Goal: Complete application form: Complete application form

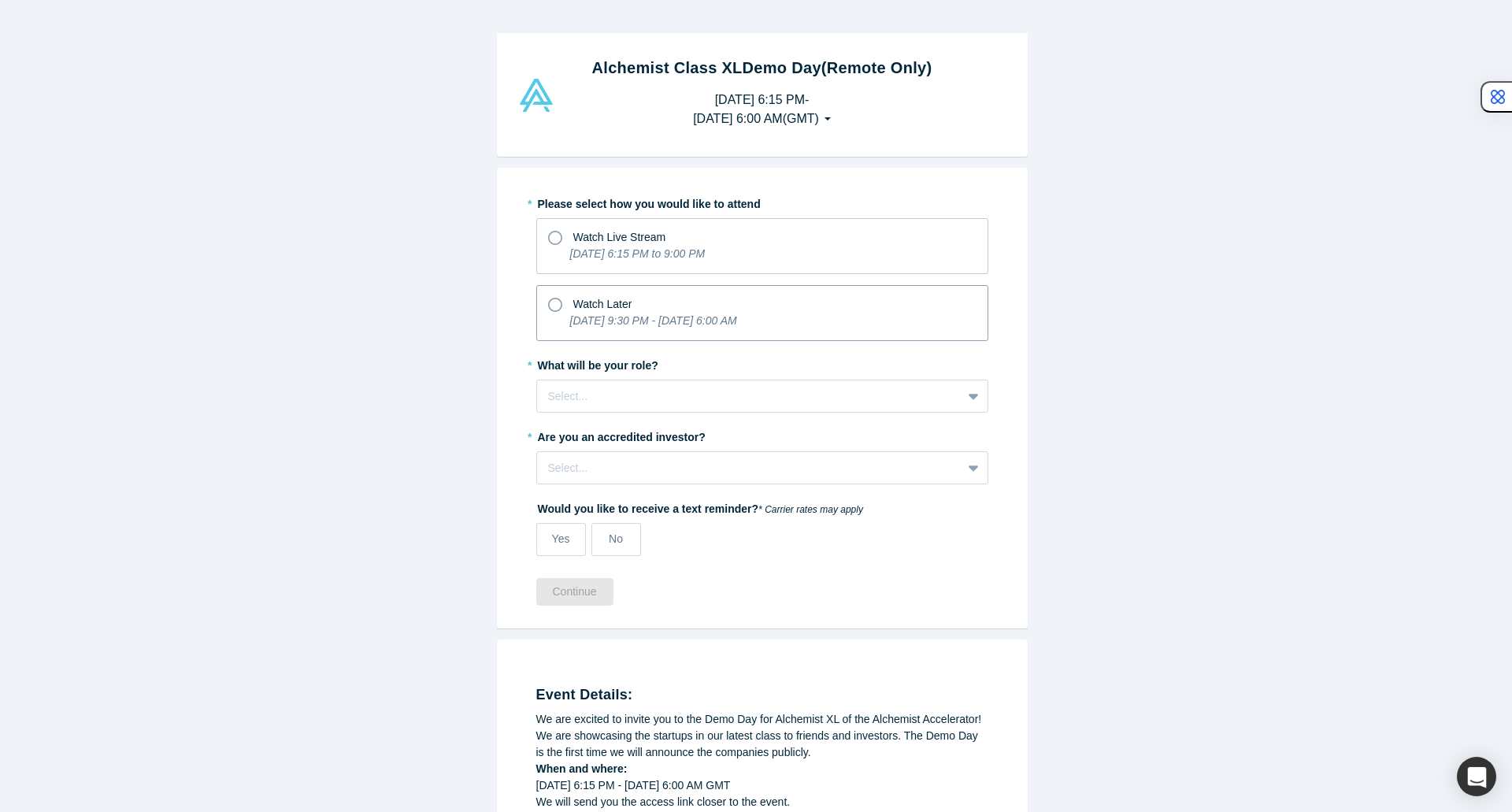
click at [549, 303] on icon at bounding box center [555, 305] width 14 height 14
click at [0, 0] on input "Watch Later [DATE] 9:30 PM - [DATE] 6:00 AM" at bounding box center [0, 0] width 0 height 0
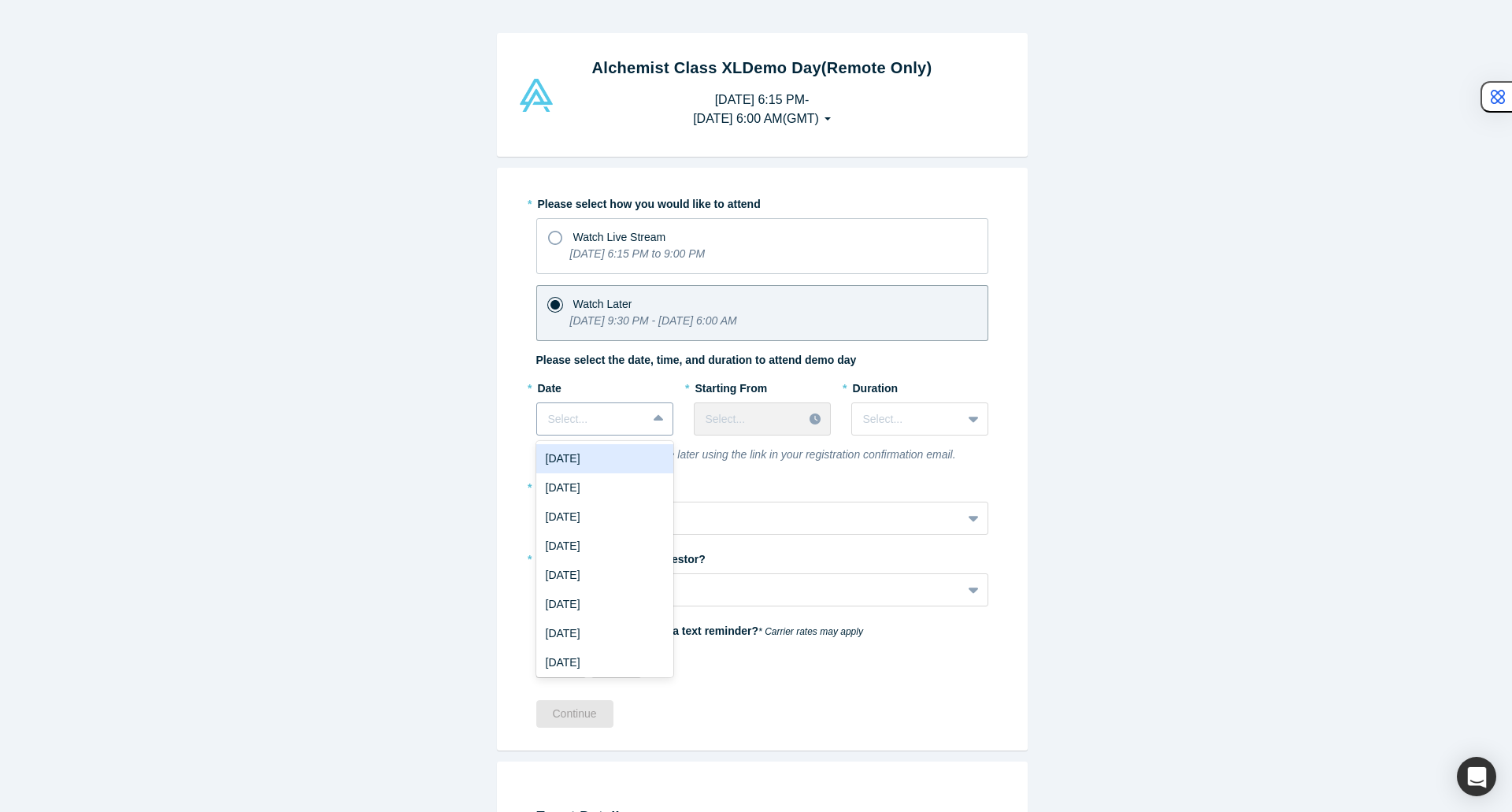
click at [646, 426] on span at bounding box center [646, 419] width 1 height 19
click at [626, 482] on div "[DATE]" at bounding box center [604, 488] width 137 height 29
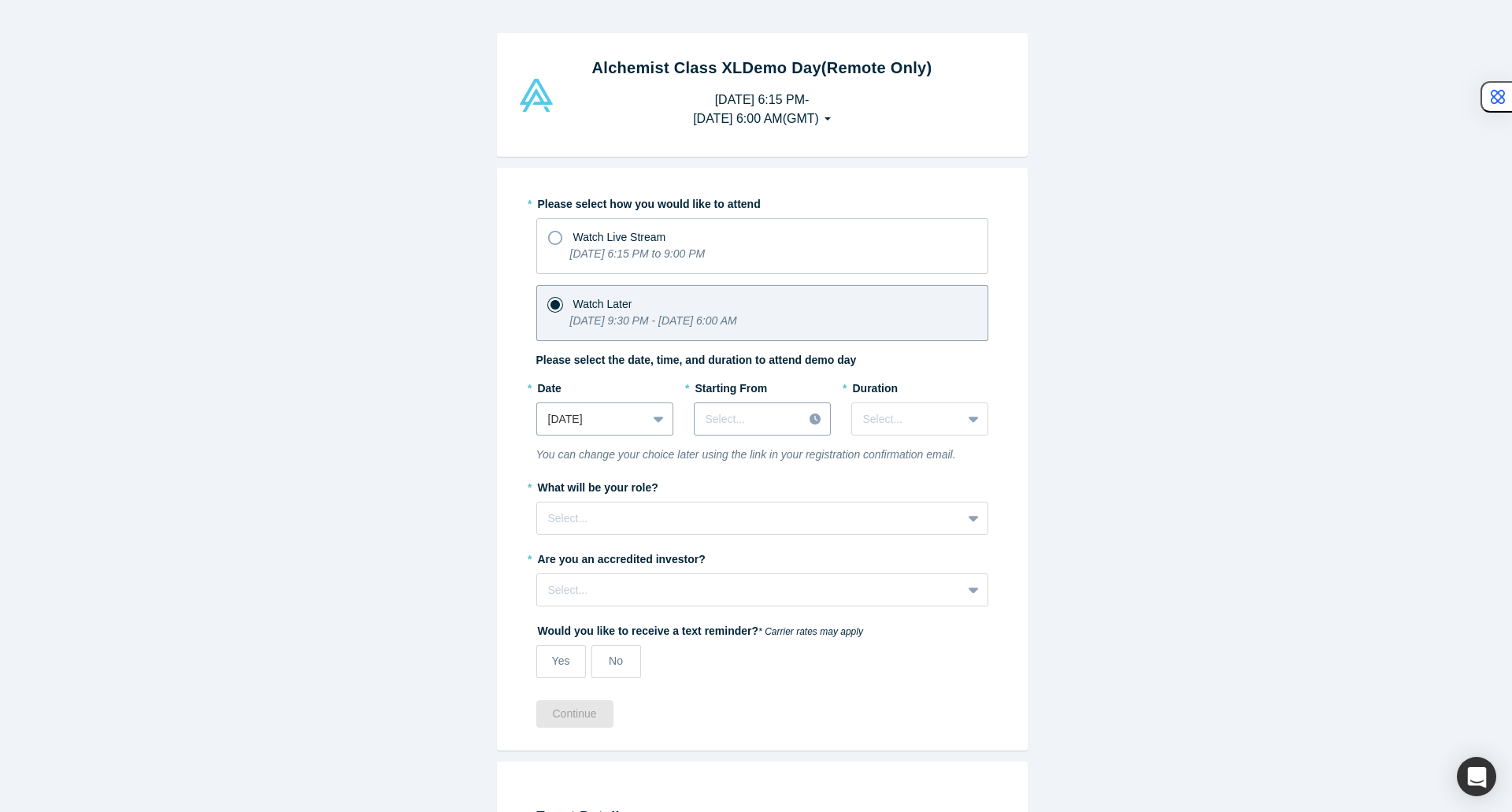
click at [760, 422] on div at bounding box center [748, 419] width 86 height 19
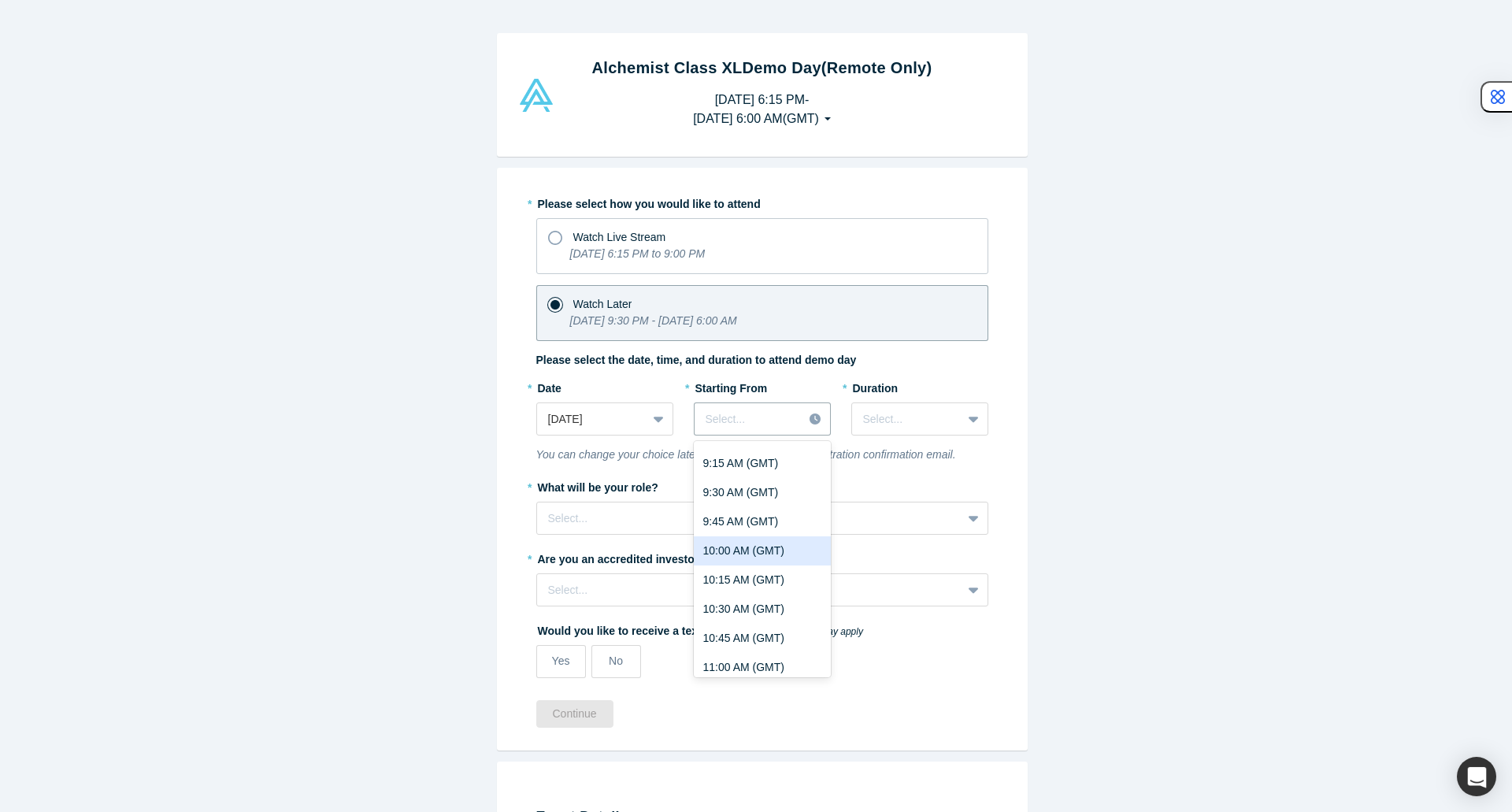
click at [742, 557] on div "10:00 AM (GMT)" at bounding box center [762, 551] width 137 height 29
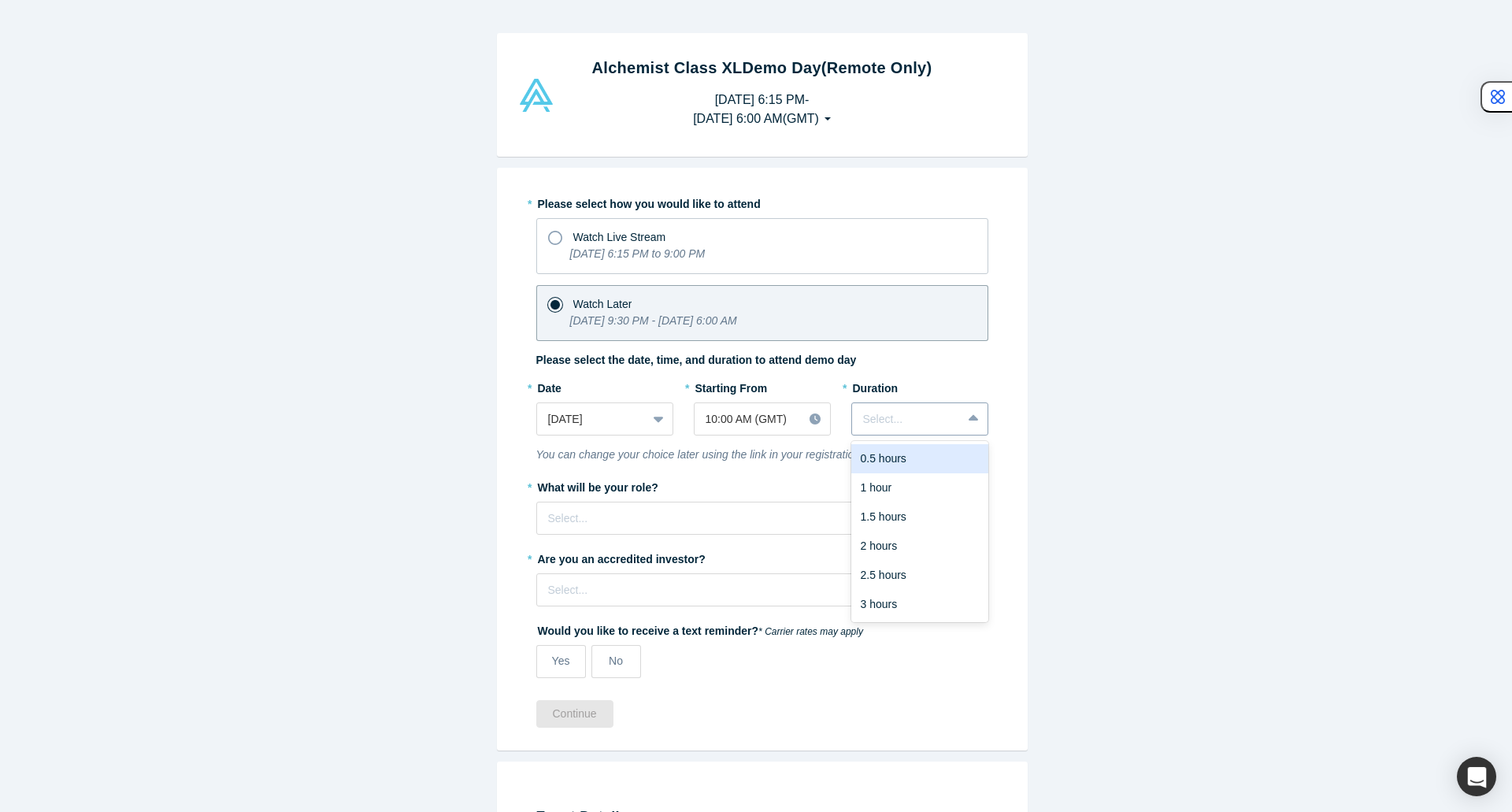
click at [901, 409] on div at bounding box center [906, 419] width 87 height 19
click at [1060, 442] on div "Alchemist Class XL Demo Day (Remote Only) [DATE] 6:15 PM - [DATE] 6:00 AM ( GMT…" at bounding box center [762, 411] width 1524 height 824
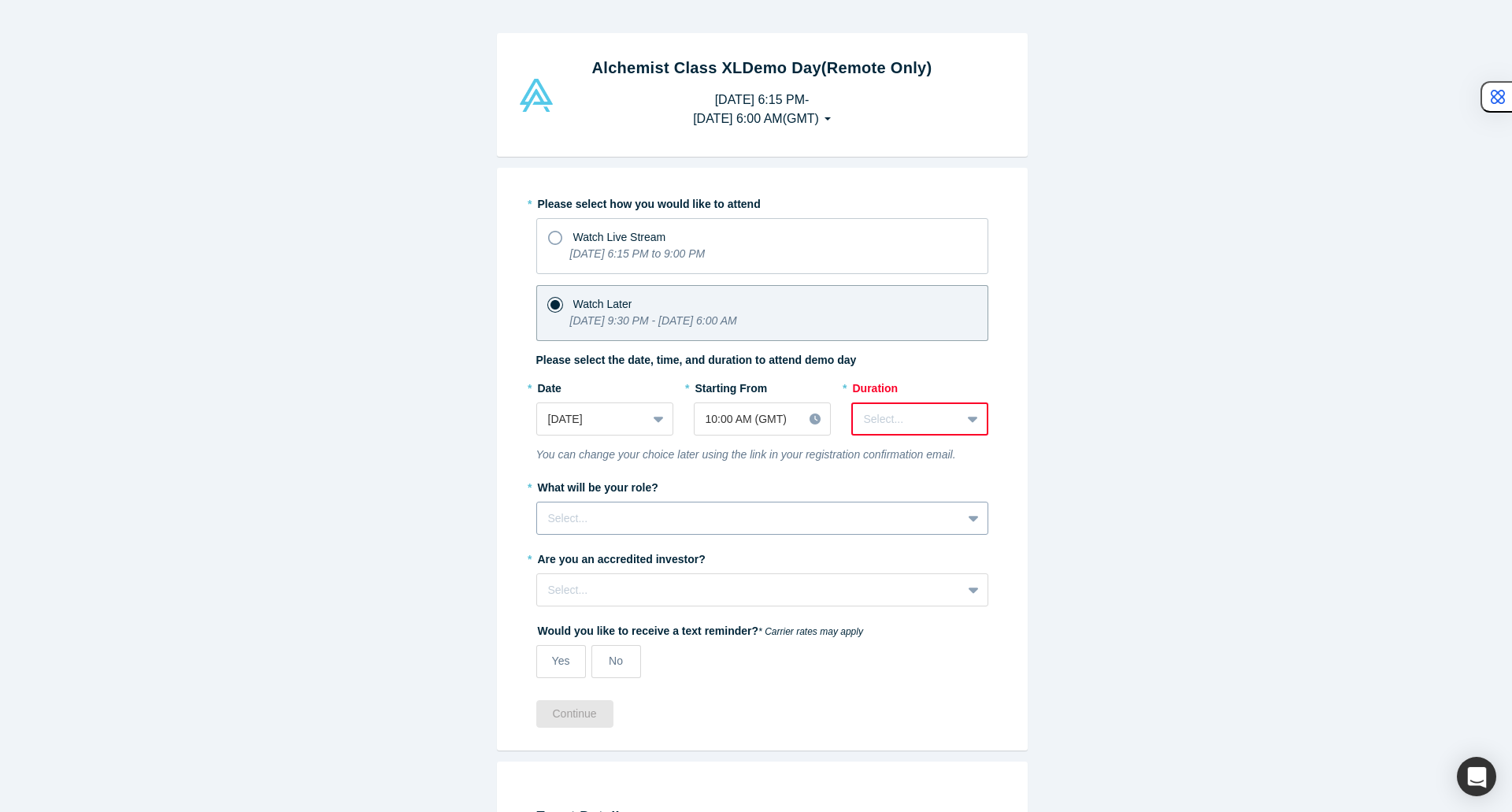
click at [887, 502] on div "Select..." at bounding box center [762, 518] width 452 height 33
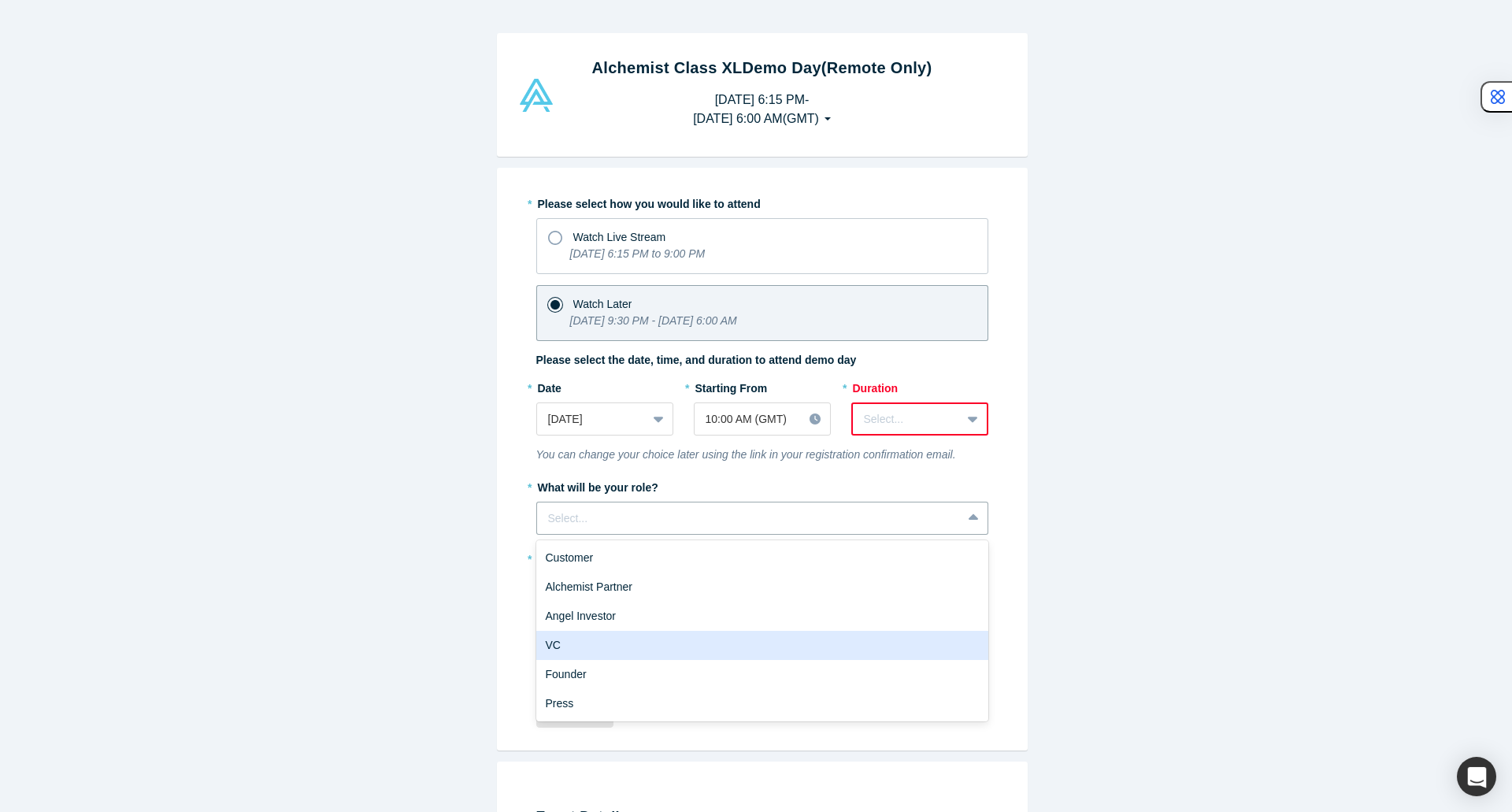
click at [857, 635] on div "VC" at bounding box center [762, 646] width 452 height 29
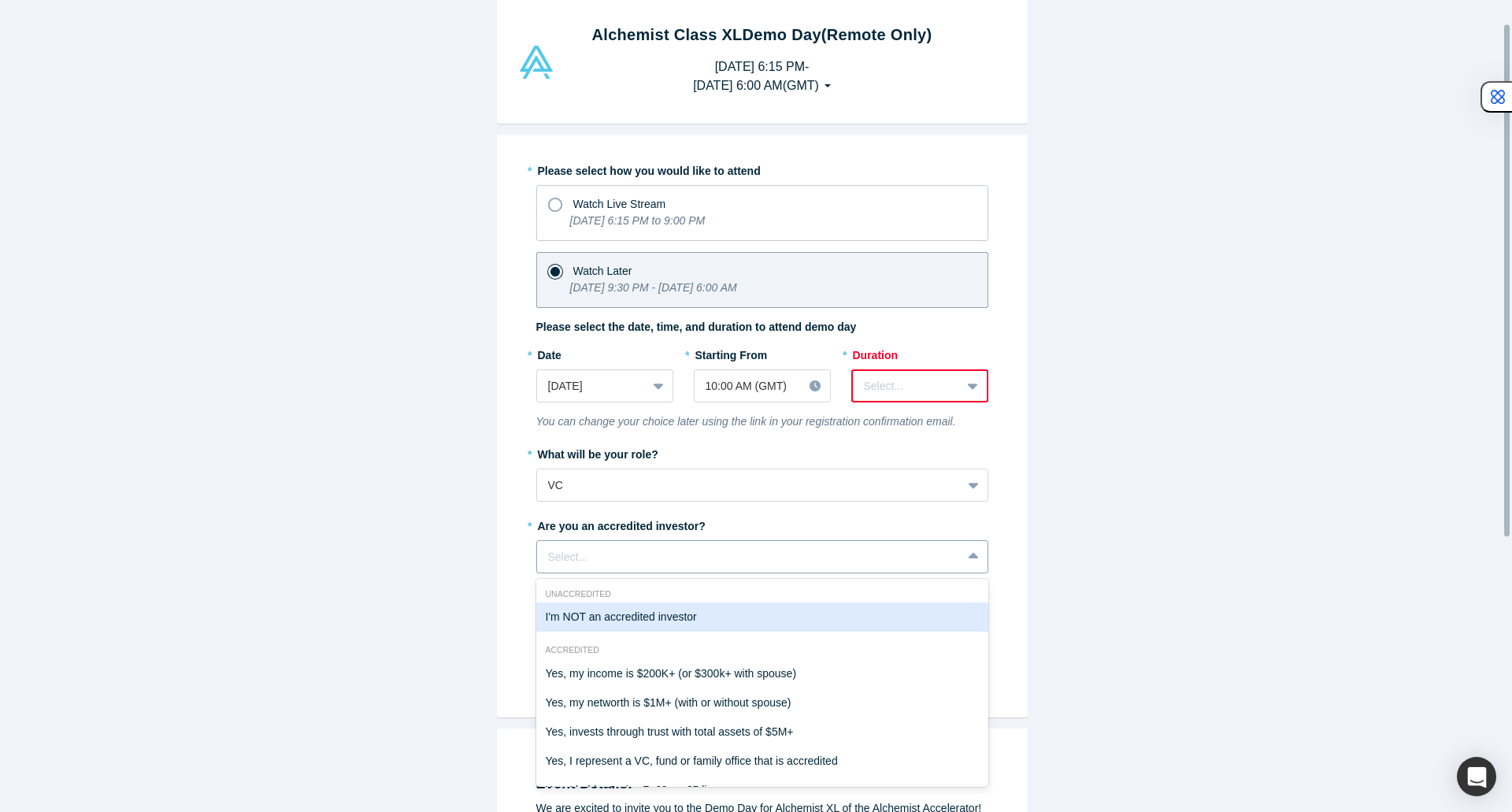
click at [849, 574] on div "7 results available. Use Up and Down to choose options, press Enter to select t…" at bounding box center [762, 556] width 452 height 33
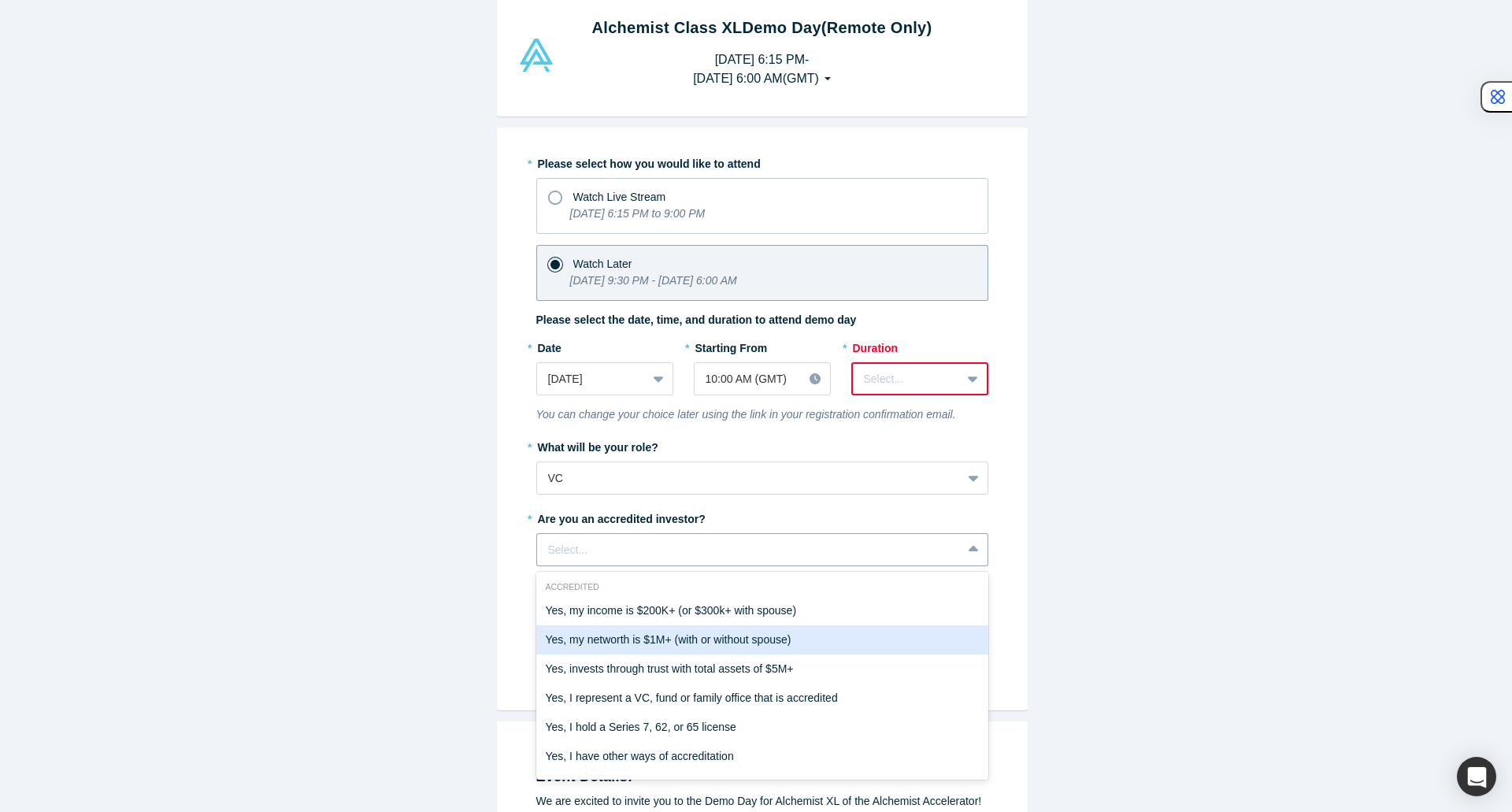
scroll to position [0, 0]
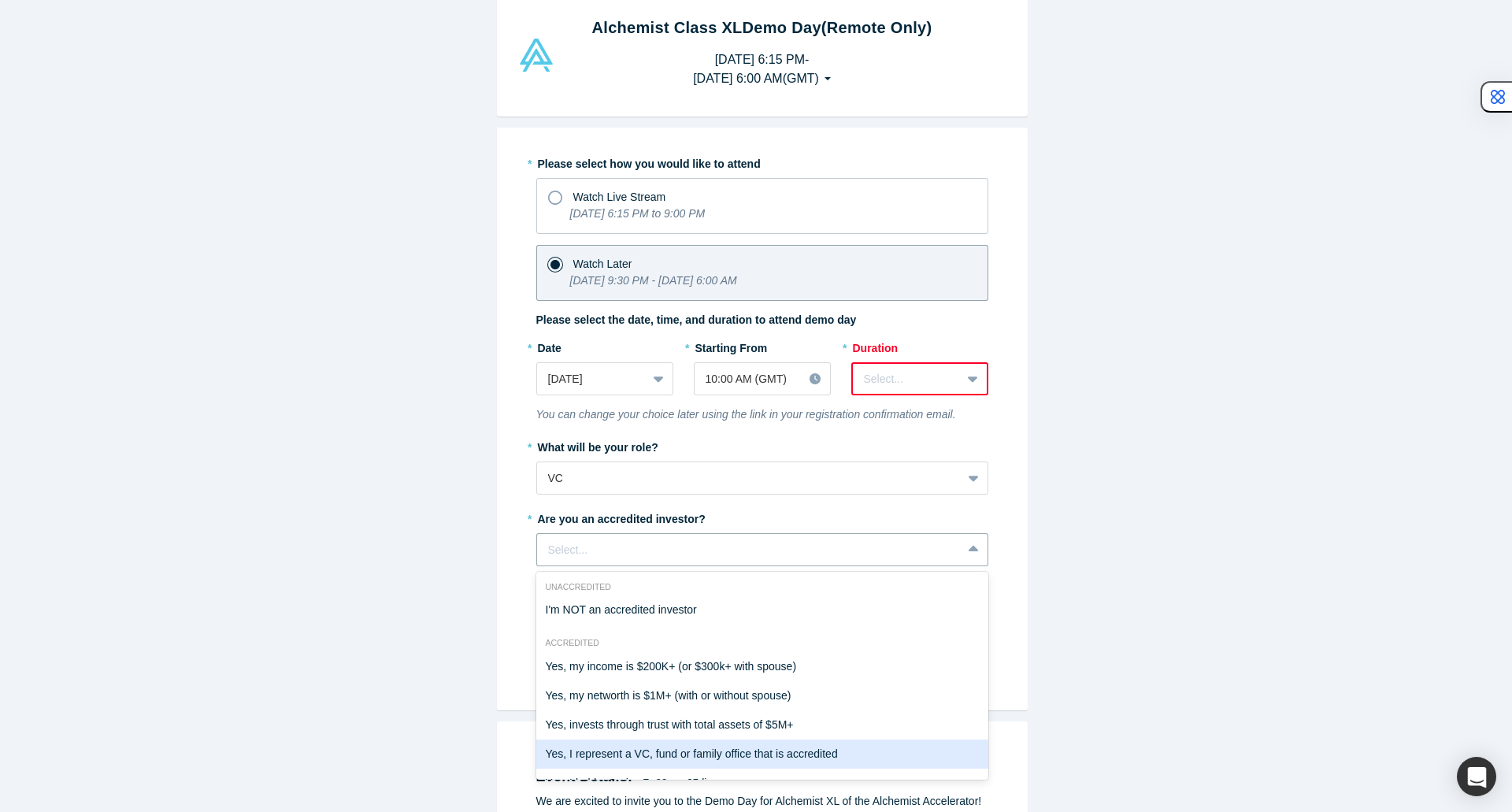
click at [849, 750] on div "Yes, I represent a VC, fund or family office that is accredited" at bounding box center [762, 754] width 452 height 29
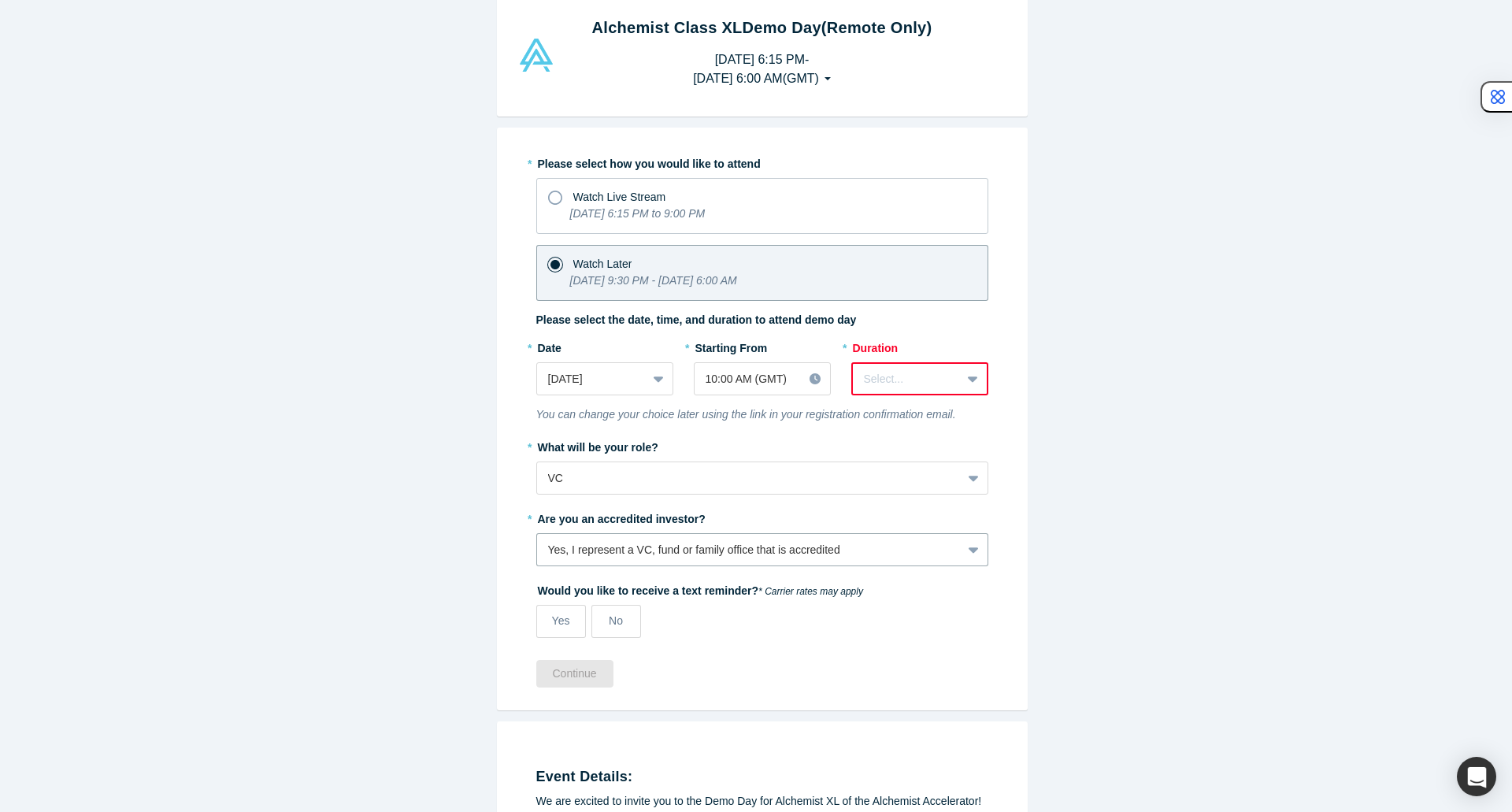
click at [1191, 617] on div "Alchemist Class XL Demo Day (Remote Only) [DATE] 6:15 PM - [DATE] 6:00 AM ( GMT…" at bounding box center [762, 411] width 1524 height 824
click at [617, 624] on label "No" at bounding box center [617, 622] width 50 height 33
click at [0, 0] on input "No" at bounding box center [0, 0] width 0 height 0
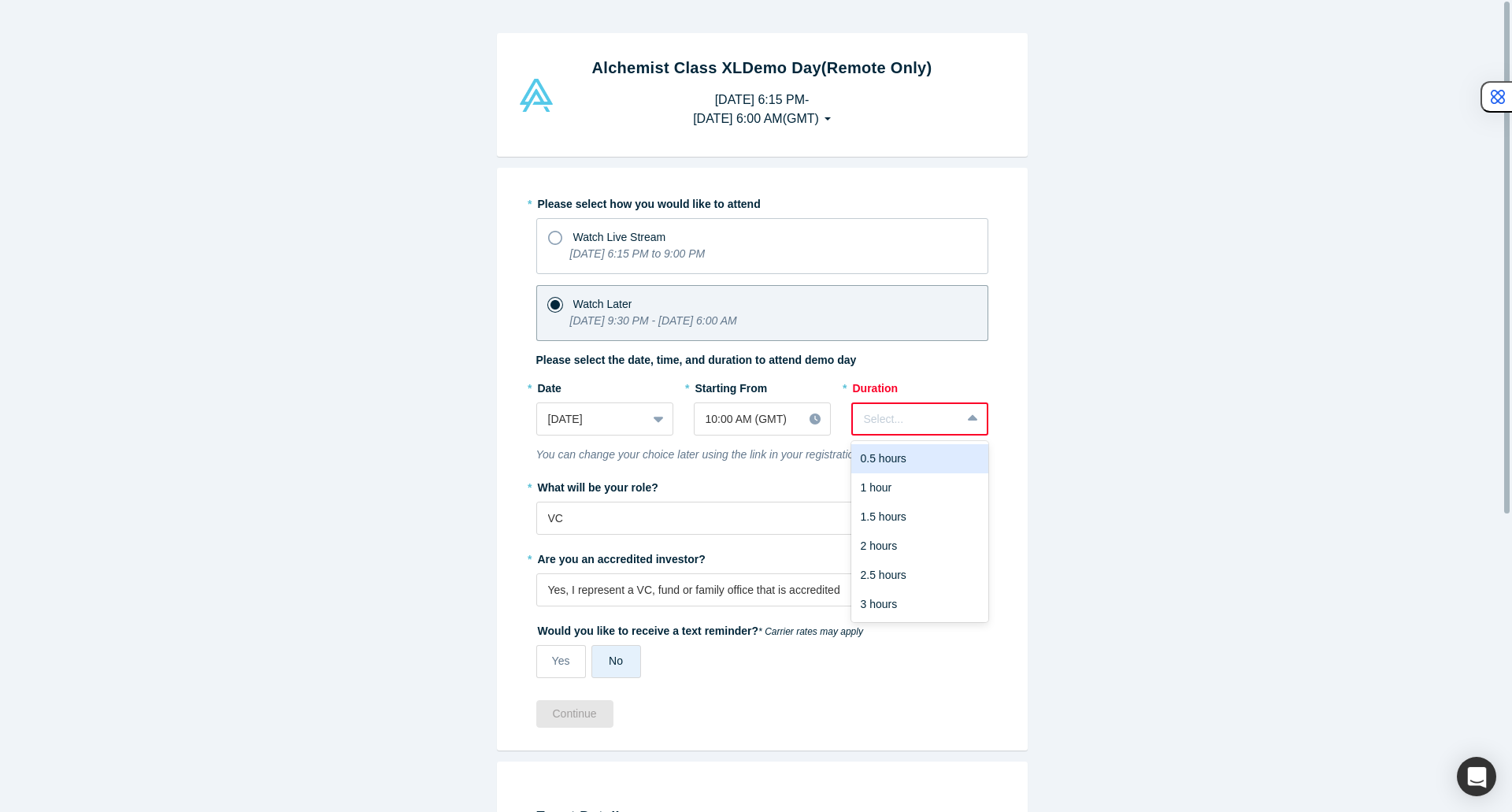
click at [941, 428] on div "Select..." at bounding box center [907, 419] width 108 height 26
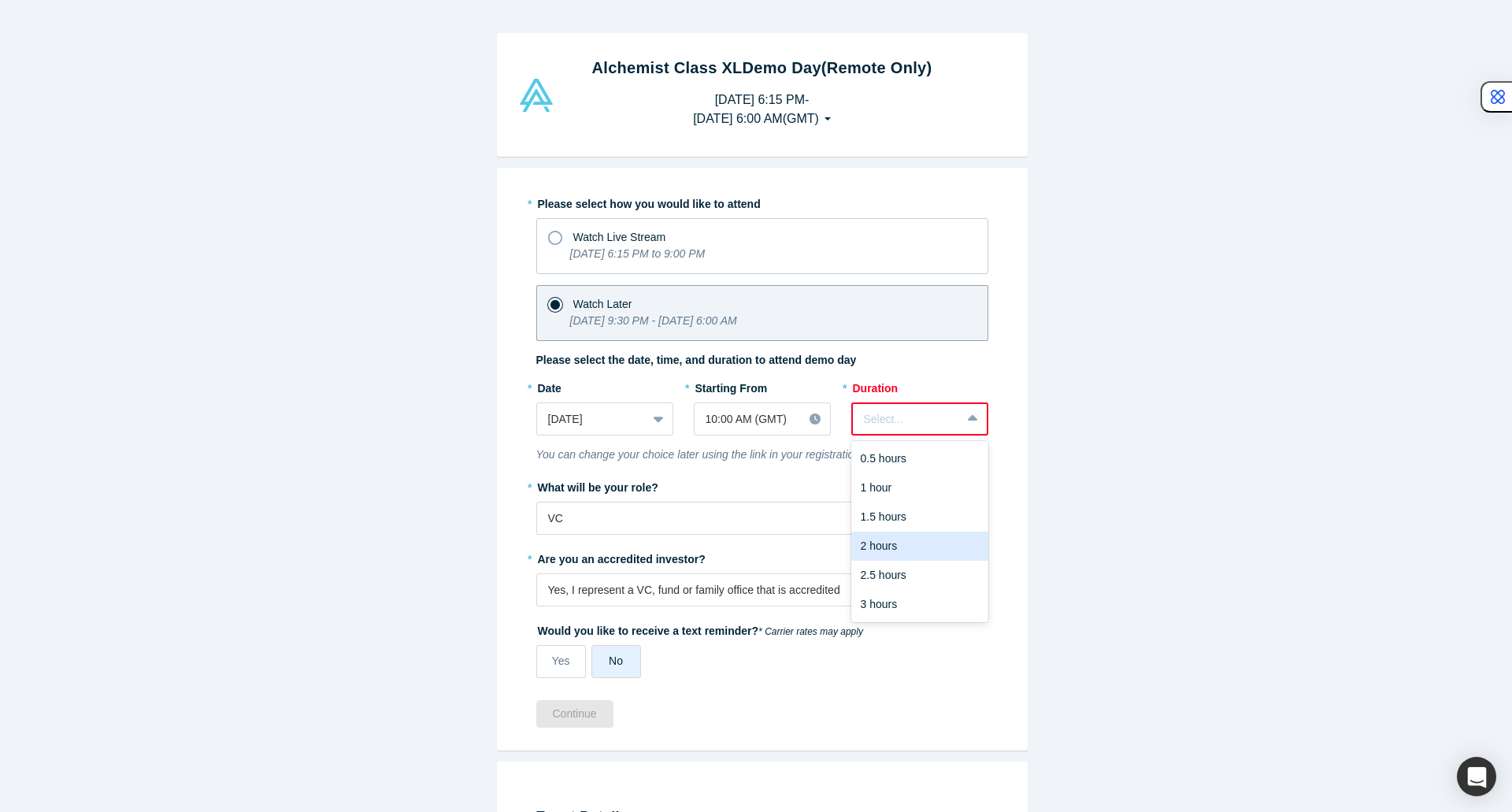
click at [945, 548] on div "2 hours" at bounding box center [919, 546] width 137 height 29
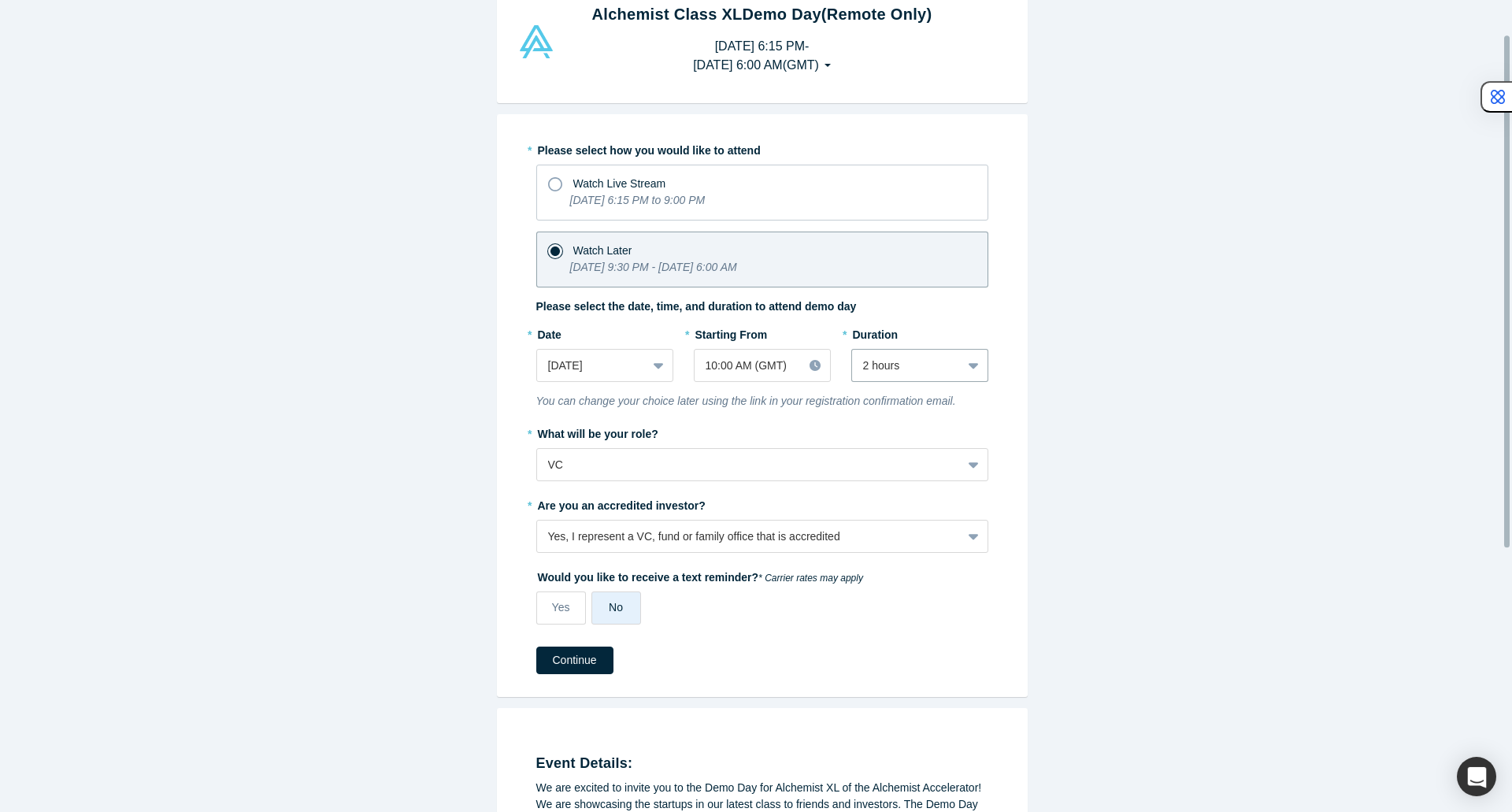
scroll to position [79, 0]
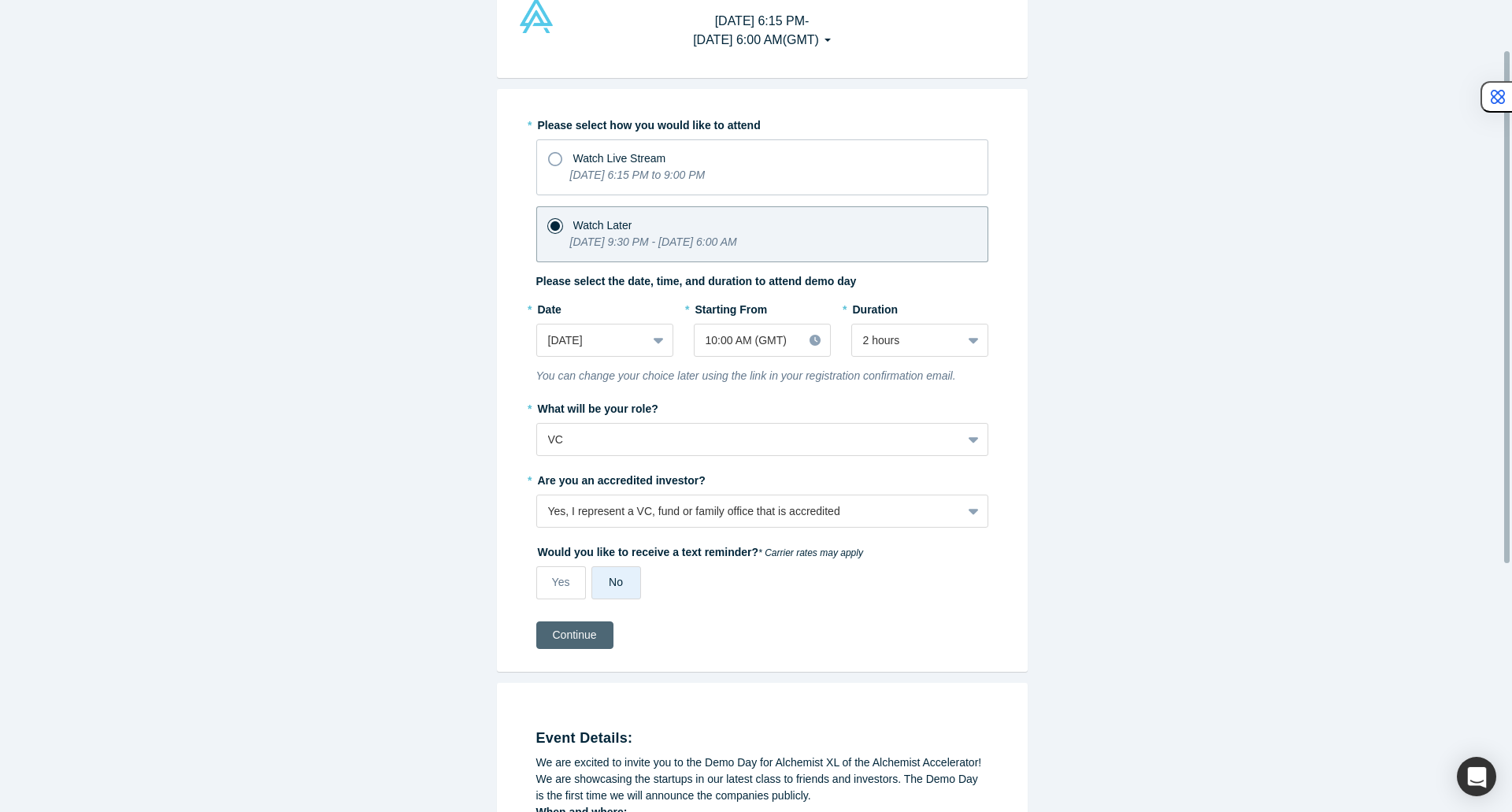
click at [580, 631] on button "Continue" at bounding box center [574, 635] width 77 height 28
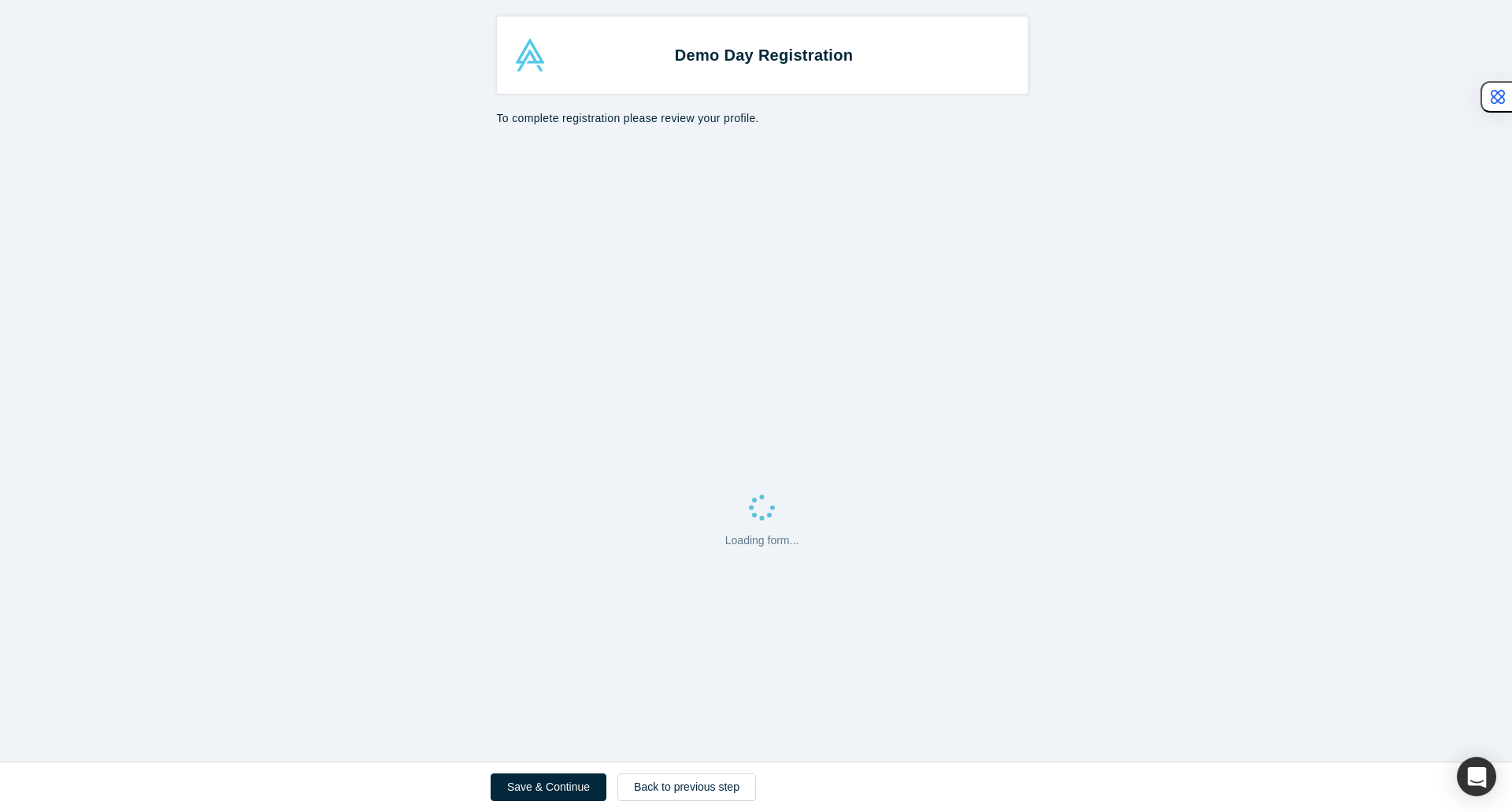
select select "US"
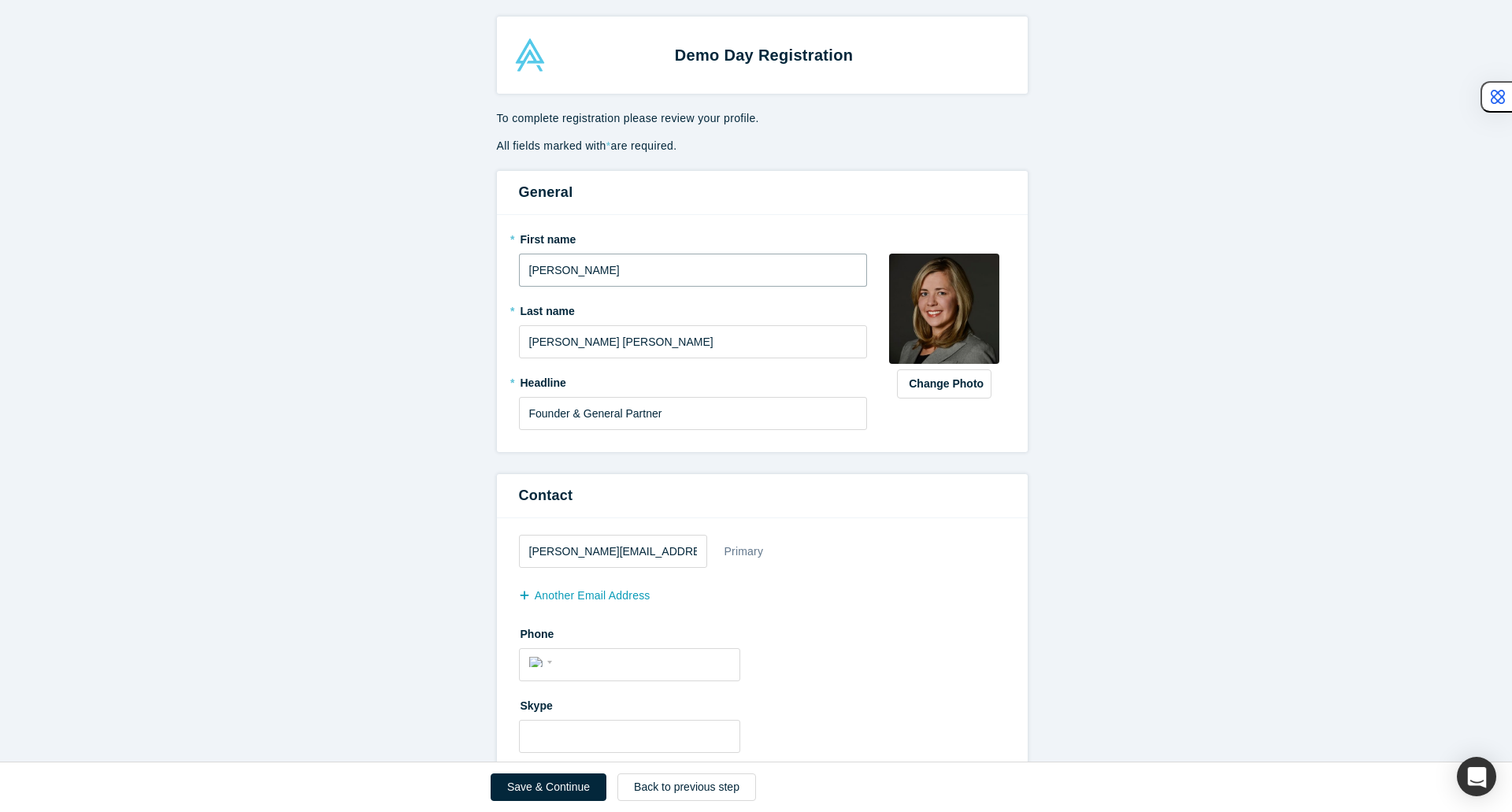
click at [671, 265] on input "[PERSON_NAME]" at bounding box center [693, 270] width 349 height 33
type input "[PERSON_NAME]"
type input "Wibowo"
type input "Investment Manager"
click at [970, 391] on button "Change Photo" at bounding box center [944, 383] width 94 height 29
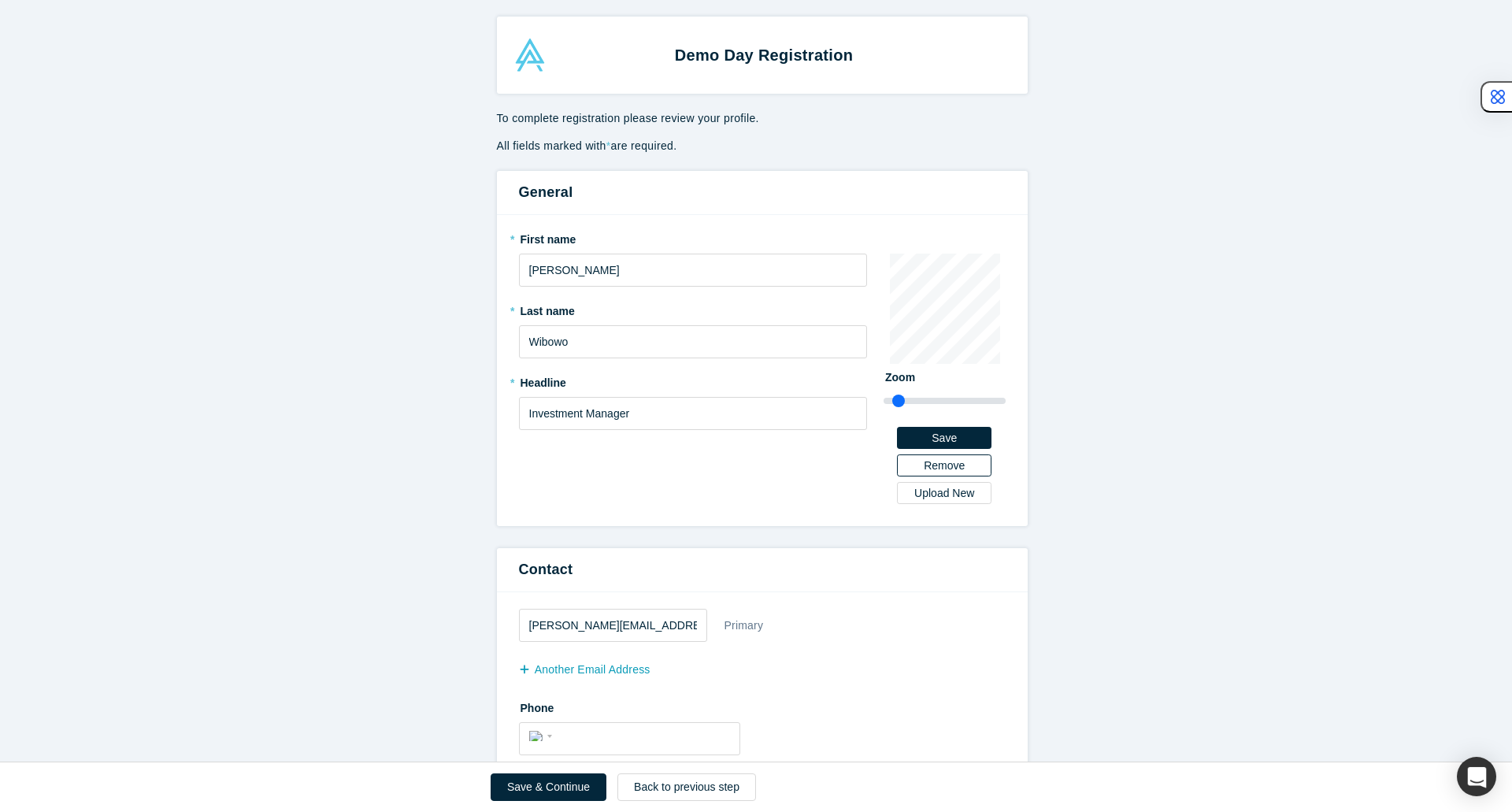
click at [936, 462] on button "Remove" at bounding box center [944, 465] width 94 height 22
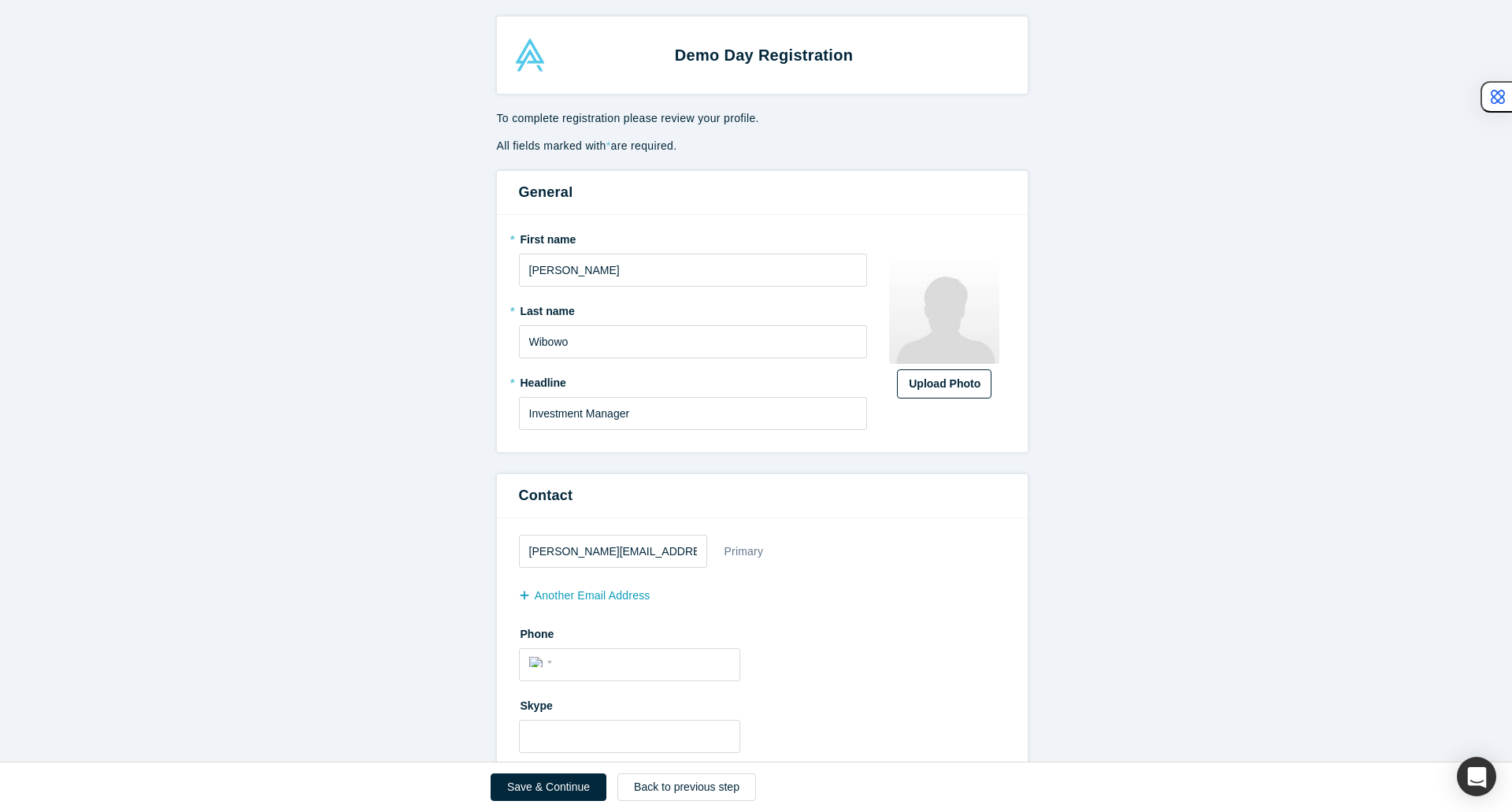
click at [949, 379] on div "Upload Photo" at bounding box center [944, 383] width 71 height 16
click at [0, 0] on input "Upload Photo" at bounding box center [0, 0] width 0 height 0
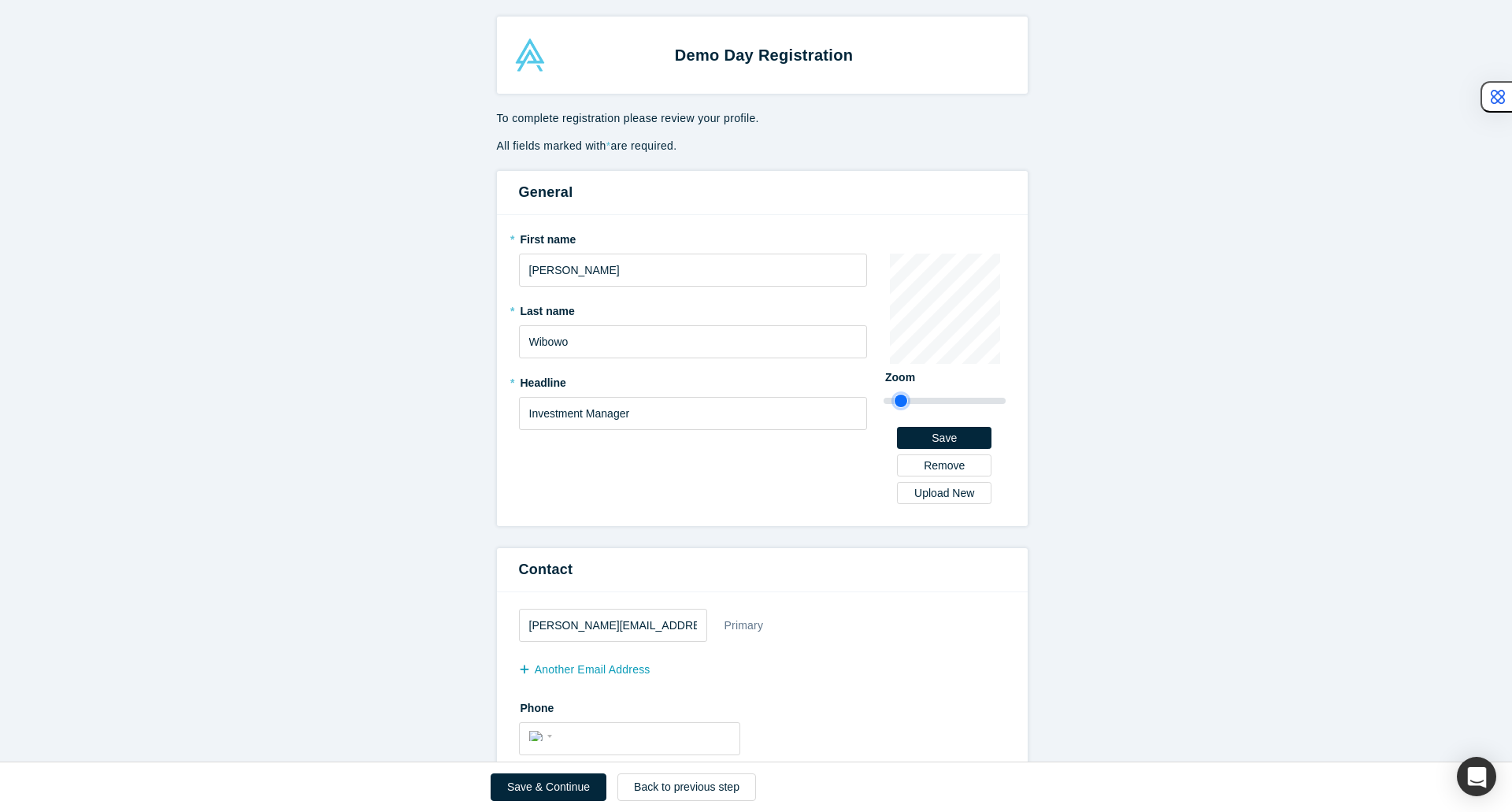
click at [894, 397] on input "range" at bounding box center [944, 401] width 122 height 19
click at [950, 431] on button "Save" at bounding box center [944, 437] width 94 height 22
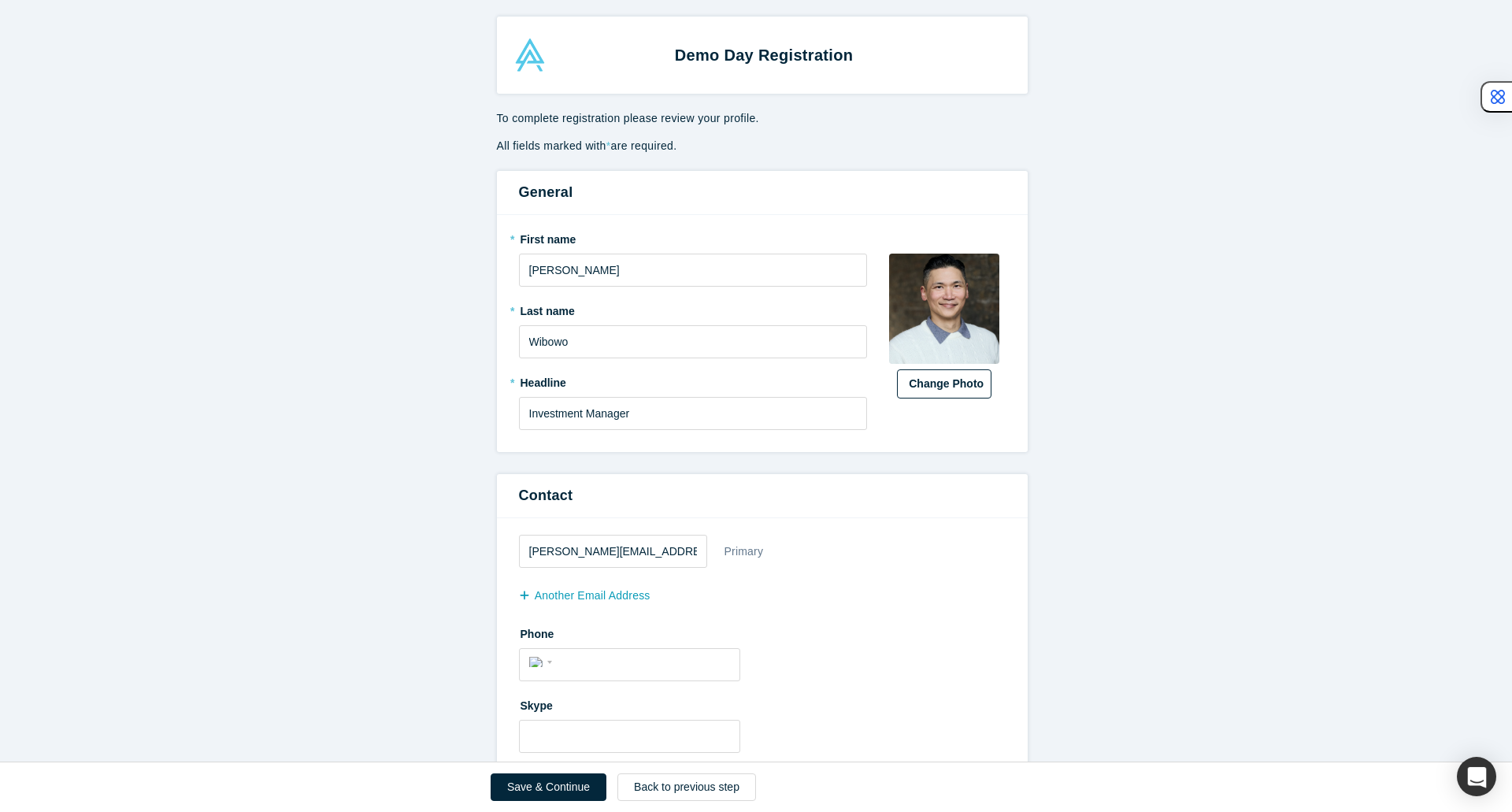
click at [954, 386] on button "Change Photo" at bounding box center [944, 383] width 94 height 29
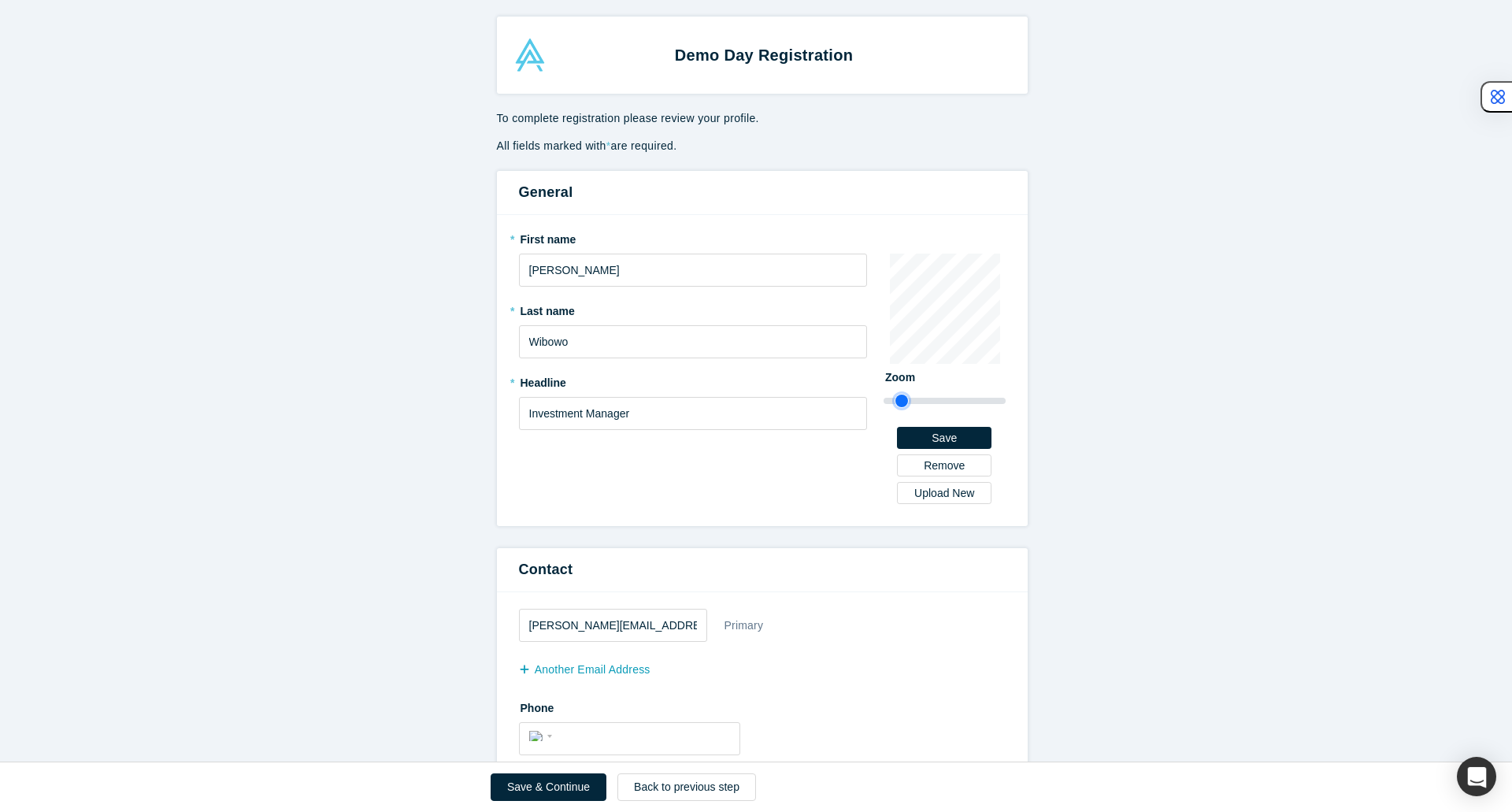
type input "1.1"
click at [895, 400] on input "range" at bounding box center [944, 401] width 122 height 19
click at [930, 432] on button "Save" at bounding box center [944, 437] width 94 height 22
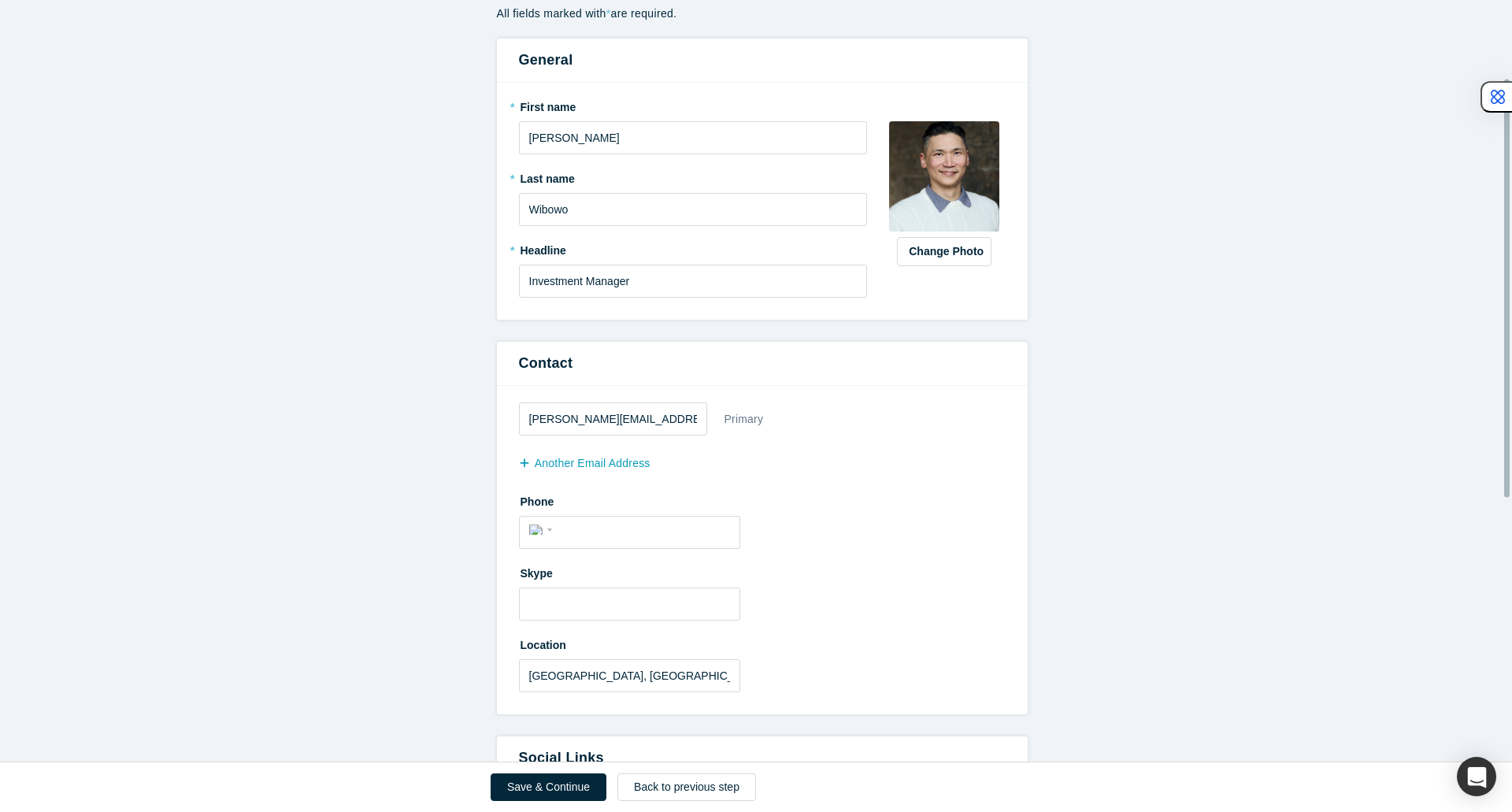
scroll to position [158, 0]
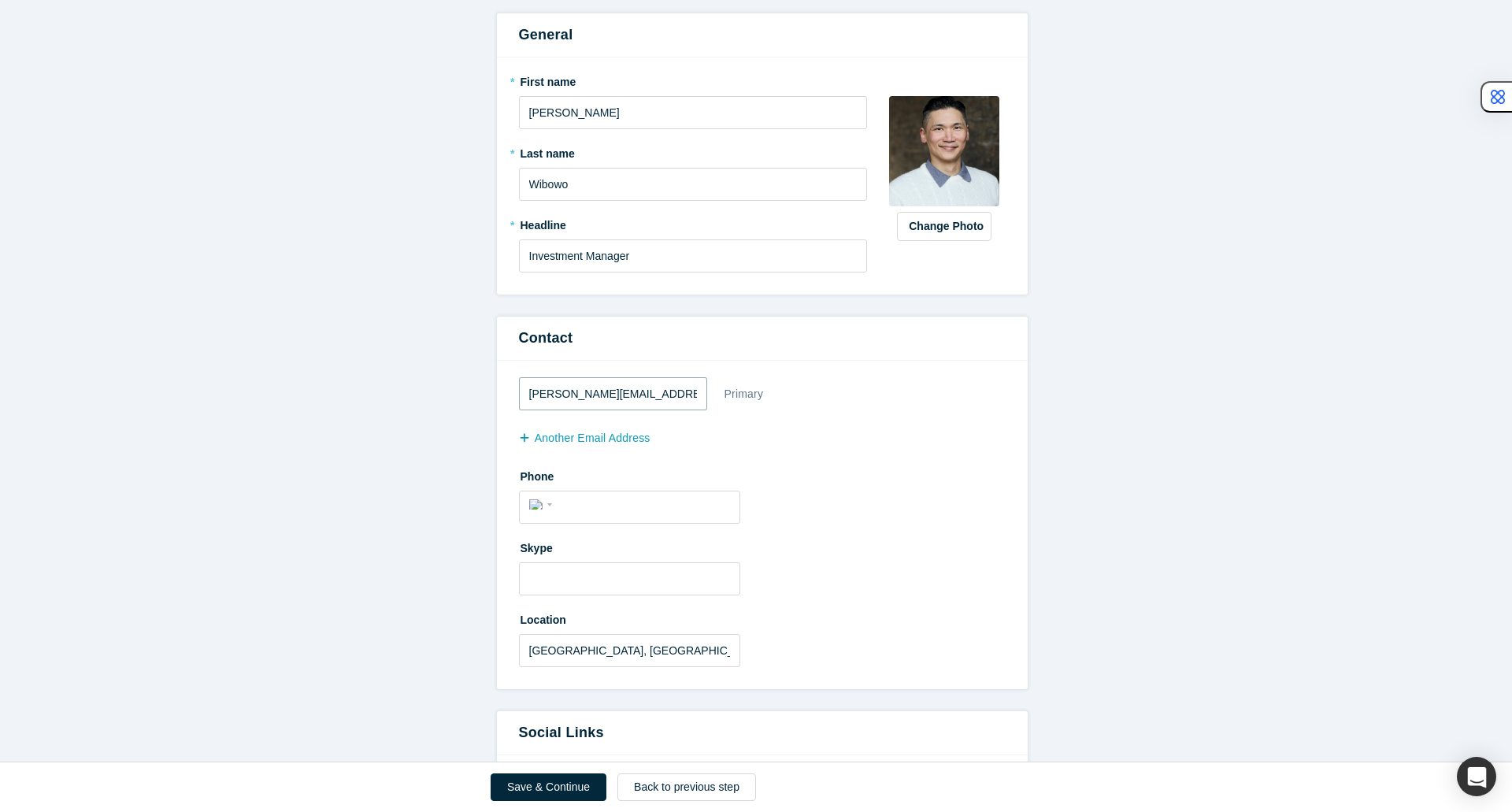
drag, startPoint x: 541, startPoint y: 391, endPoint x: 507, endPoint y: 389, distance: 34.1
click at [507, 389] on div "[PERSON_NAME][EMAIL_ADDRESS][DOMAIN_NAME] Primary another Email Address Phone I…" at bounding box center [762, 525] width 530 height 329
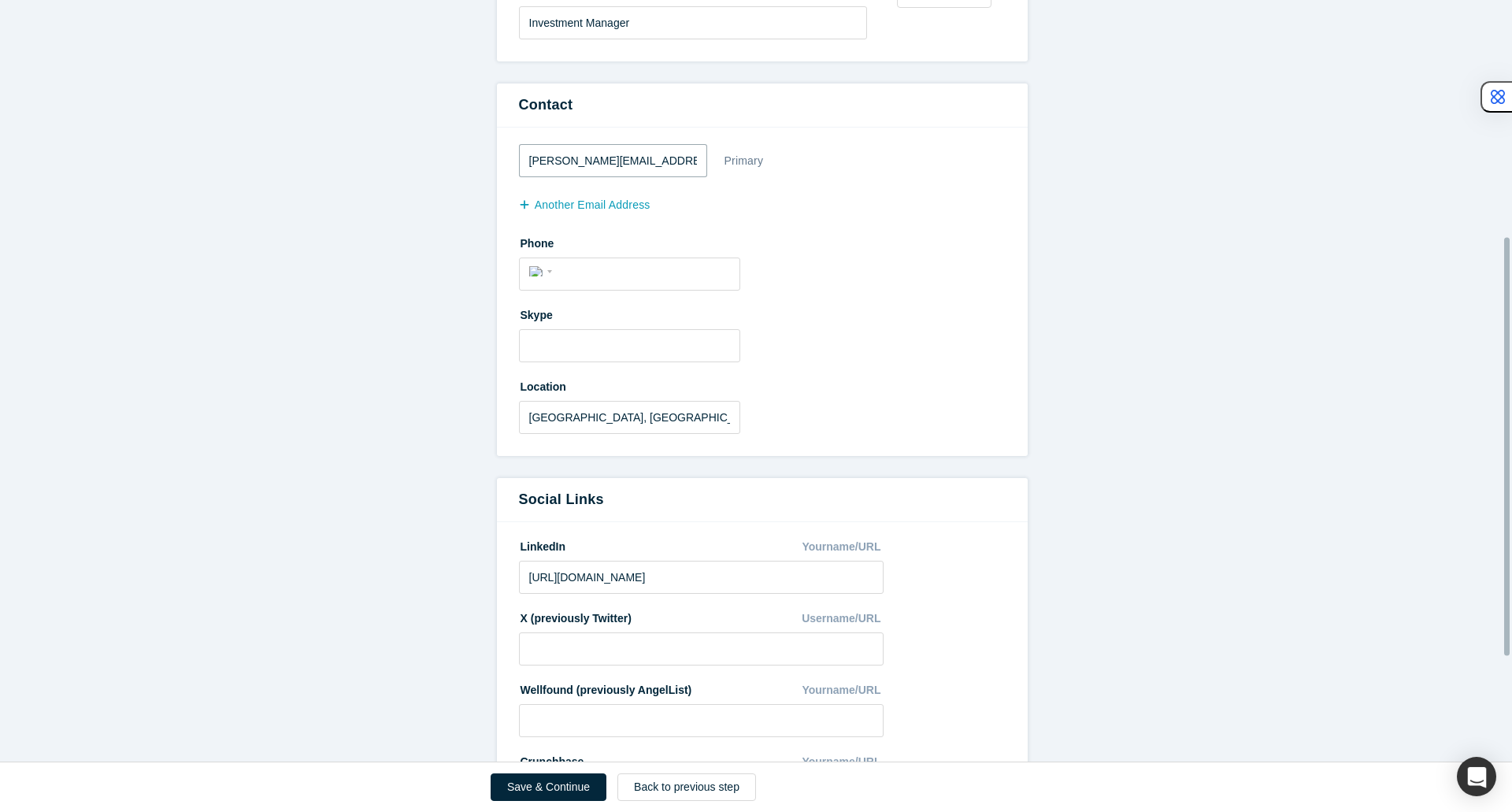
scroll to position [473, 0]
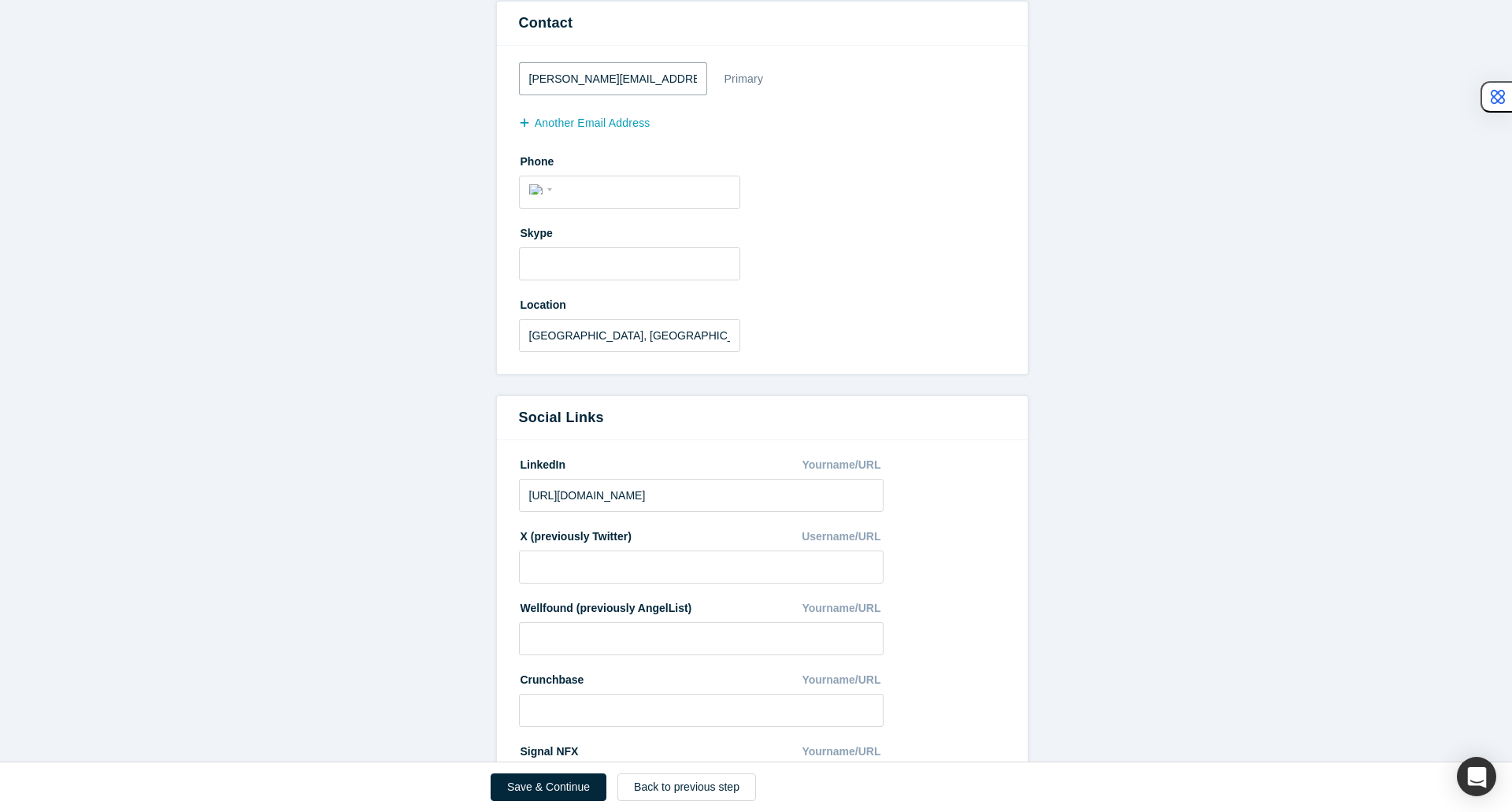
type input "[PERSON_NAME][EMAIL_ADDRESS][DOMAIN_NAME]"
drag, startPoint x: 715, startPoint y: 497, endPoint x: 234, endPoint y: 406, distance: 489.5
click at [243, 412] on form "All fields marked with * are required. General * First name [PERSON_NAME] * Las…" at bounding box center [762, 279] width 1524 height 1227
paste input "[DOMAIN_NAME][URL]"
type input "[URL][DOMAIN_NAME]"
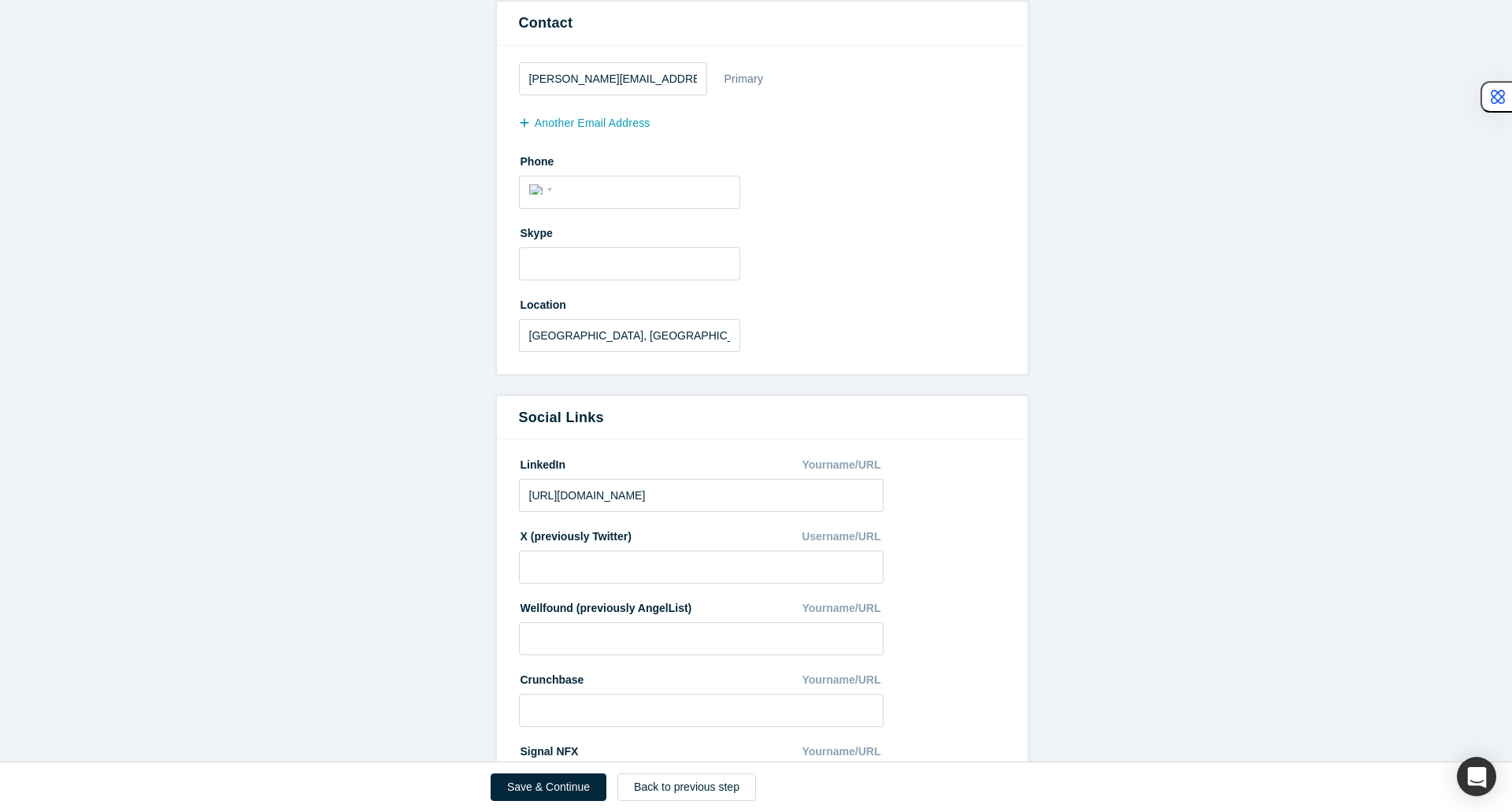
click at [256, 375] on form "All fields marked with * are required. General * First name [PERSON_NAME] * Las…" at bounding box center [762, 279] width 1524 height 1227
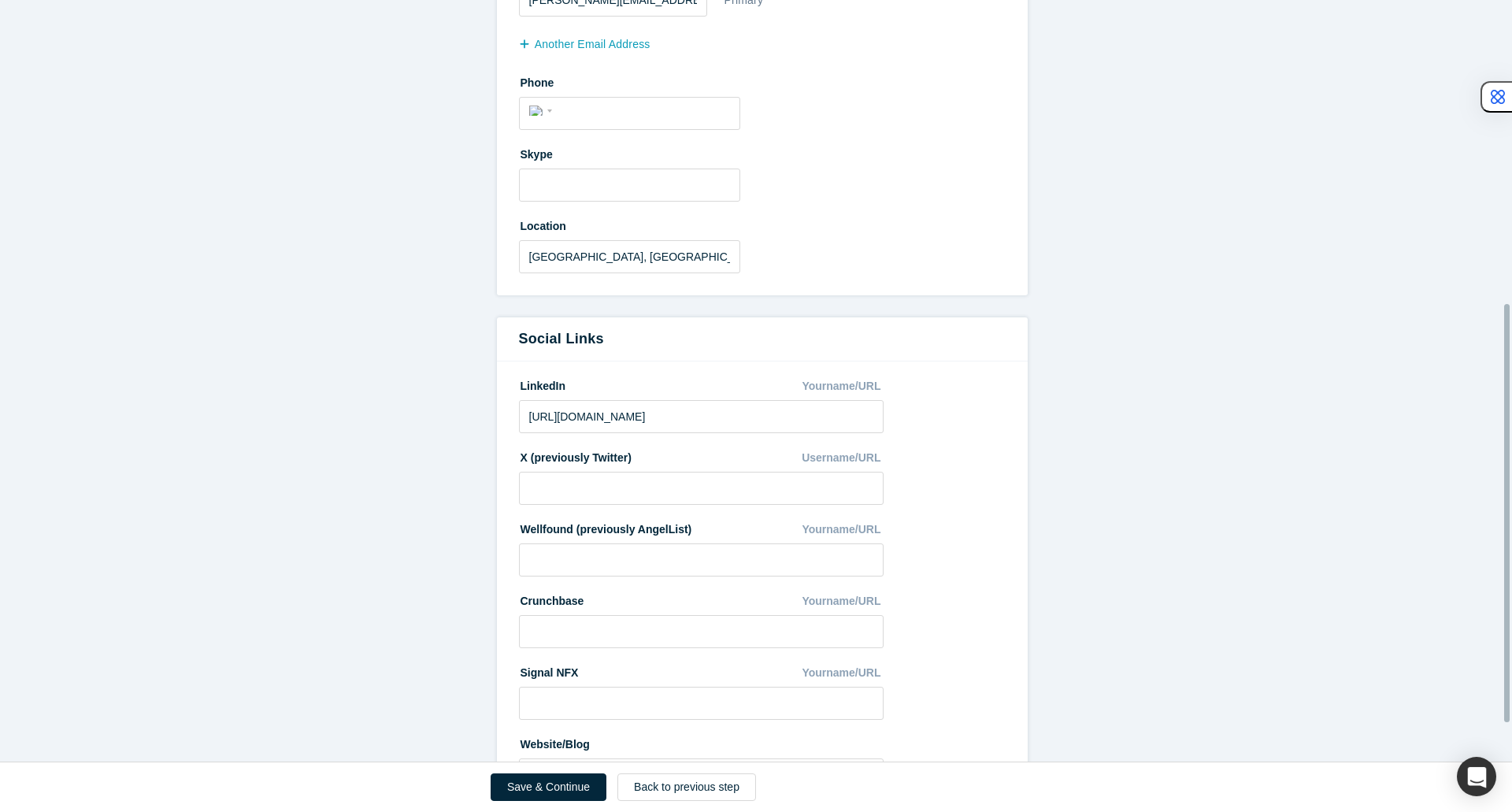
scroll to position [623, 0]
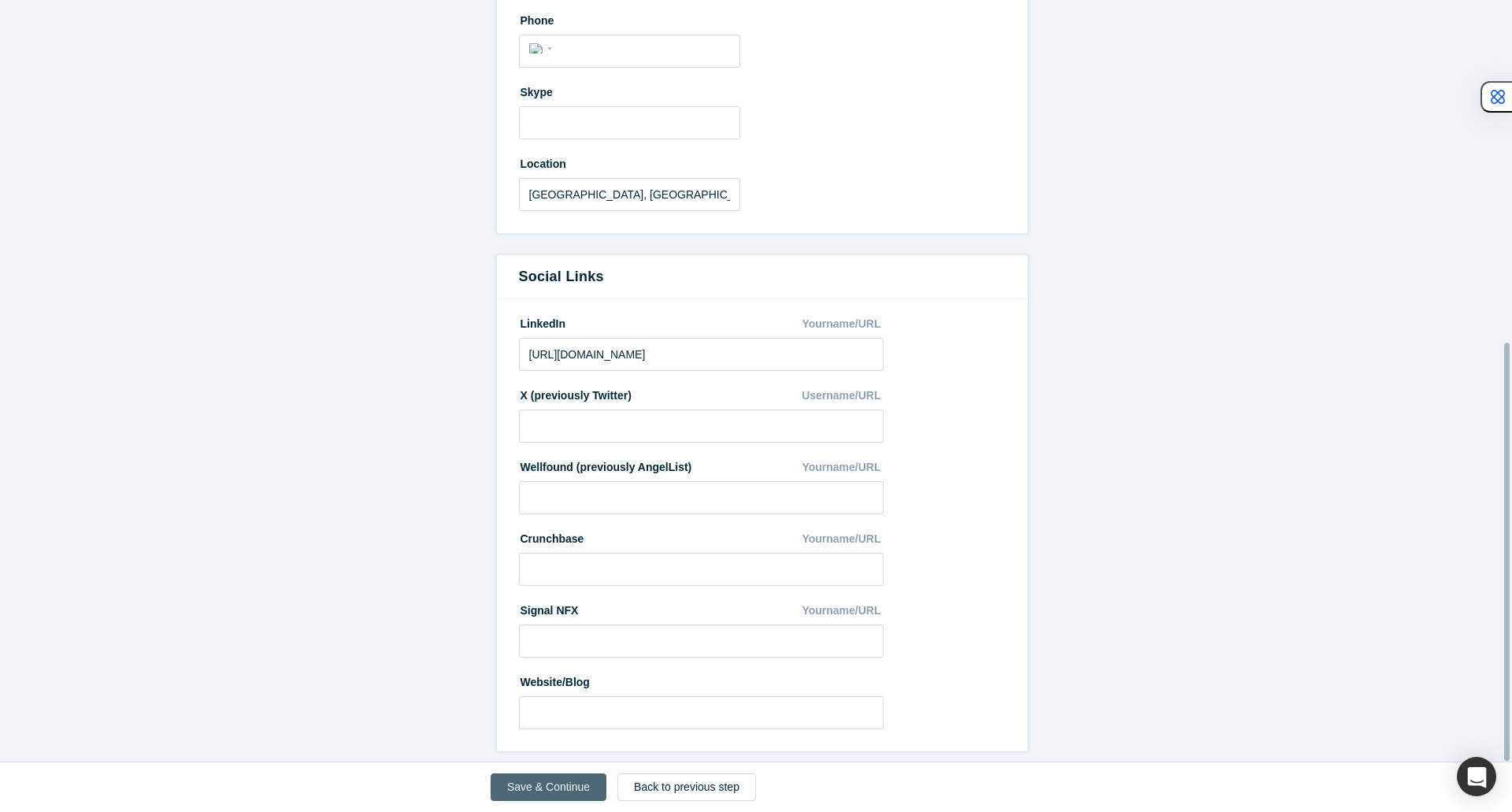
click at [527, 789] on button "Save & Continue" at bounding box center [549, 787] width 115 height 28
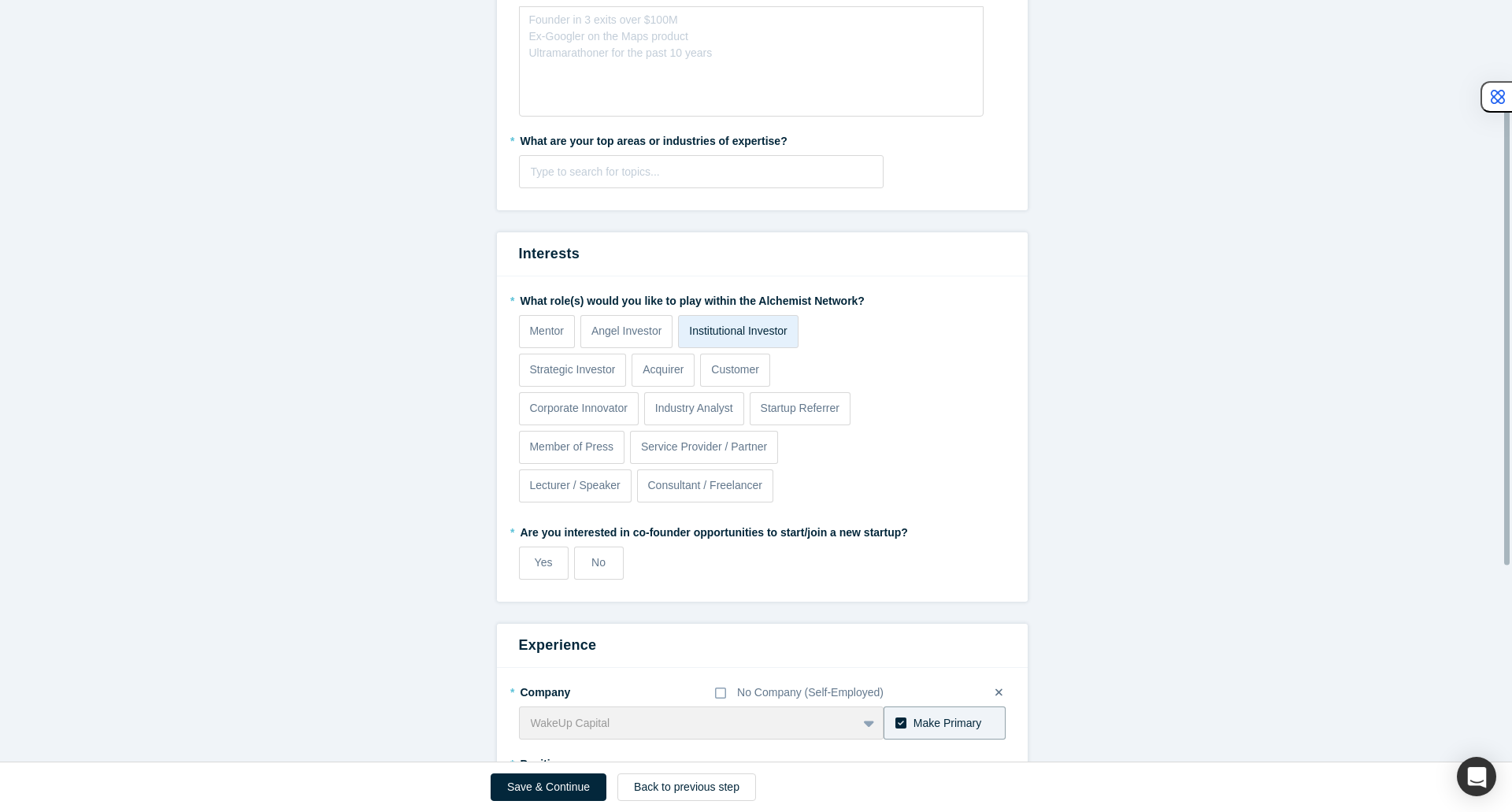
scroll to position [108, 0]
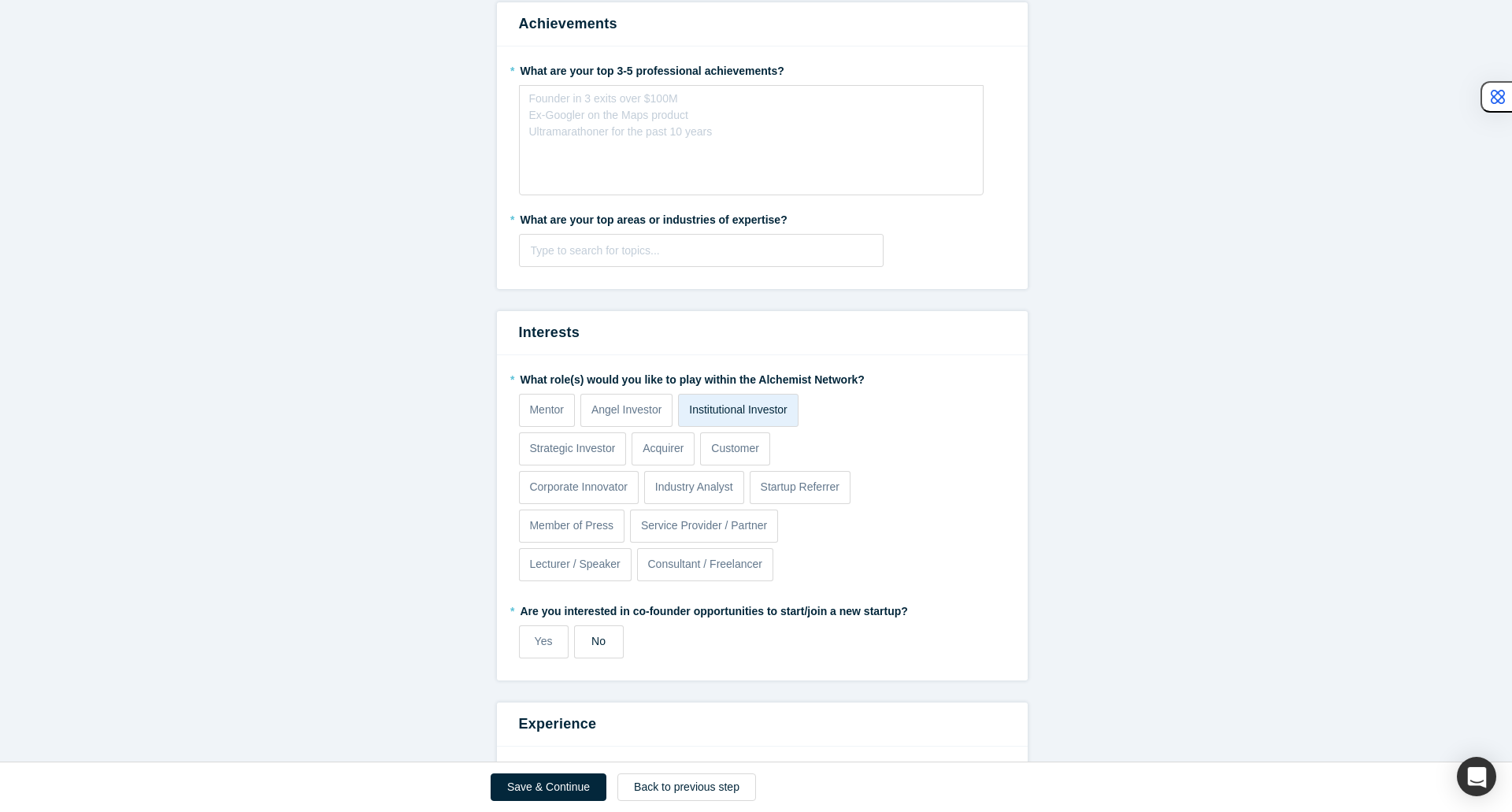
click at [592, 646] on span "No" at bounding box center [598, 641] width 14 height 12
click at [0, 0] on input "No" at bounding box center [0, 0] width 0 height 0
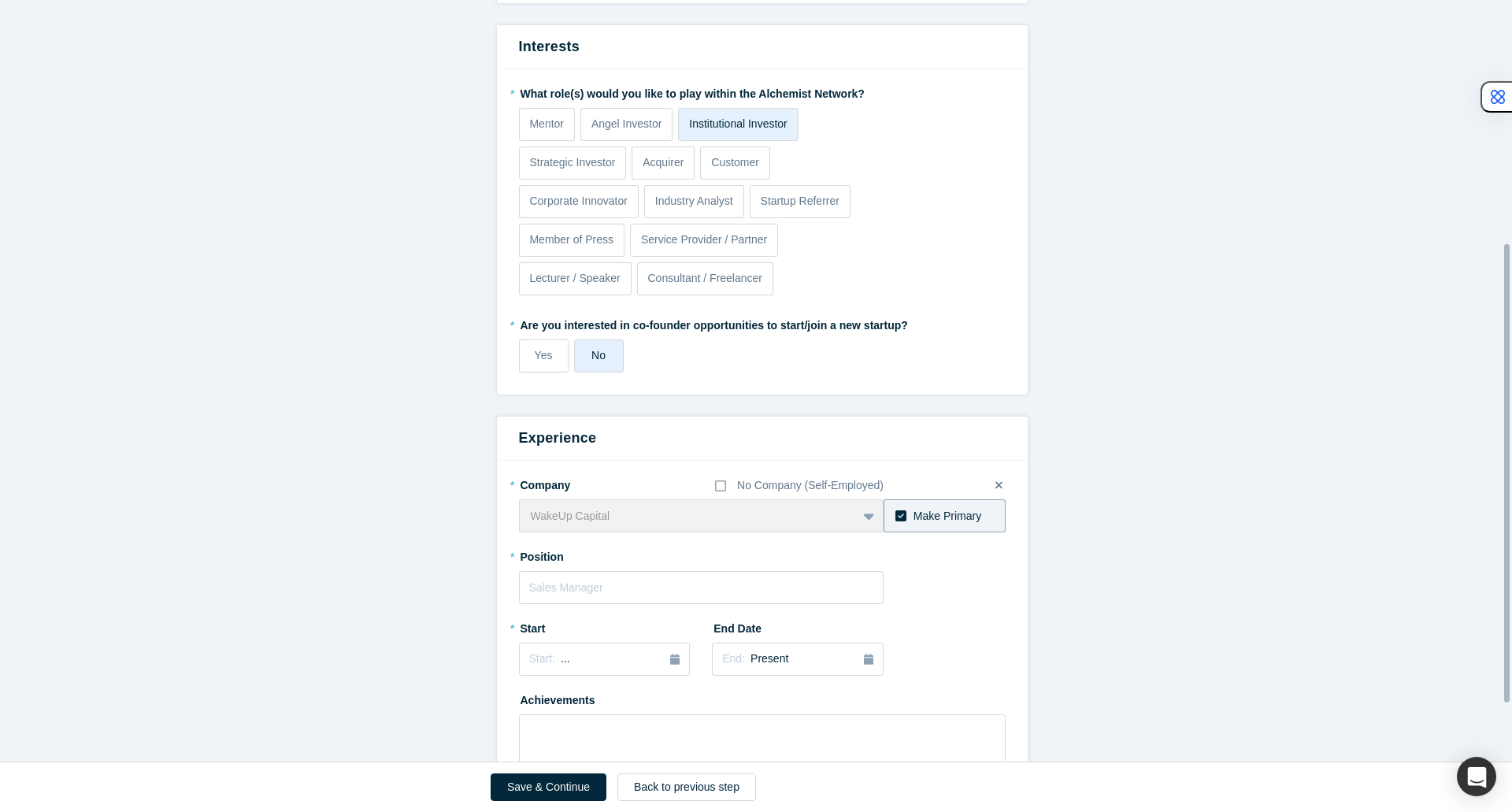
scroll to position [473, 0]
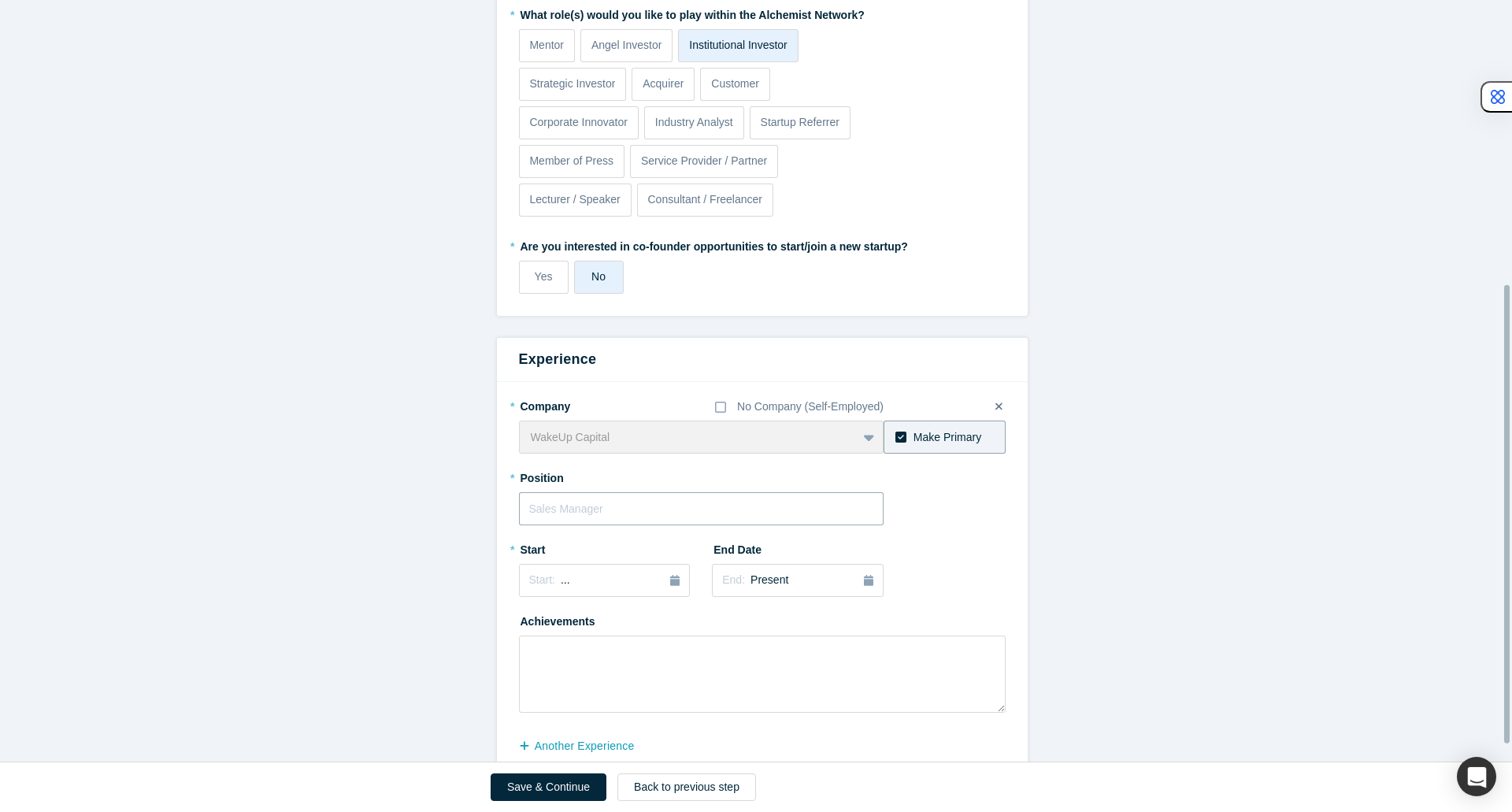
click at [569, 508] on input "text" at bounding box center [701, 508] width 365 height 33
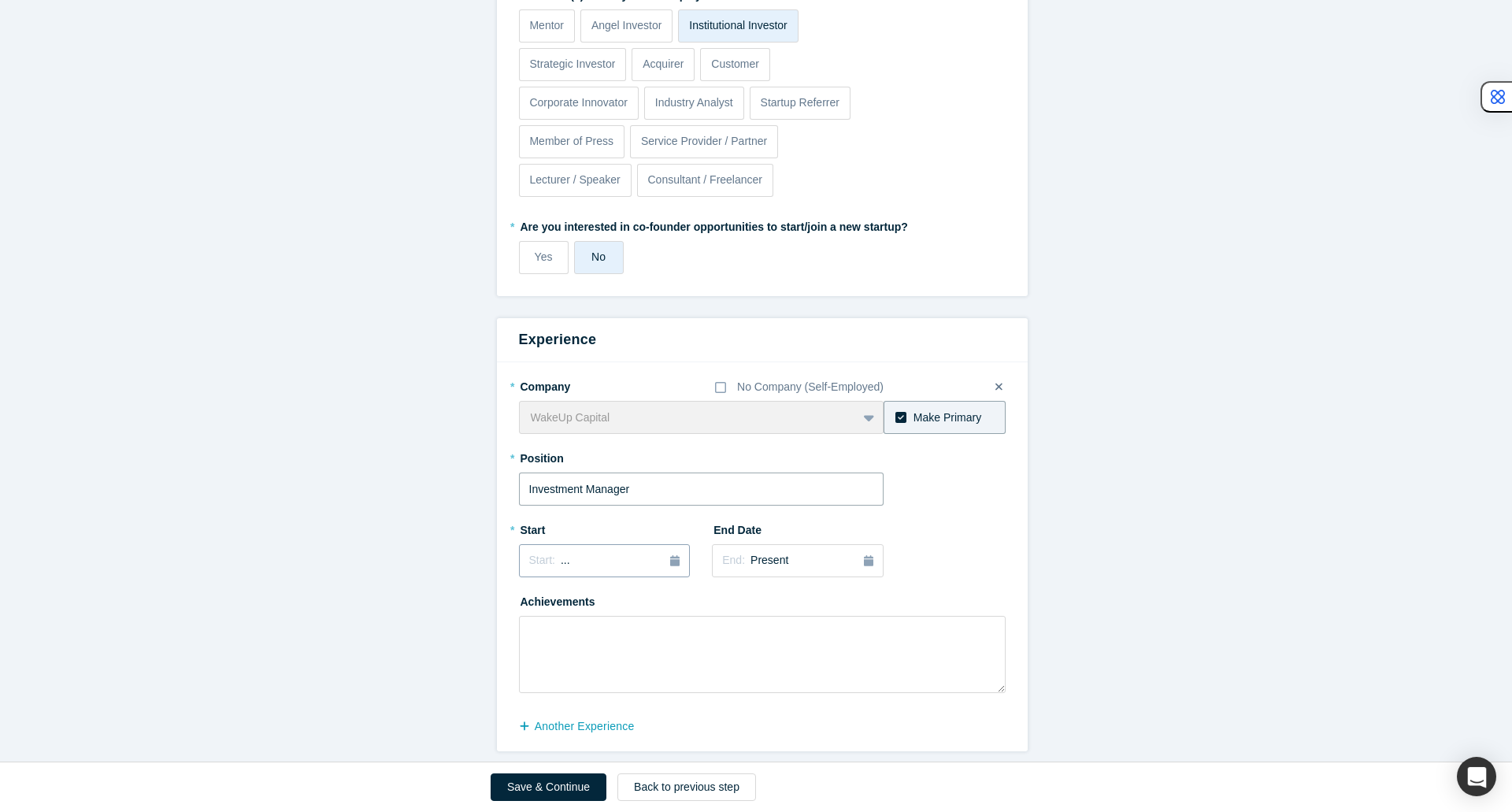
type input "Investment Manager"
click at [674, 554] on button "Start: ..." at bounding box center [604, 560] width 172 height 33
click at [523, 597] on button "Previous Year" at bounding box center [525, 604] width 15 height 15
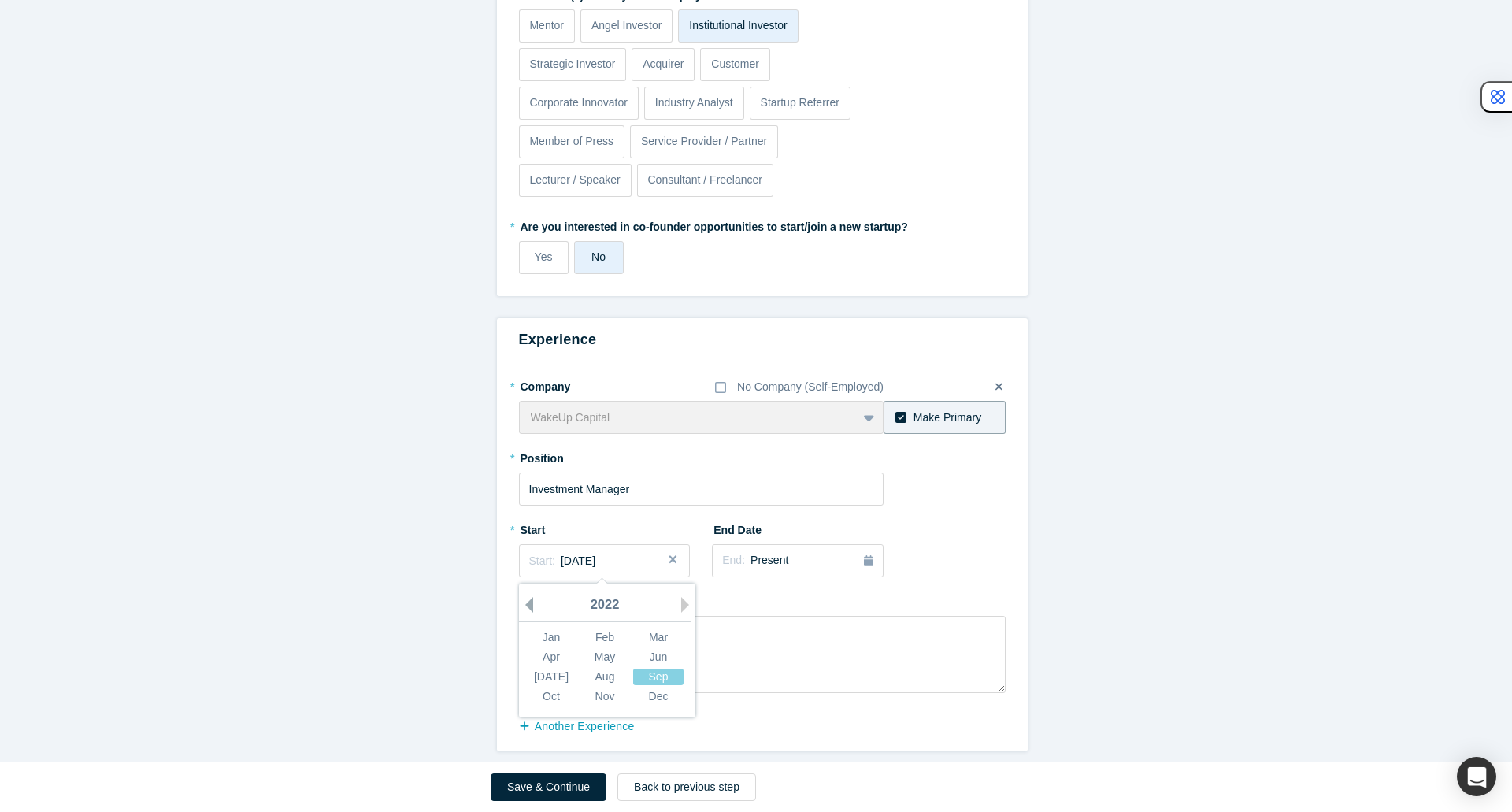
click at [523, 597] on button "Previous Year" at bounding box center [525, 604] width 15 height 15
click at [681, 597] on button "Next Year" at bounding box center [689, 604] width 15 height 15
click at [544, 650] on div "Apr" at bounding box center [551, 656] width 50 height 16
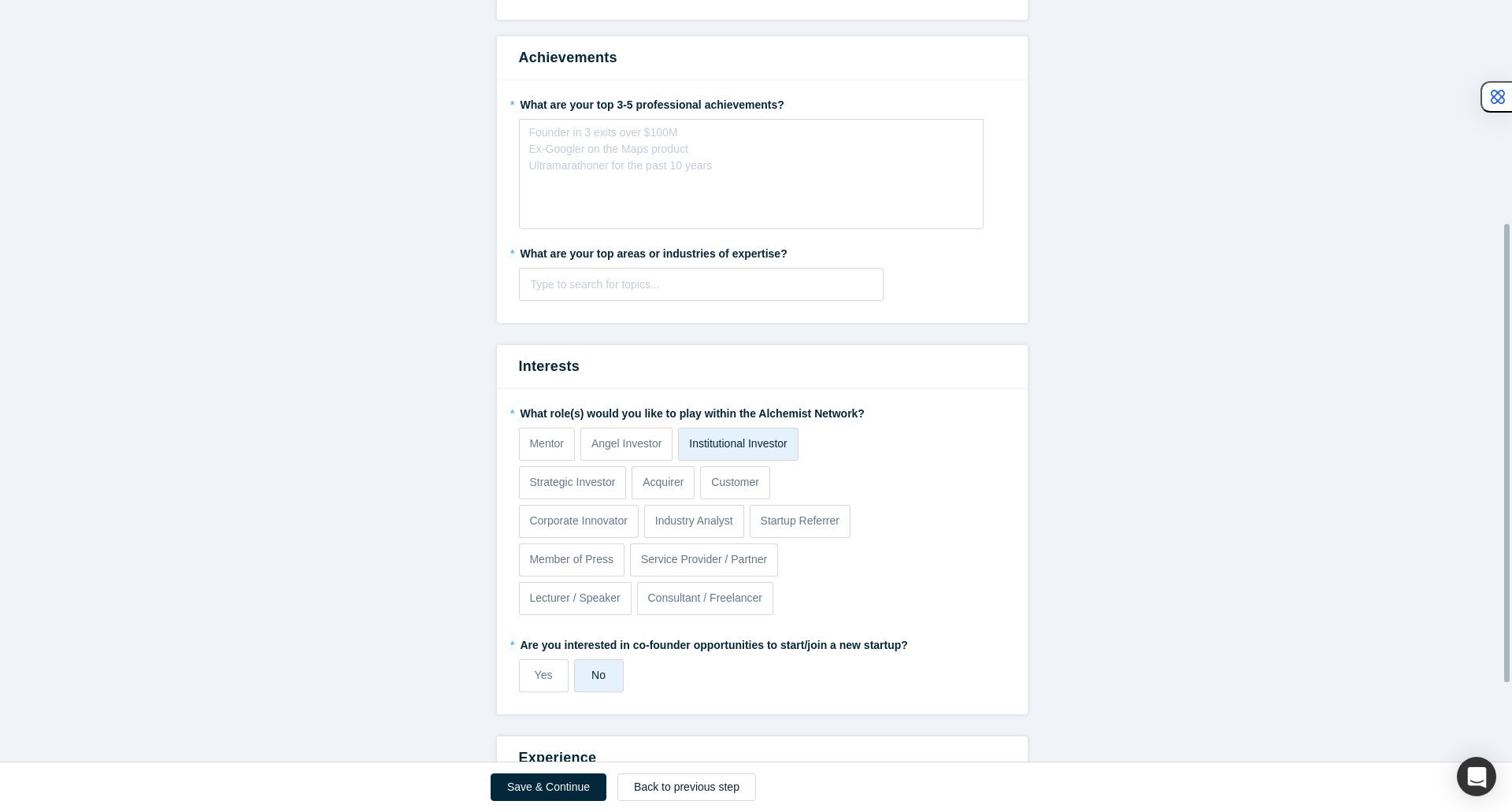
scroll to position [0, 0]
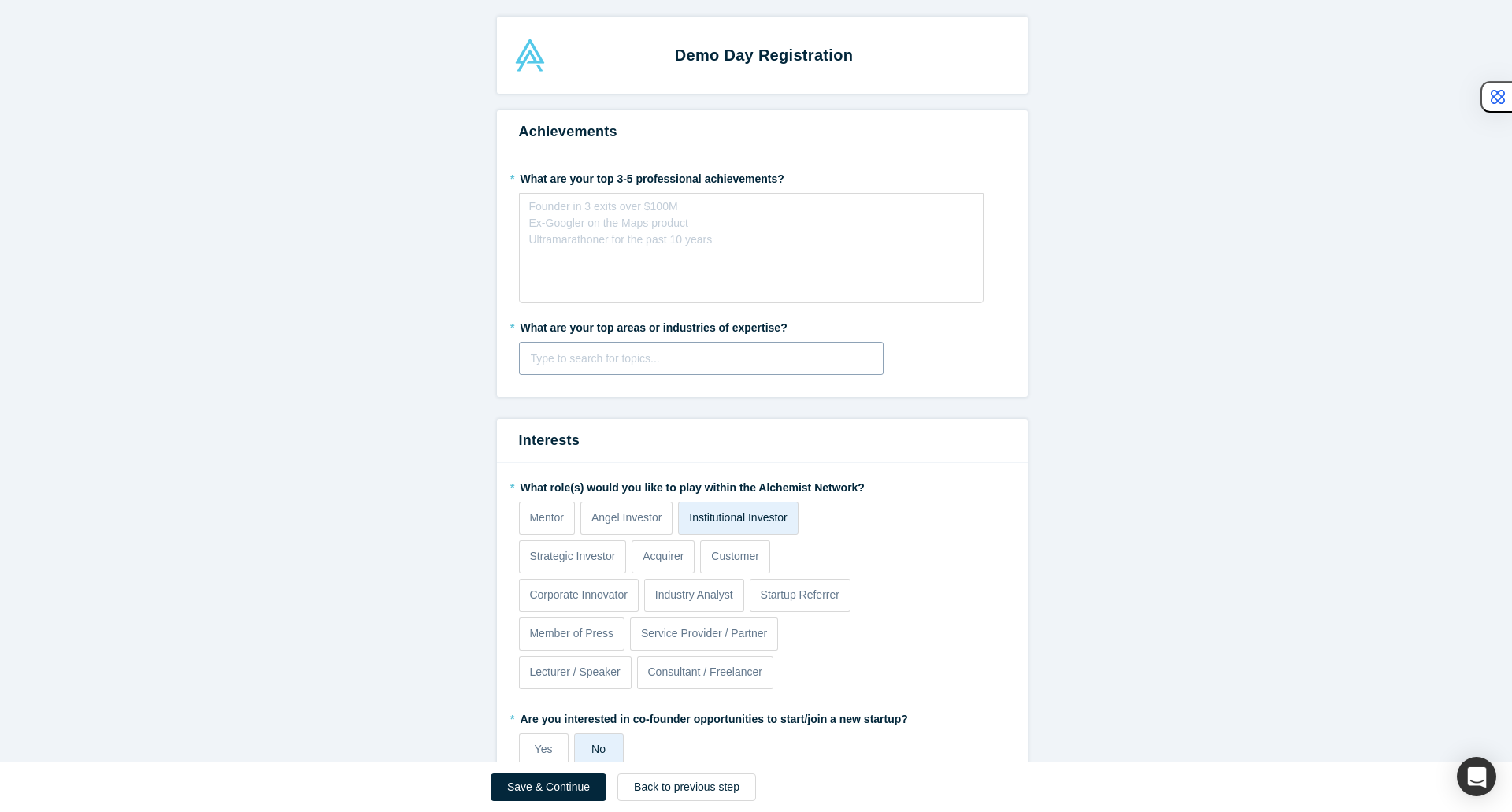
click at [710, 359] on div at bounding box center [701, 358] width 342 height 19
type input "Climate"
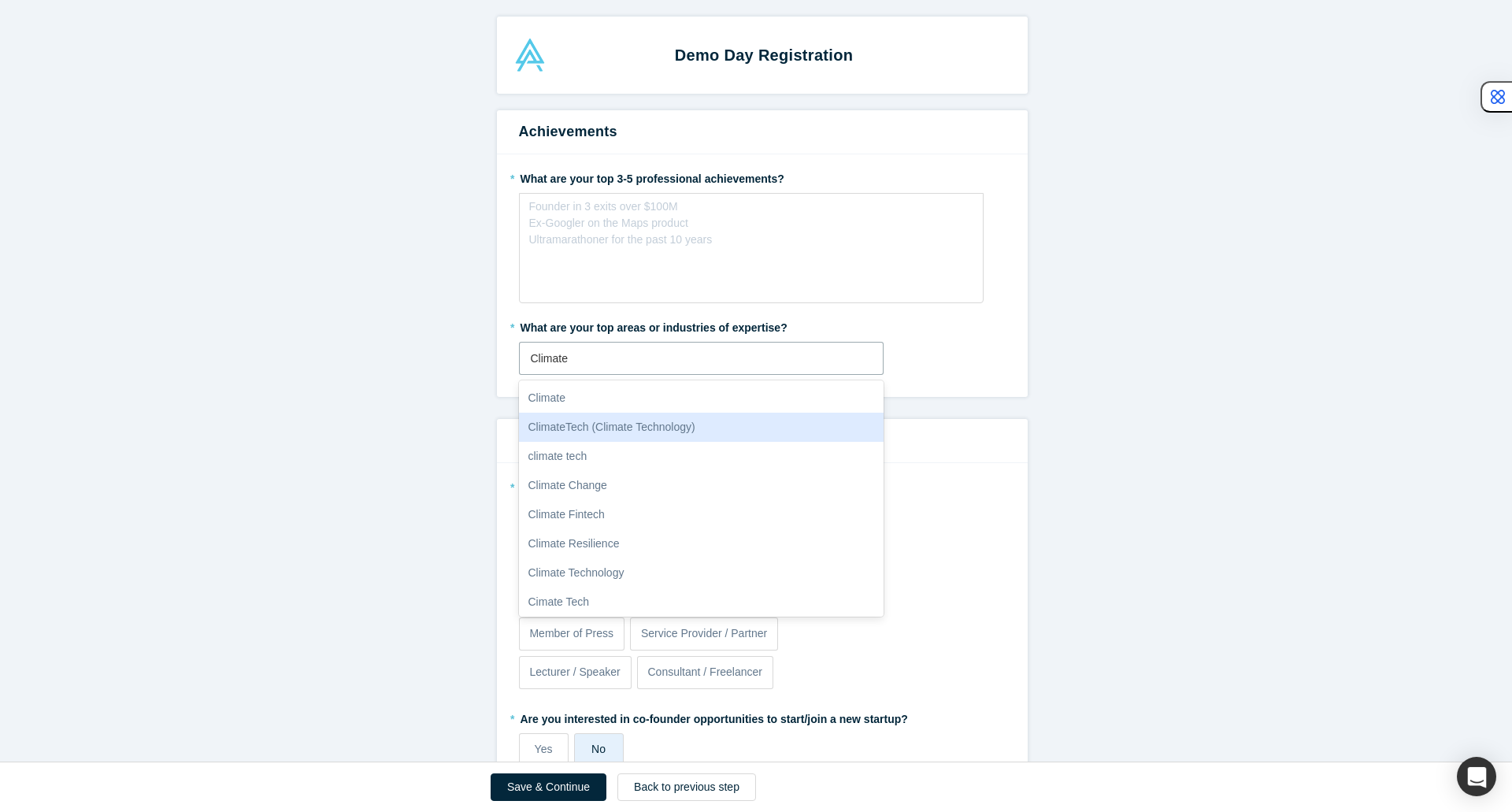
click at [695, 427] on div "ClimateTech (Climate Technology)" at bounding box center [701, 428] width 365 height 29
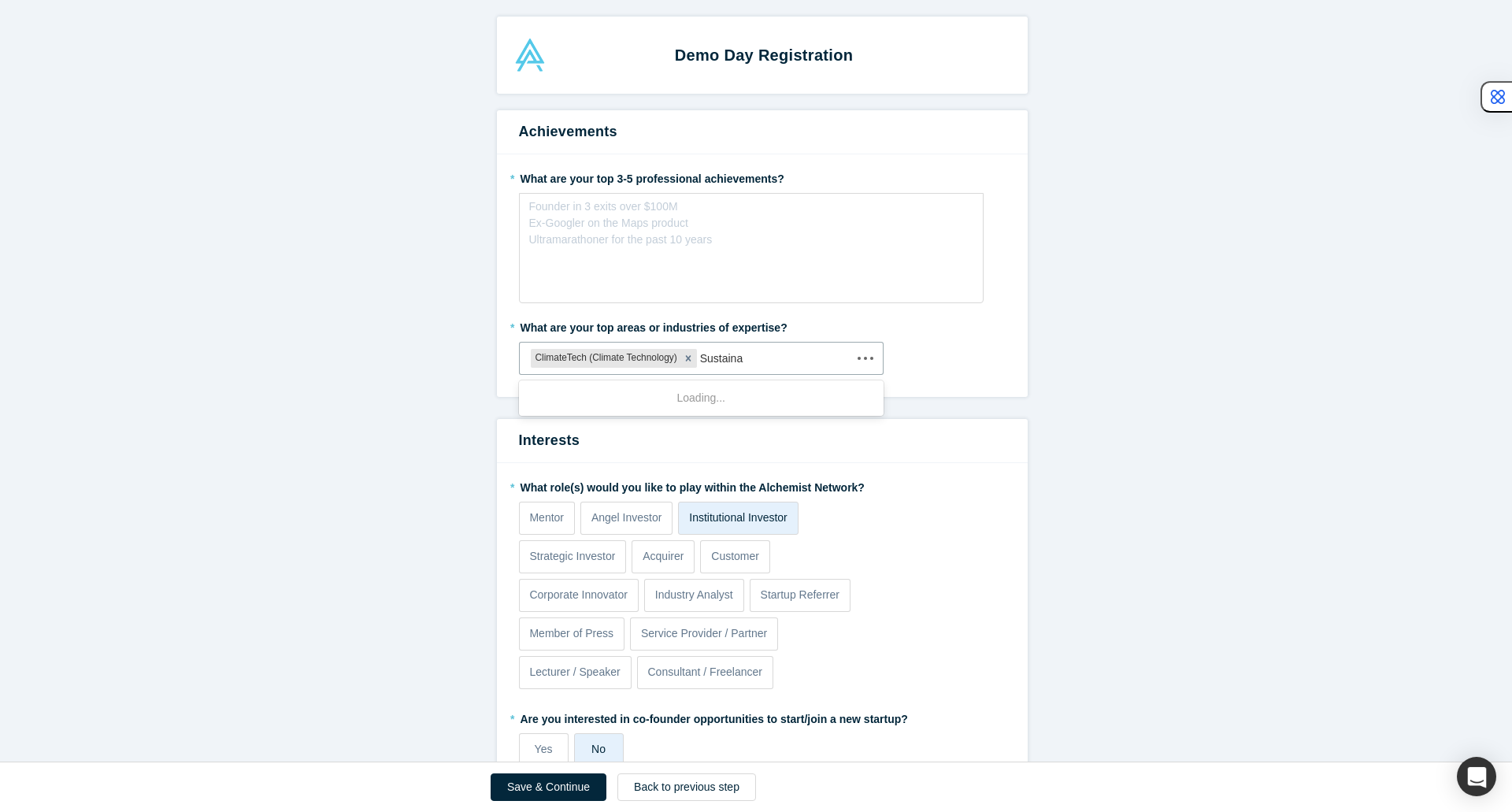
type input "Sustainab"
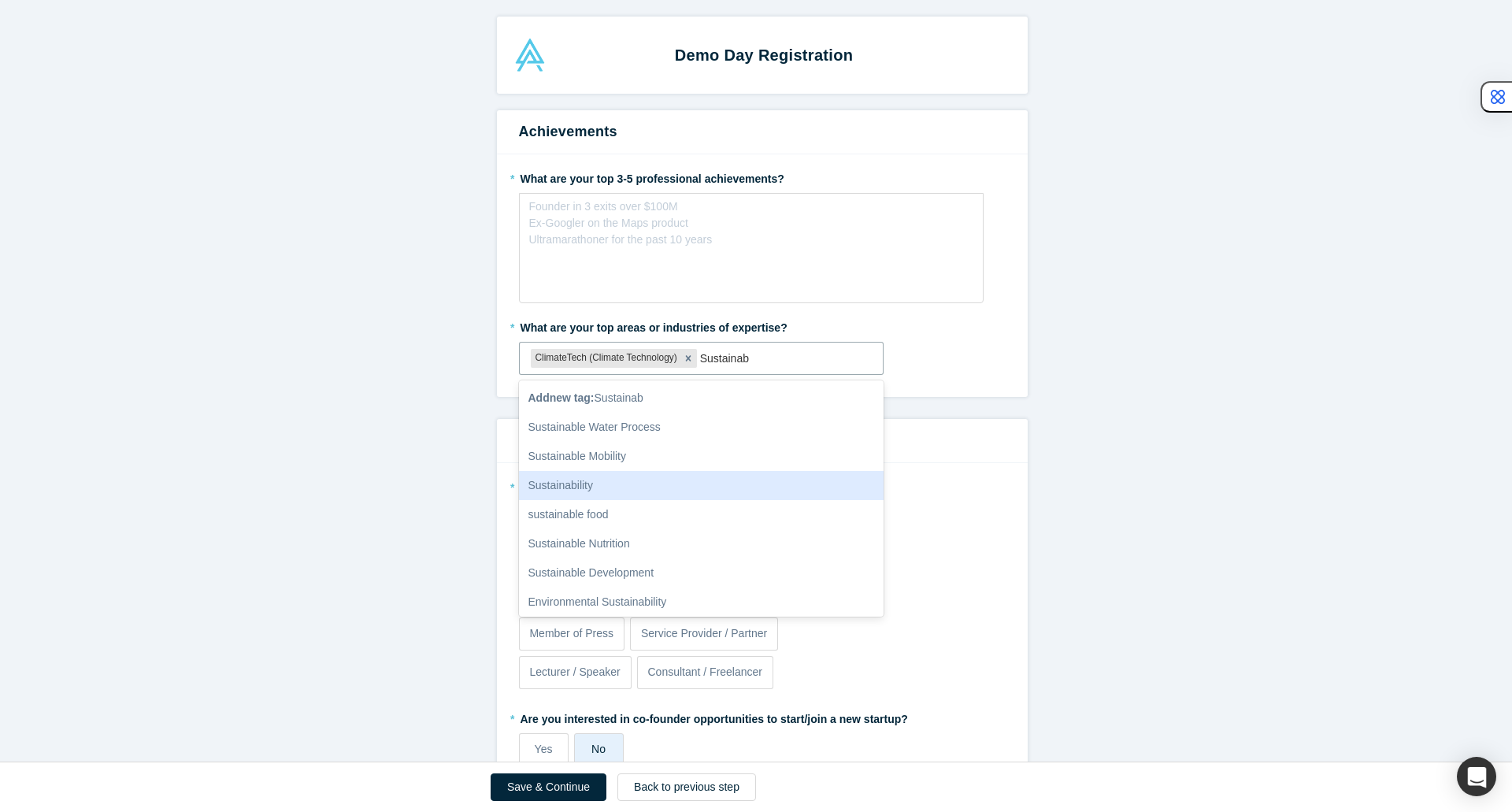
click at [666, 478] on div "Sustainability" at bounding box center [701, 485] width 365 height 29
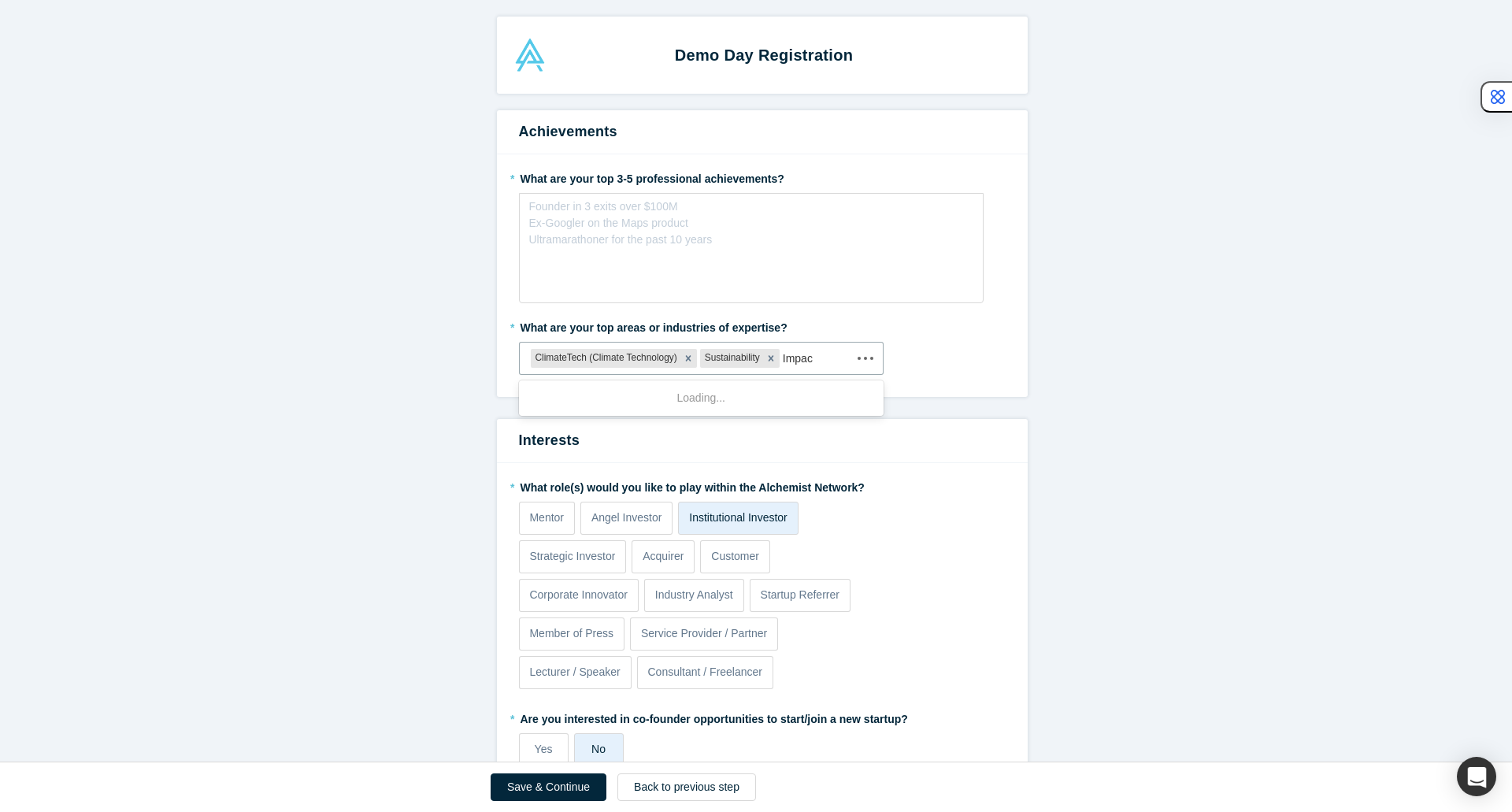
type input "Impact"
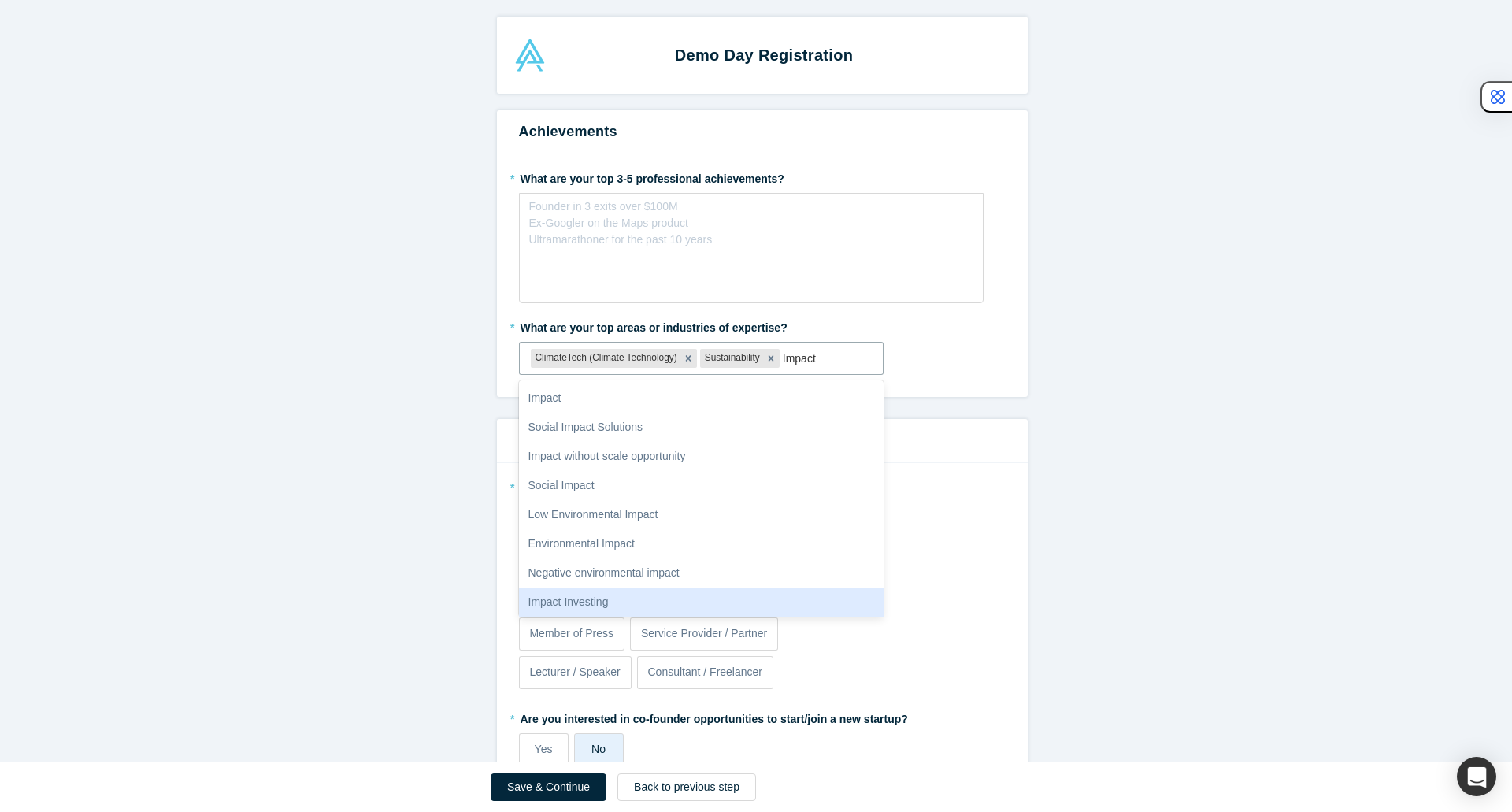
click at [666, 601] on div "Impact Investing" at bounding box center [701, 602] width 365 height 29
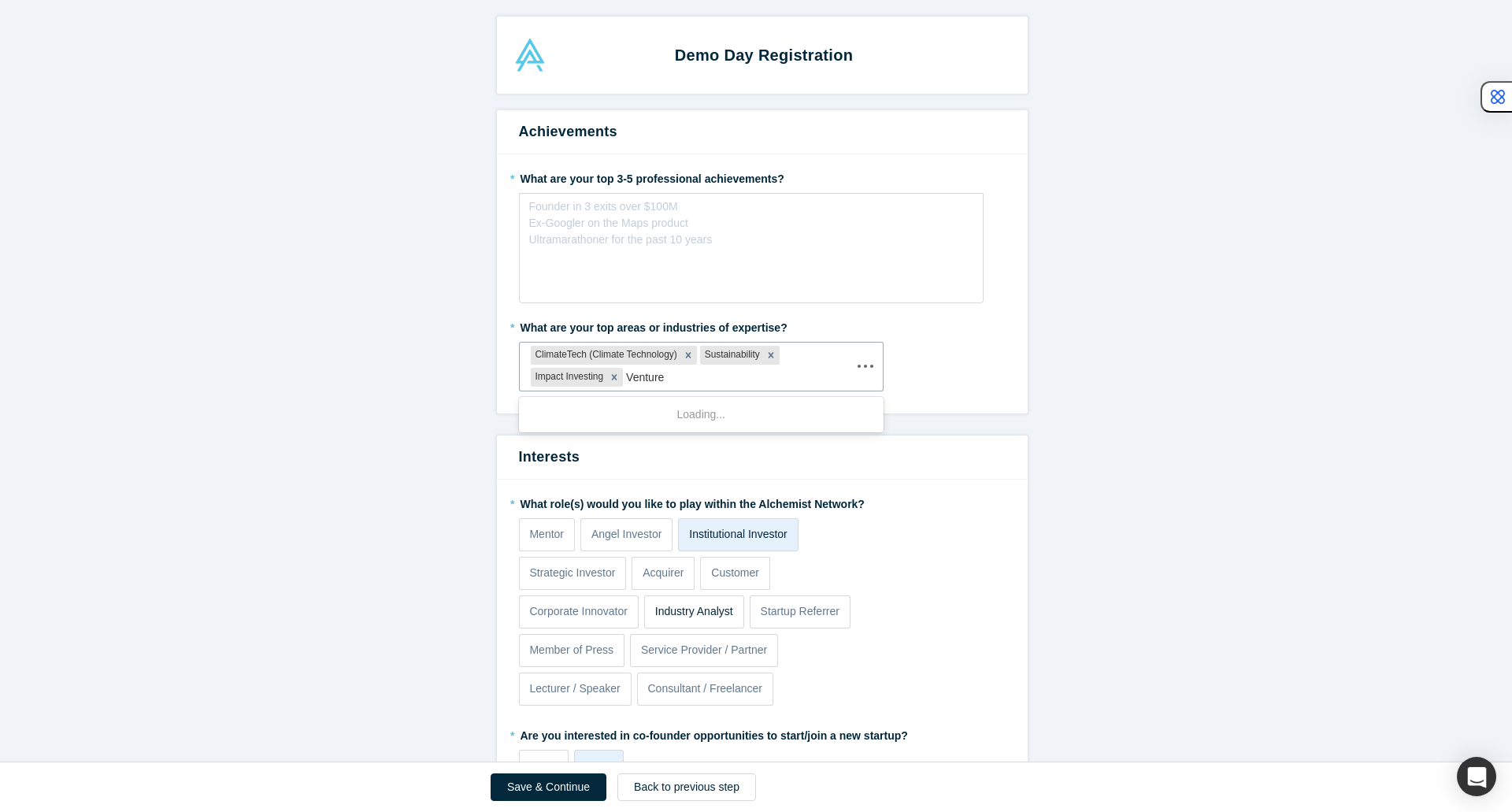
type input "Venture"
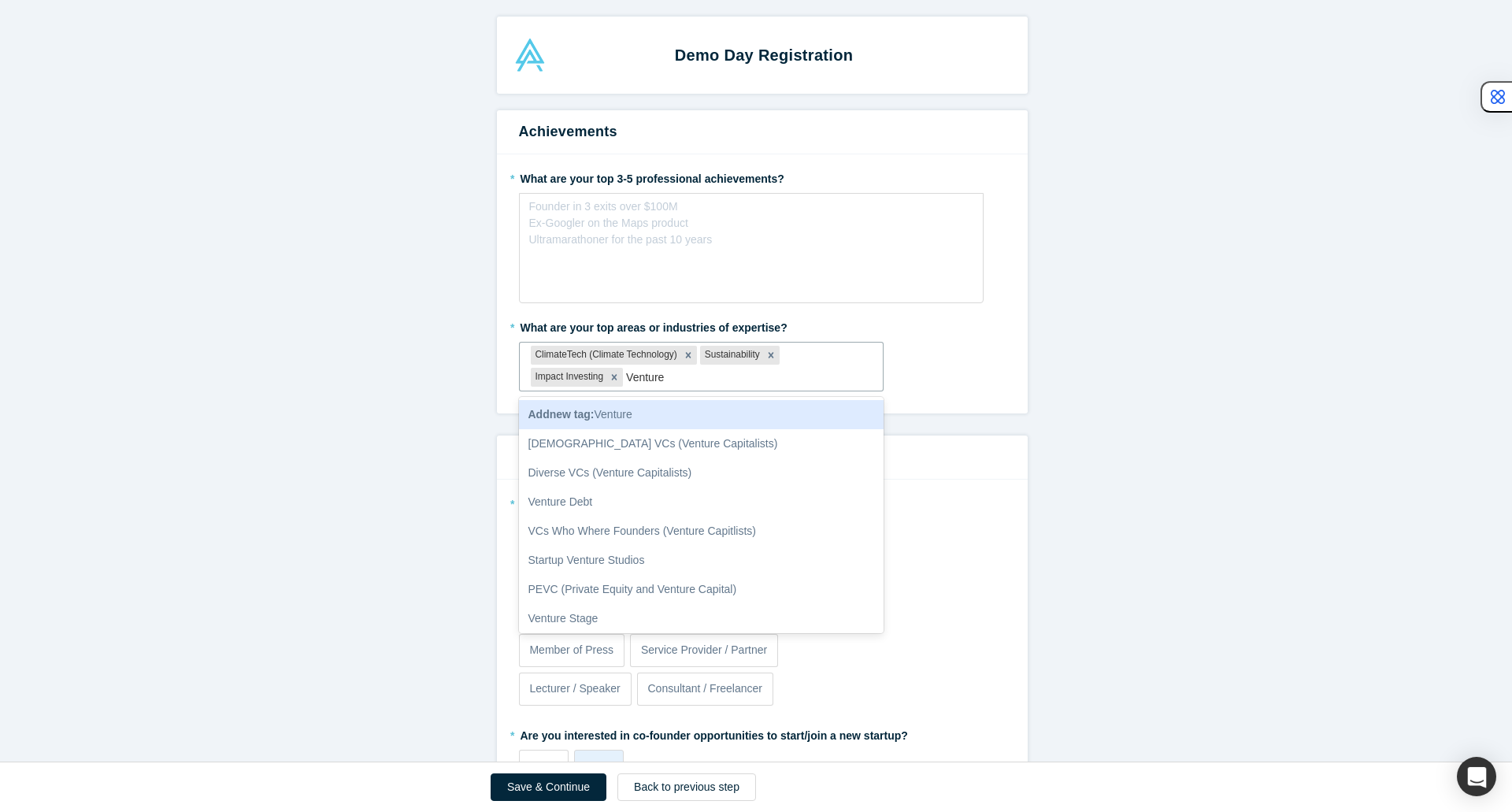
scroll to position [90, 0]
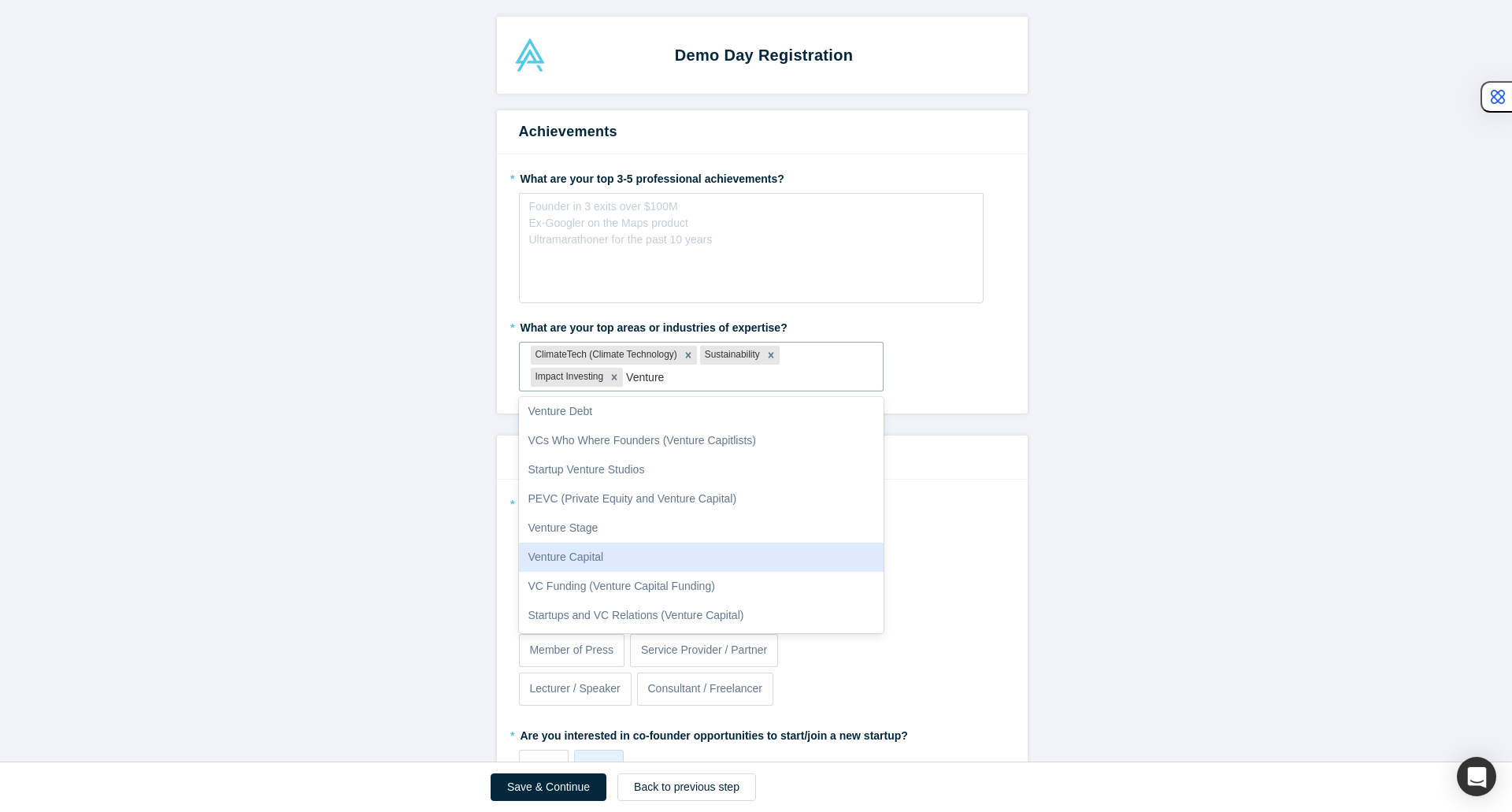
click at [657, 566] on div "Venture Capital" at bounding box center [701, 557] width 365 height 29
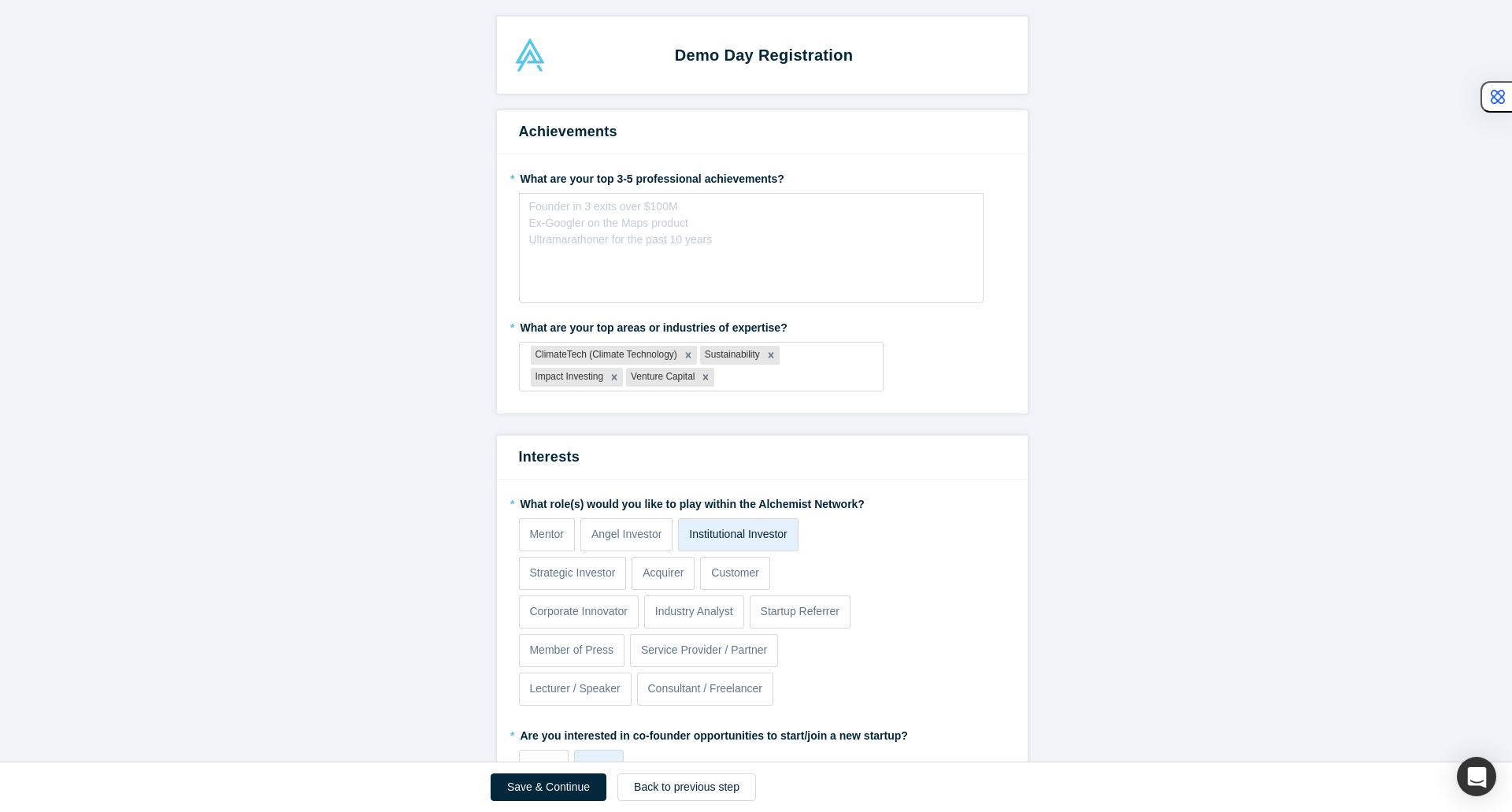
click at [1093, 493] on form "Achievements * What are your top 3-5 professional achievements? Founder in 3 ex…" at bounding box center [762, 685] width 1524 height 1150
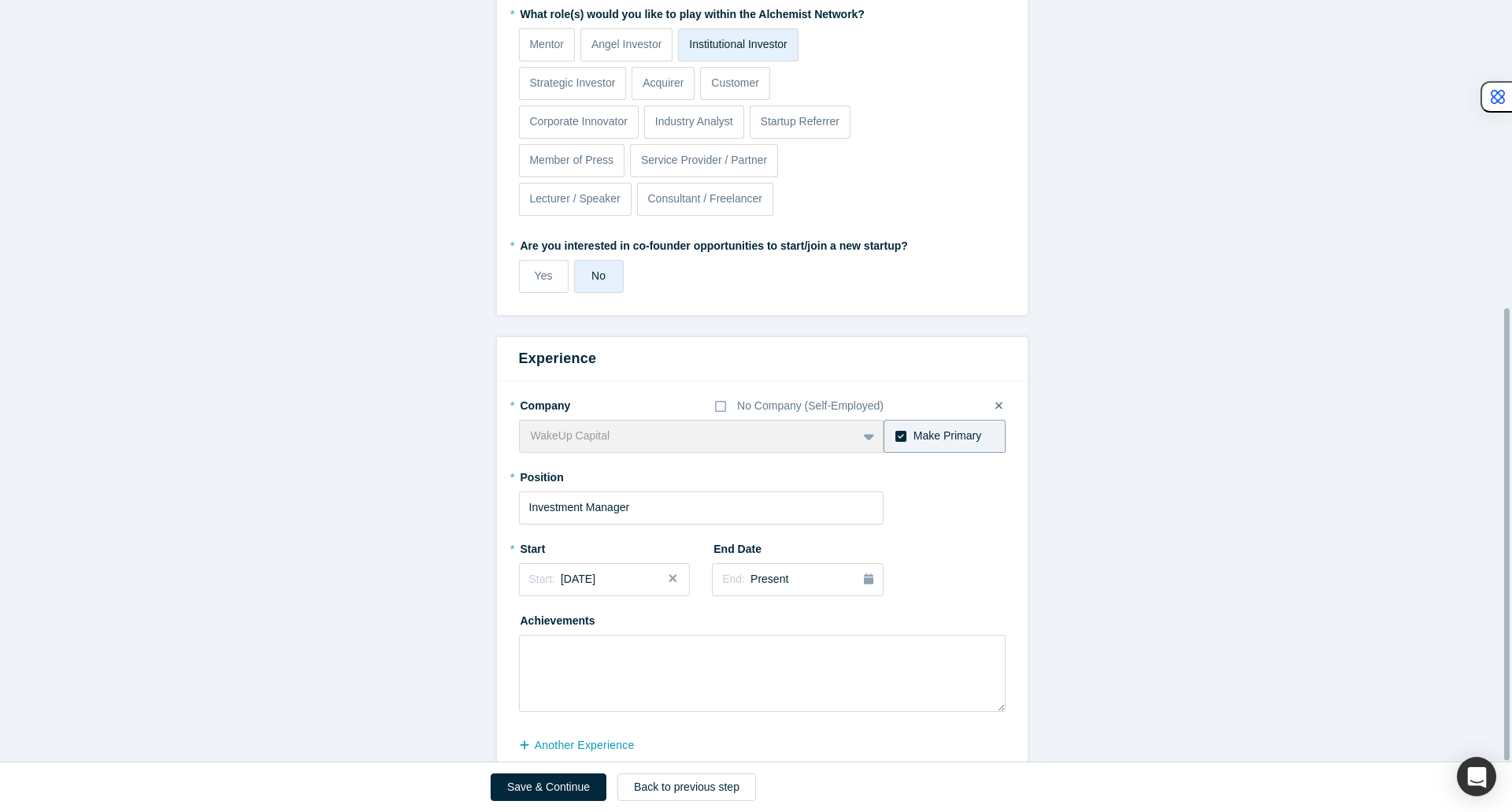
scroll to position [518, 0]
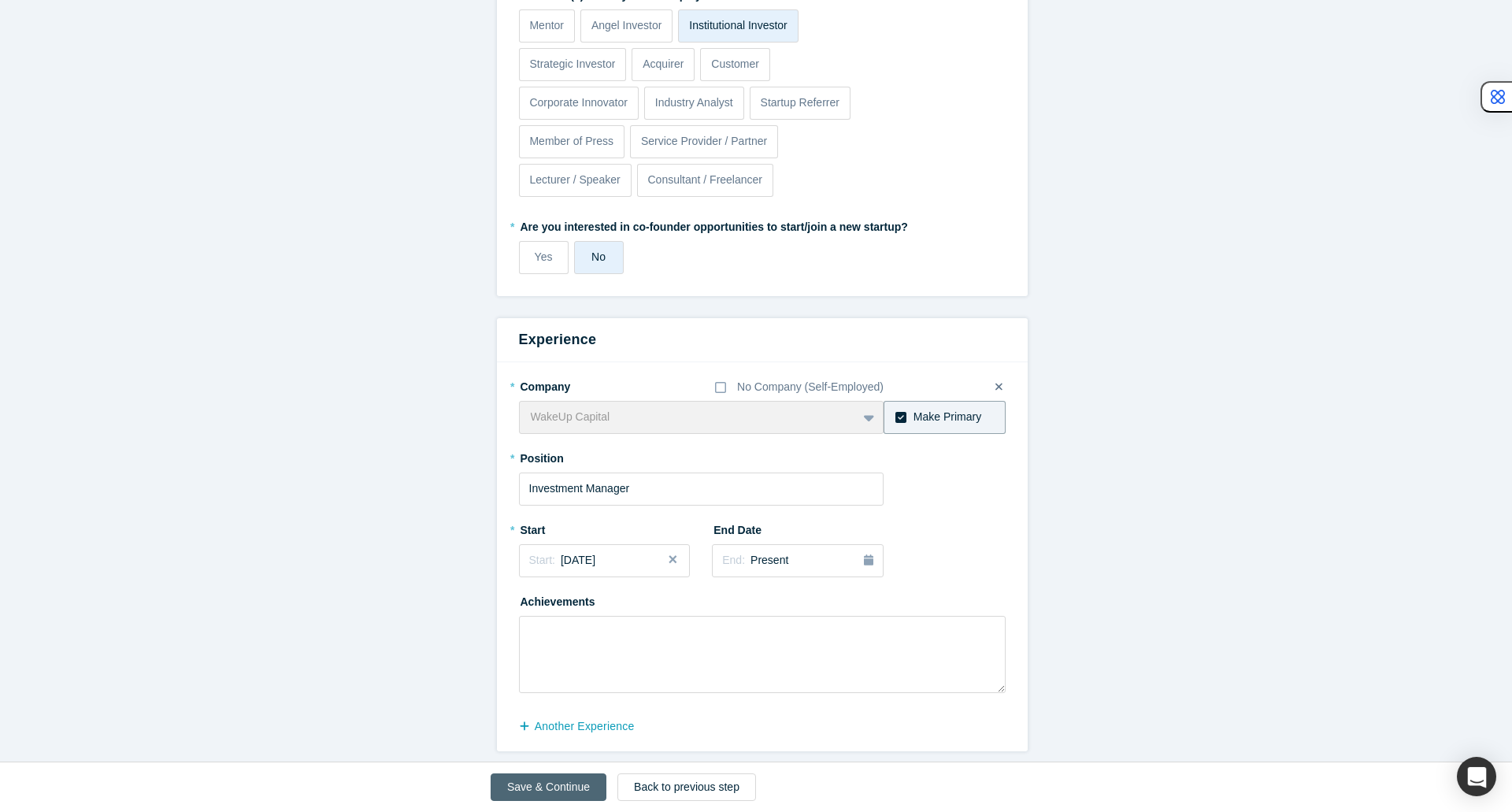
click at [528, 779] on button "Save & Continue" at bounding box center [549, 787] width 115 height 28
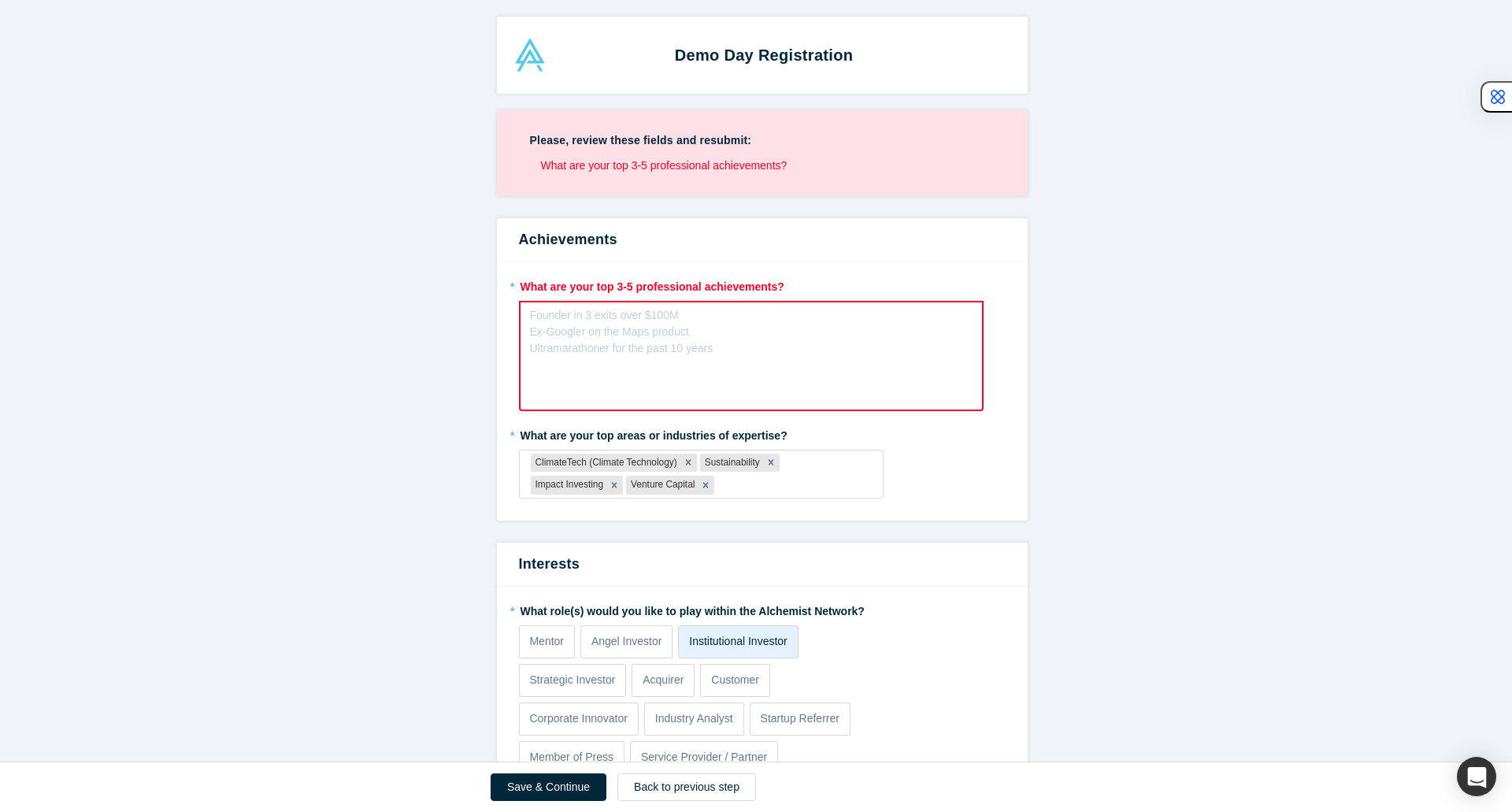
click at [700, 321] on div "rdw-editor" at bounding box center [751, 320] width 423 height 16
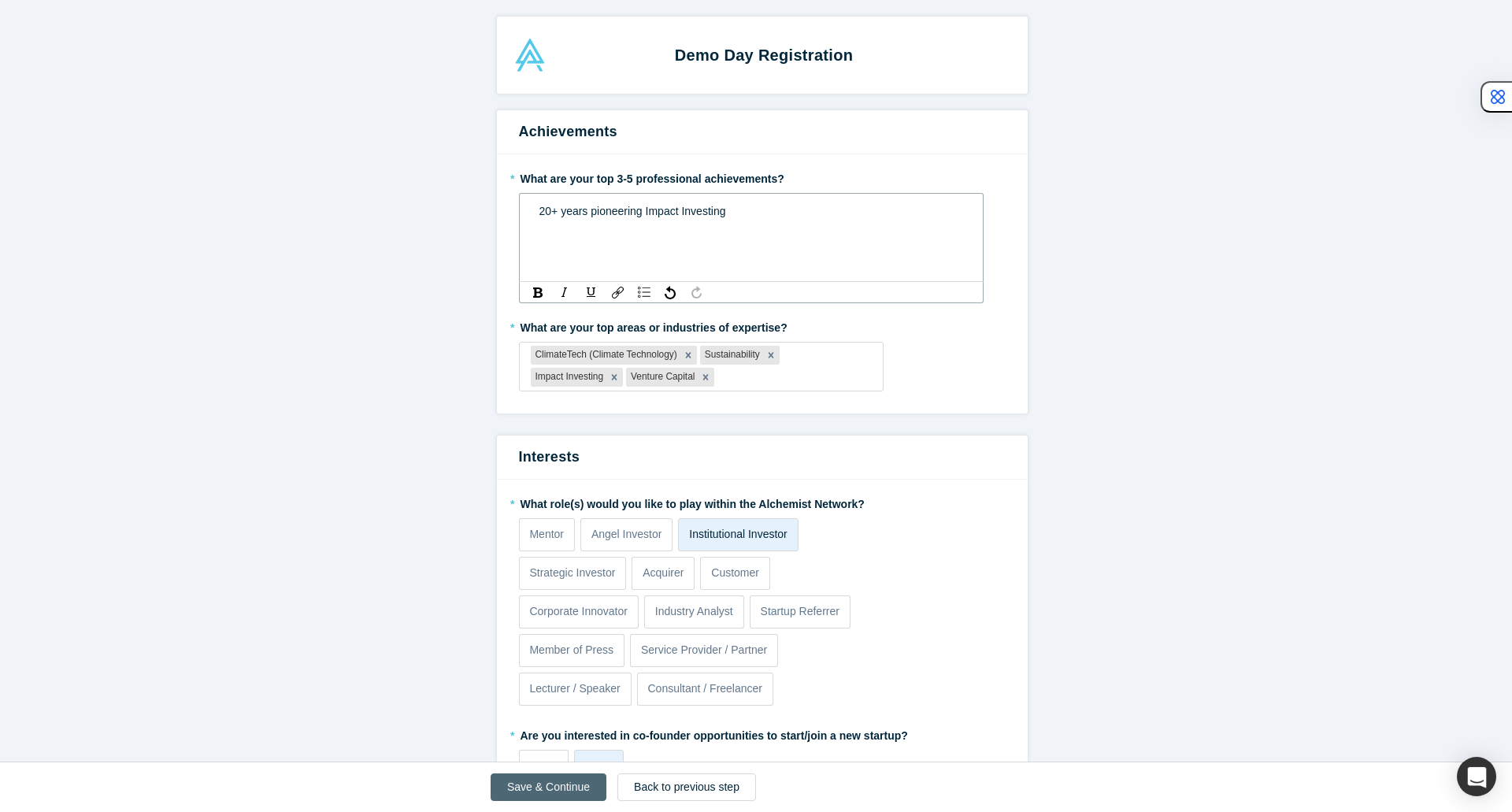
click at [529, 791] on button "Save & Continue" at bounding box center [549, 787] width 115 height 28
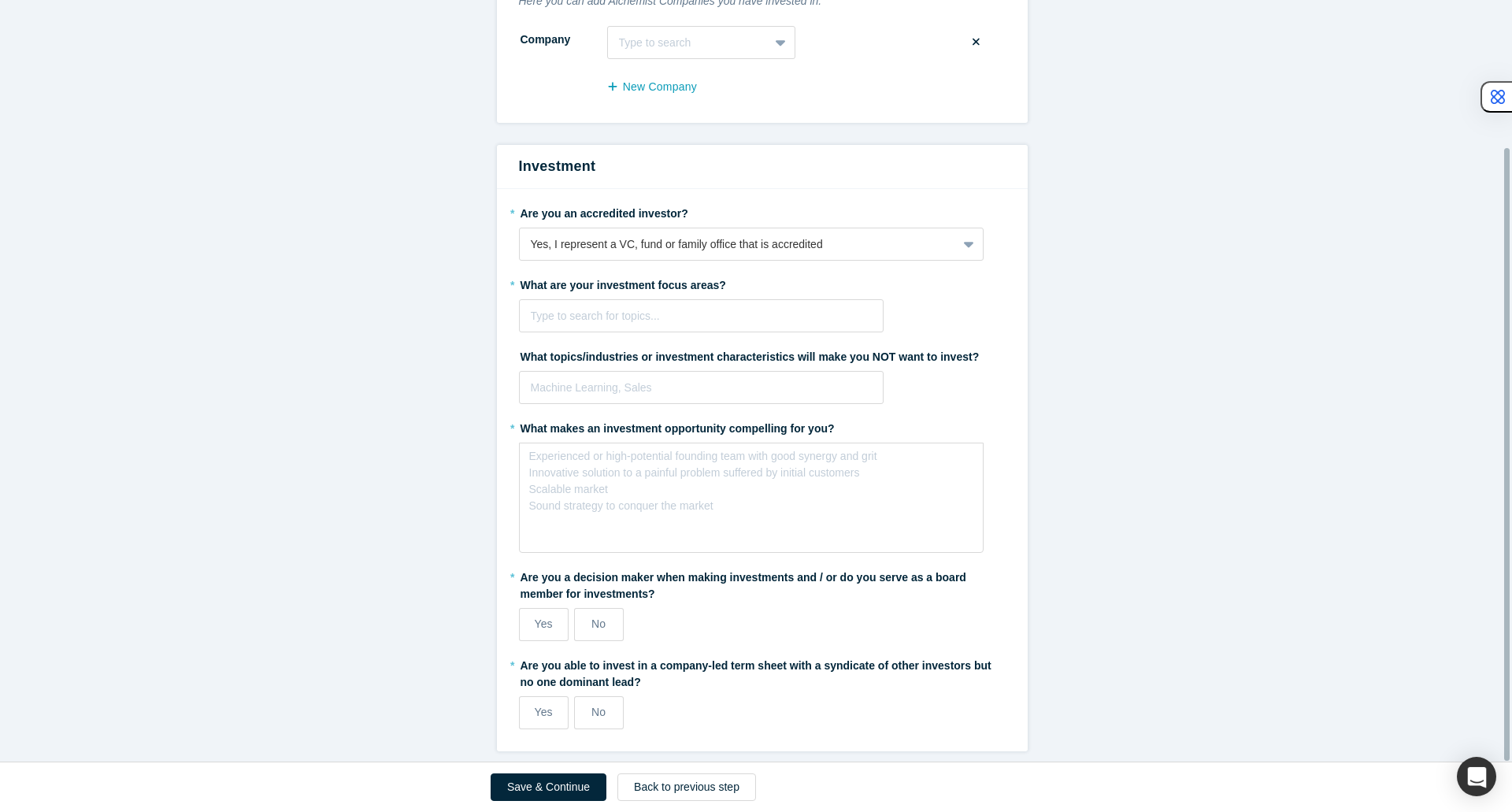
scroll to position [183, 0]
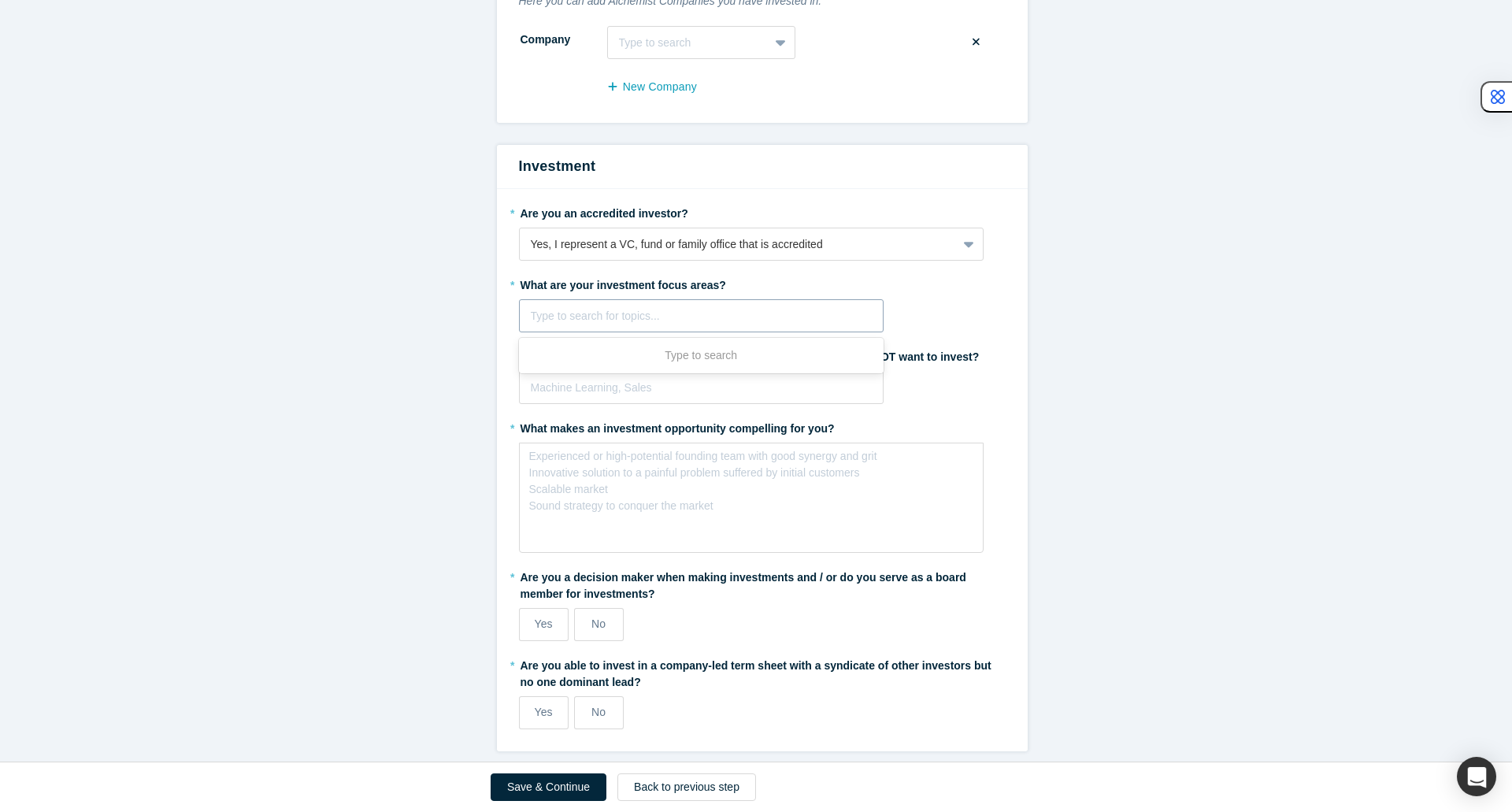
click at [806, 308] on div at bounding box center [701, 316] width 342 height 19
type input "climate"
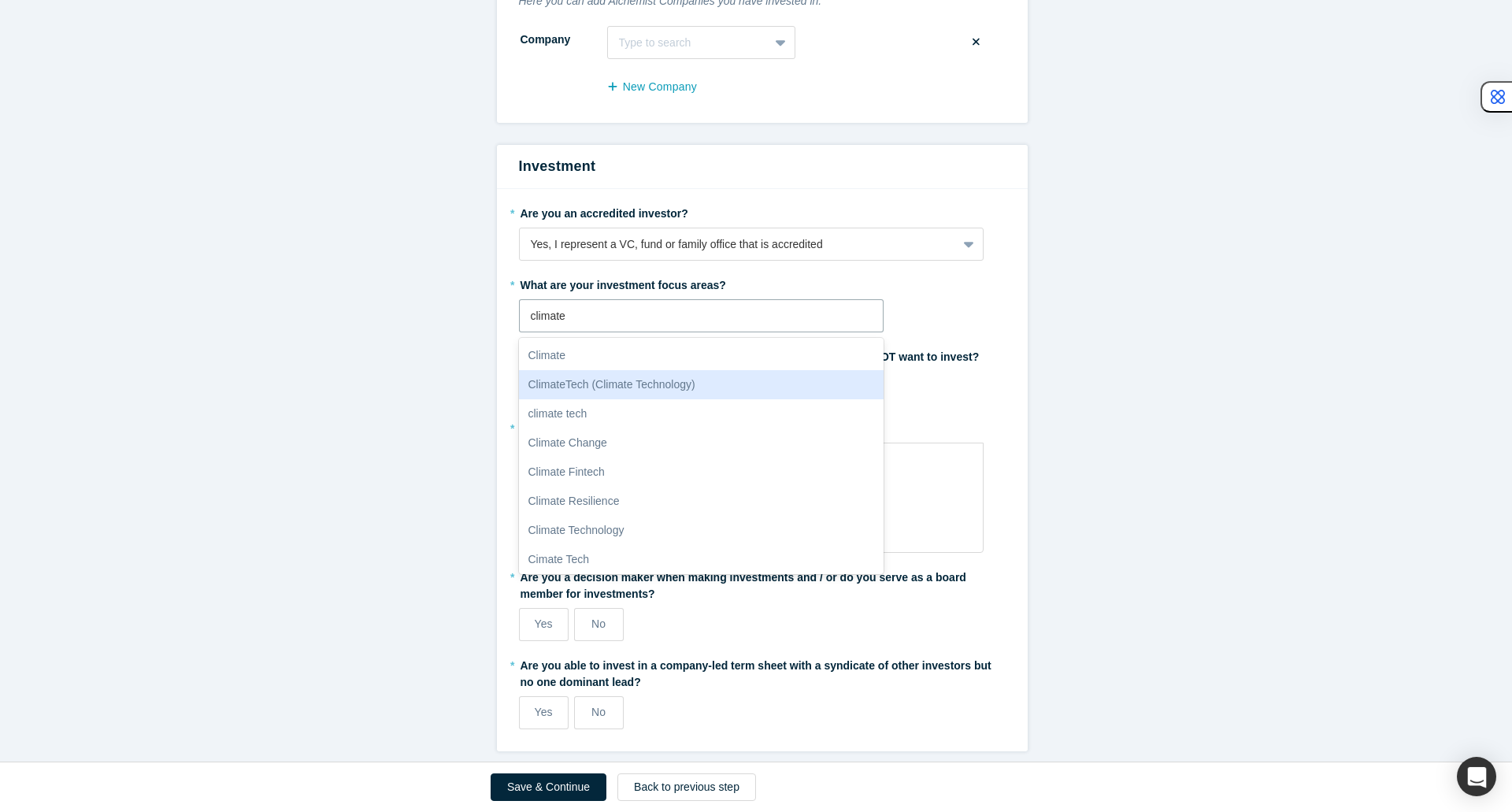
click at [742, 370] on div "ClimateTech (Climate Technology)" at bounding box center [701, 384] width 365 height 29
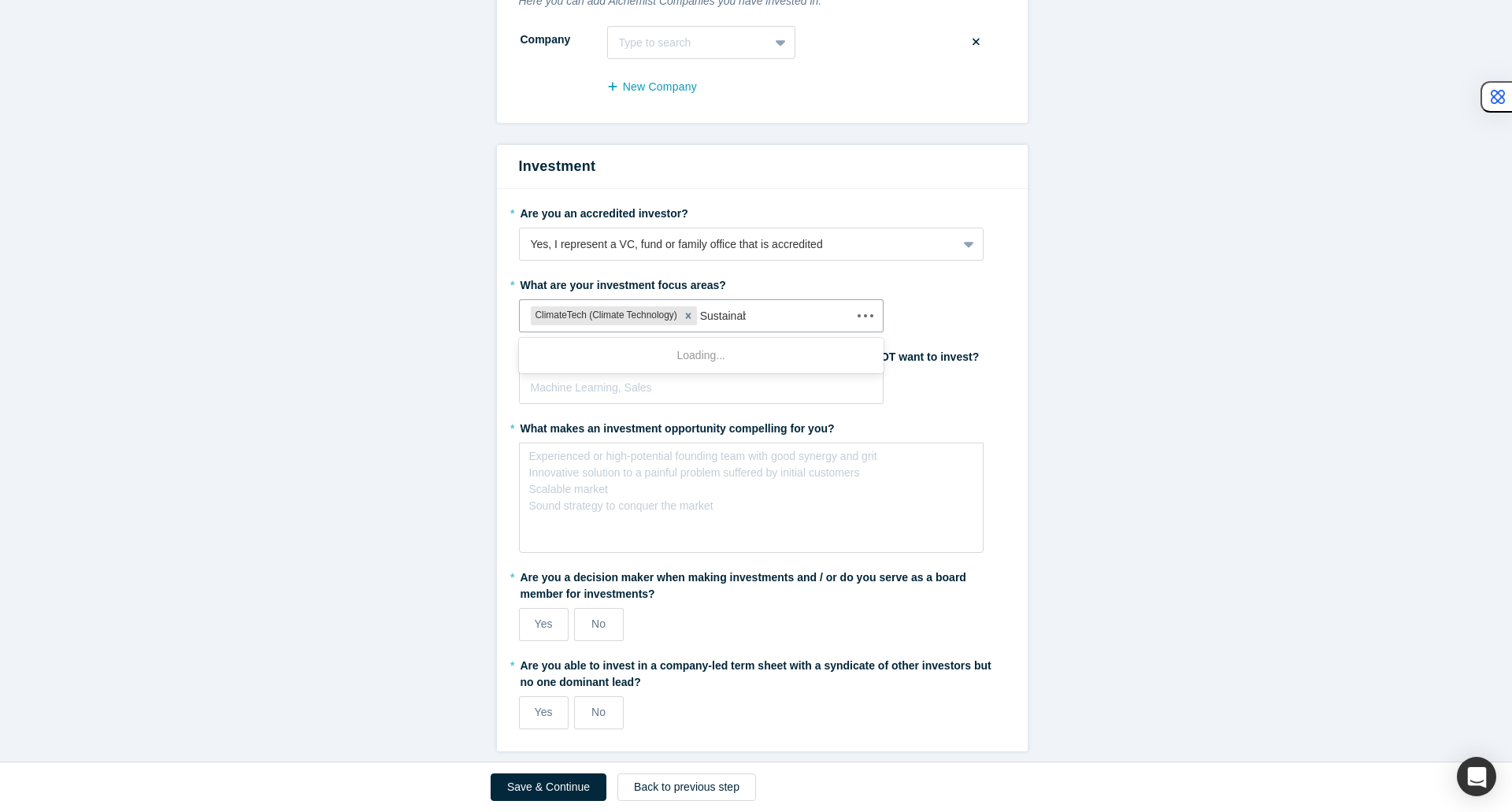
type input "Sustainabi"
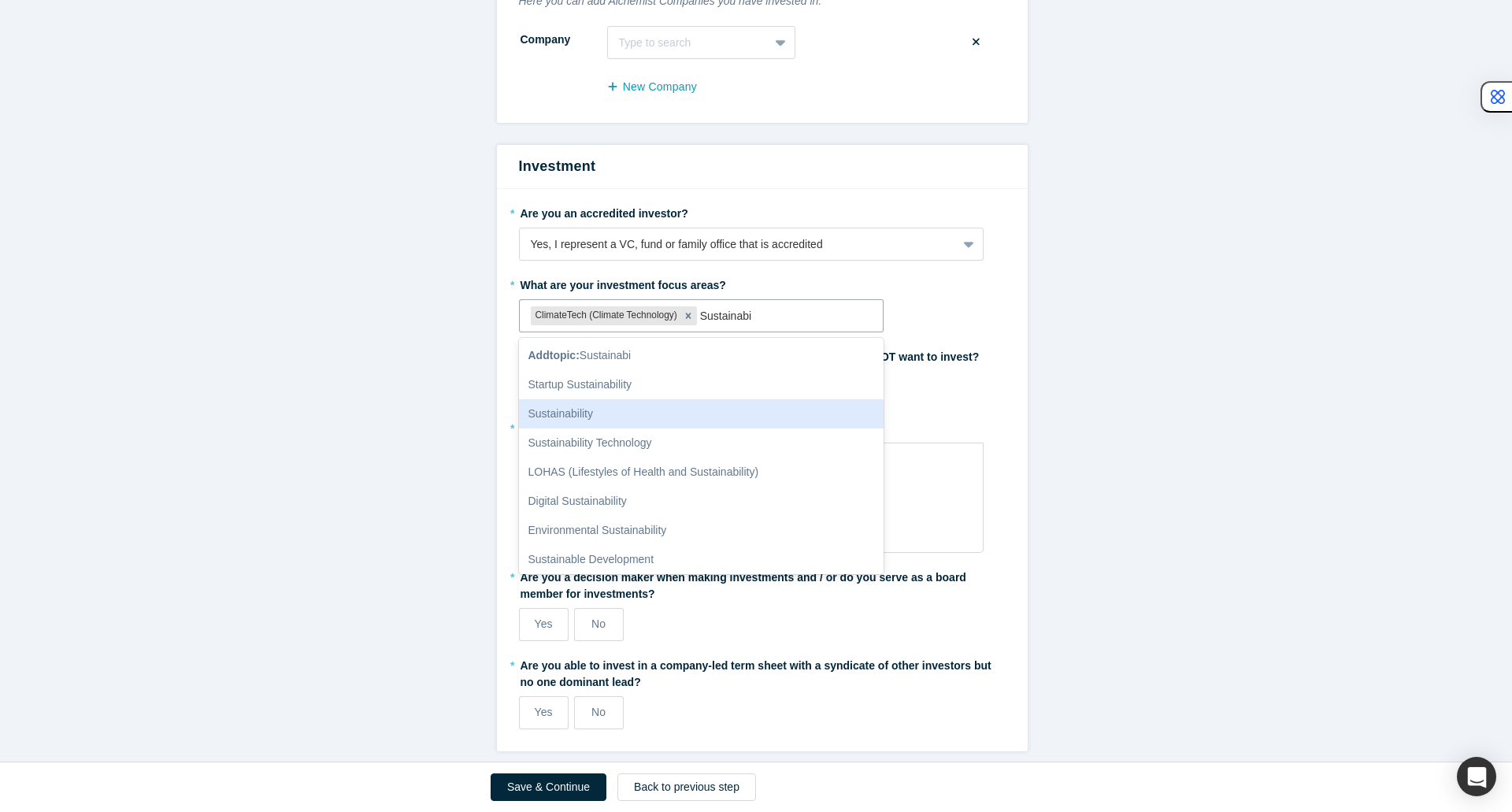
click at [724, 406] on div "Sustainability" at bounding box center [701, 414] width 365 height 29
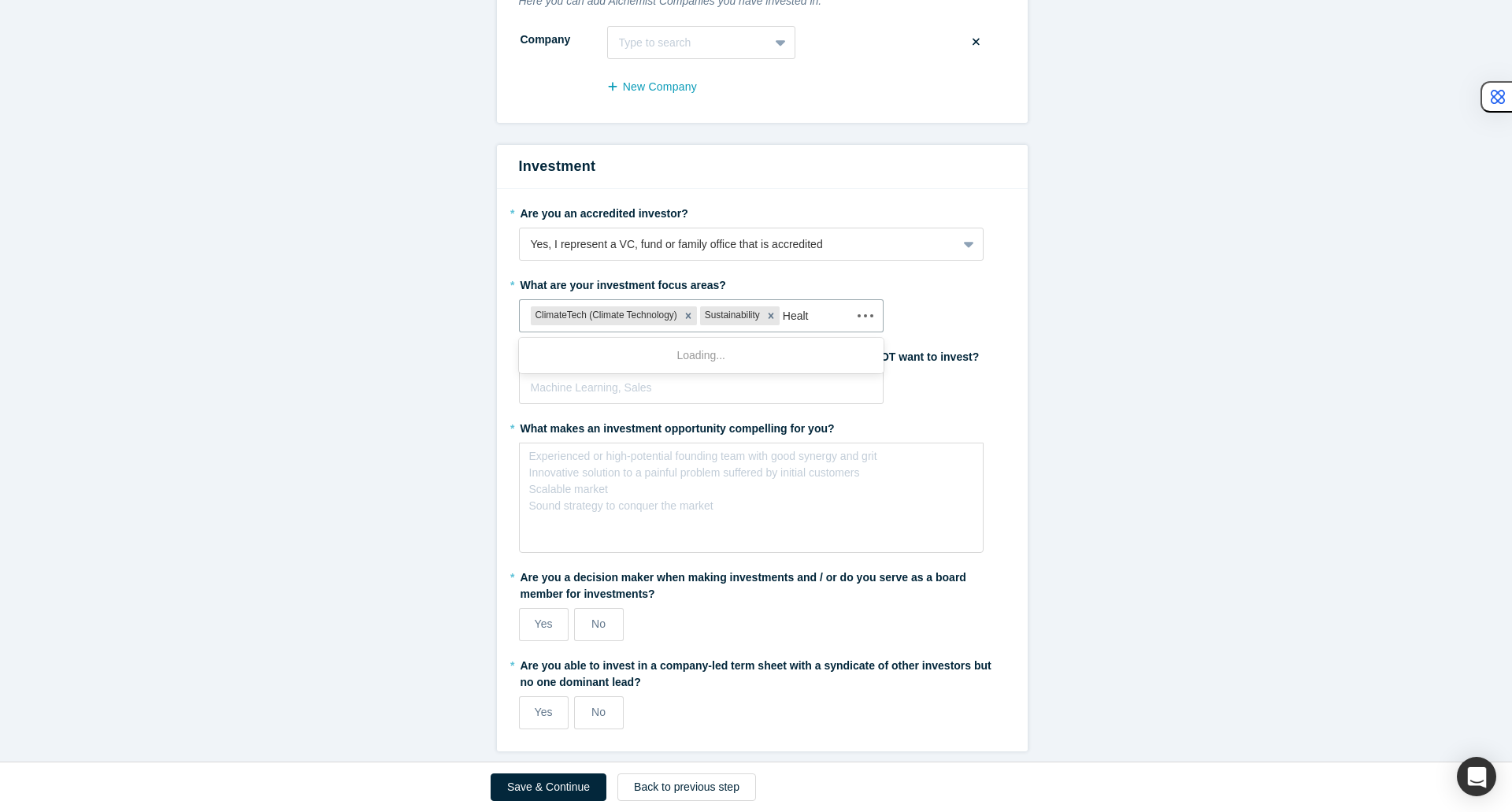
type input "Health"
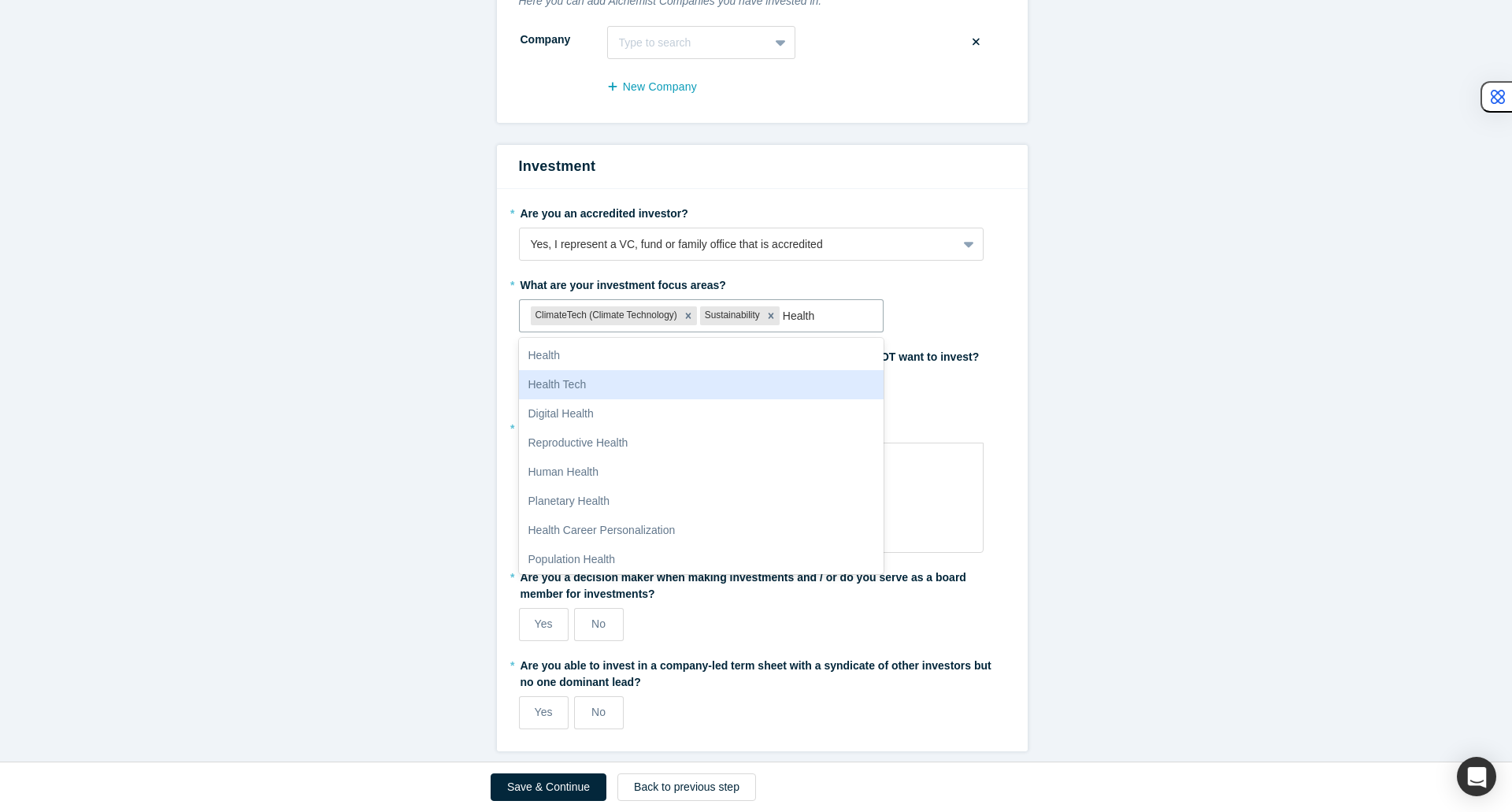
click at [719, 379] on div "Health Tech" at bounding box center [701, 384] width 365 height 29
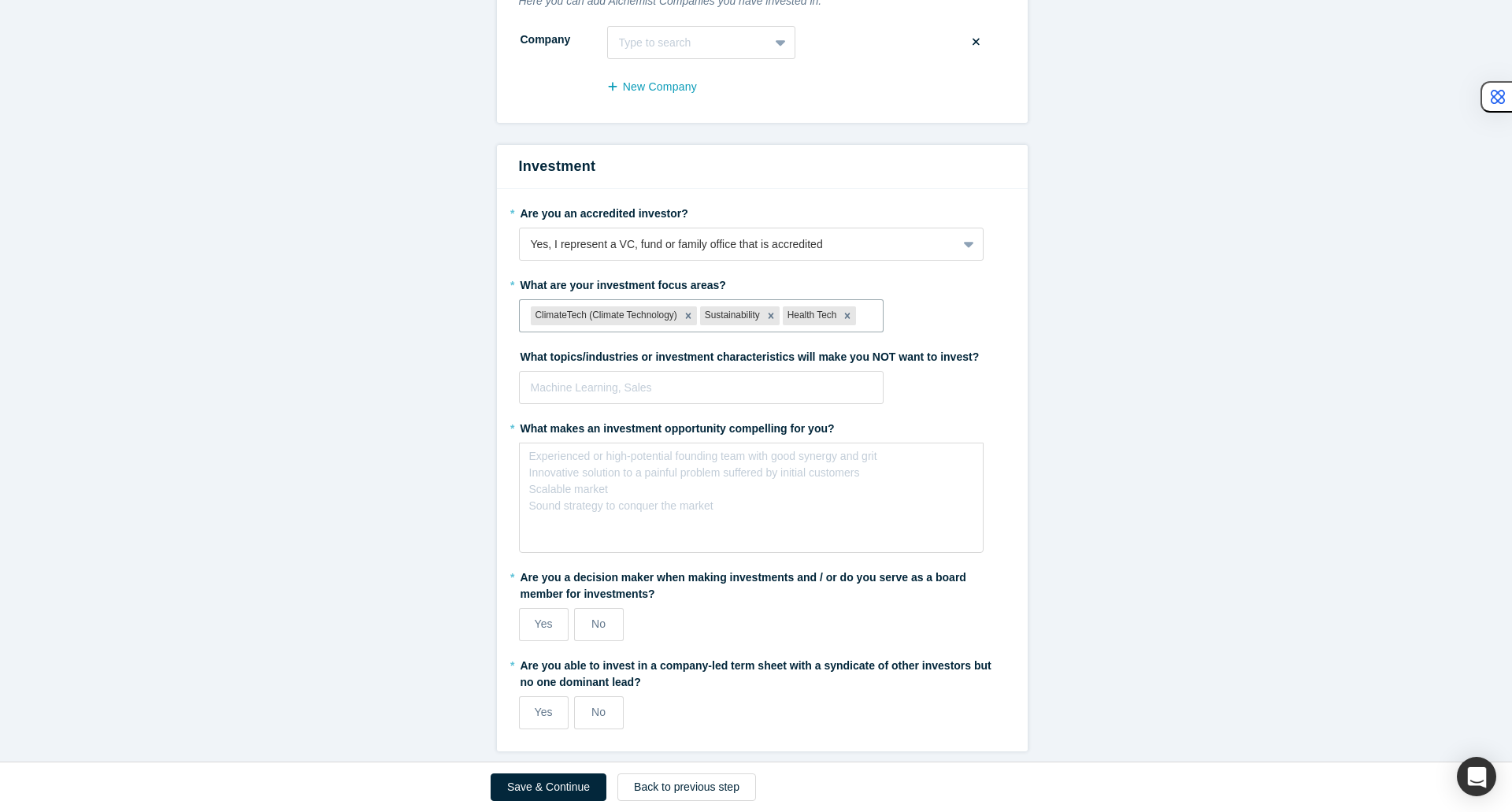
type input "I"
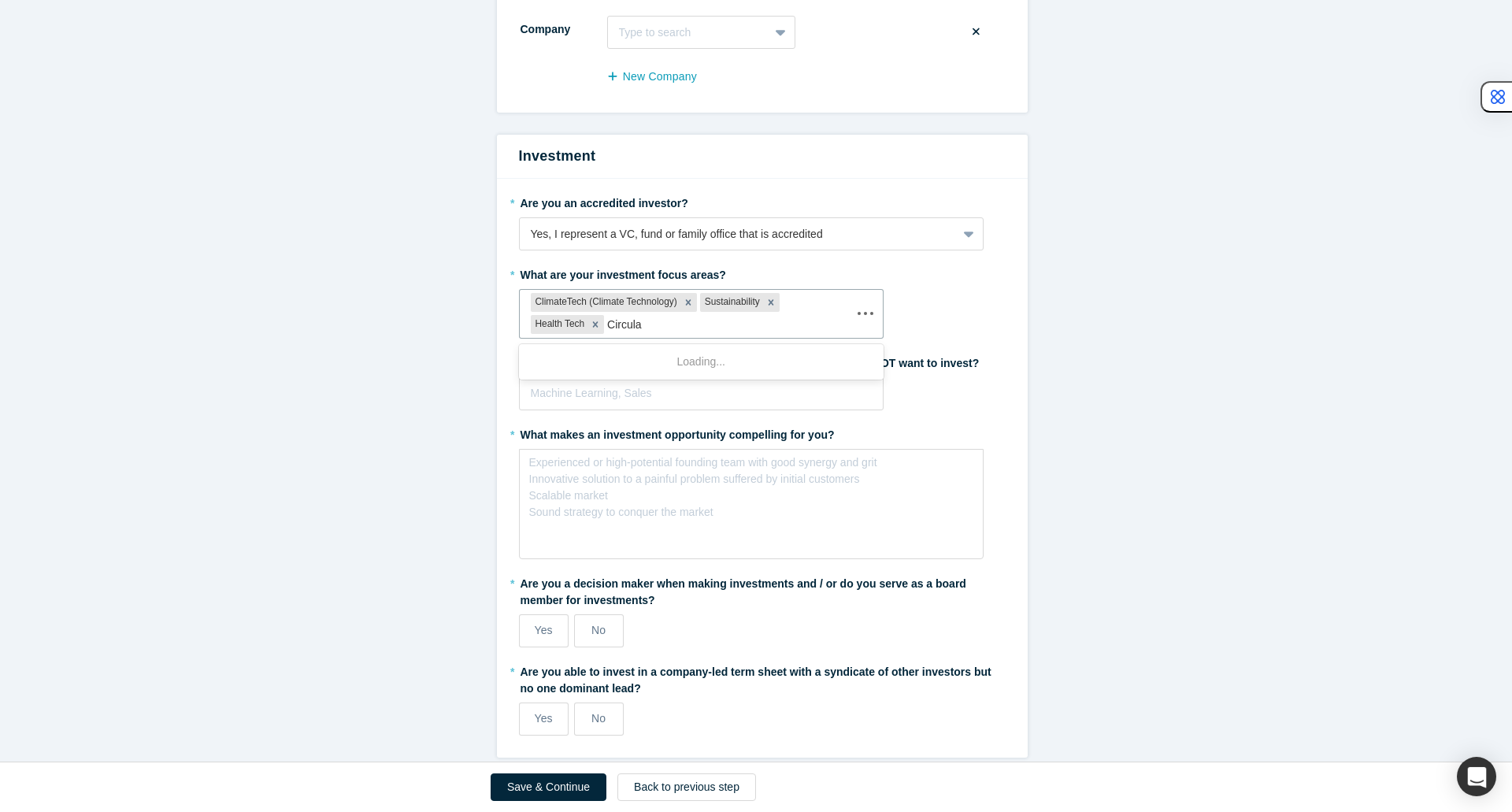
type input "Circular"
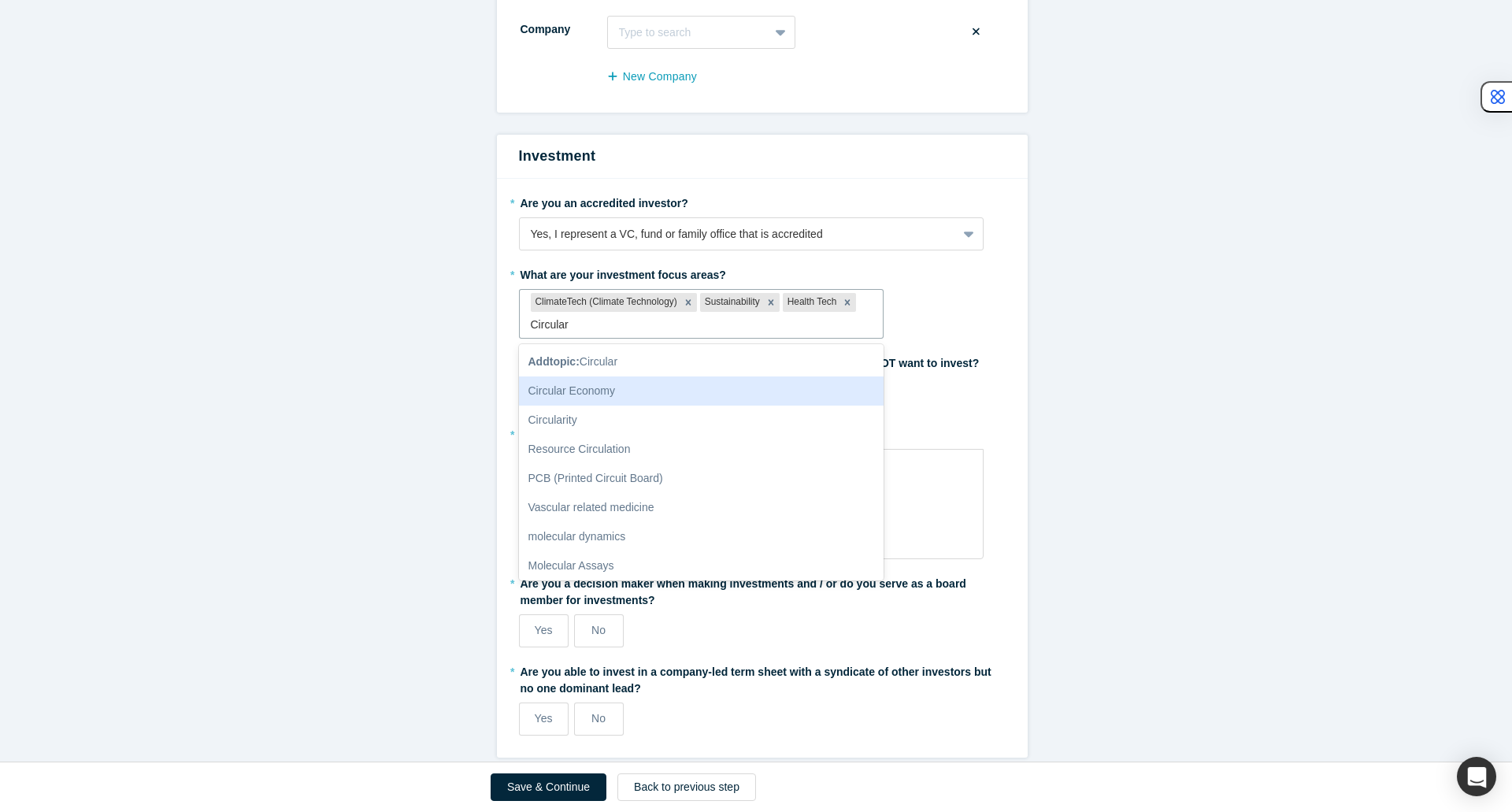
click at [719, 383] on div "Circular Economy" at bounding box center [701, 391] width 365 height 29
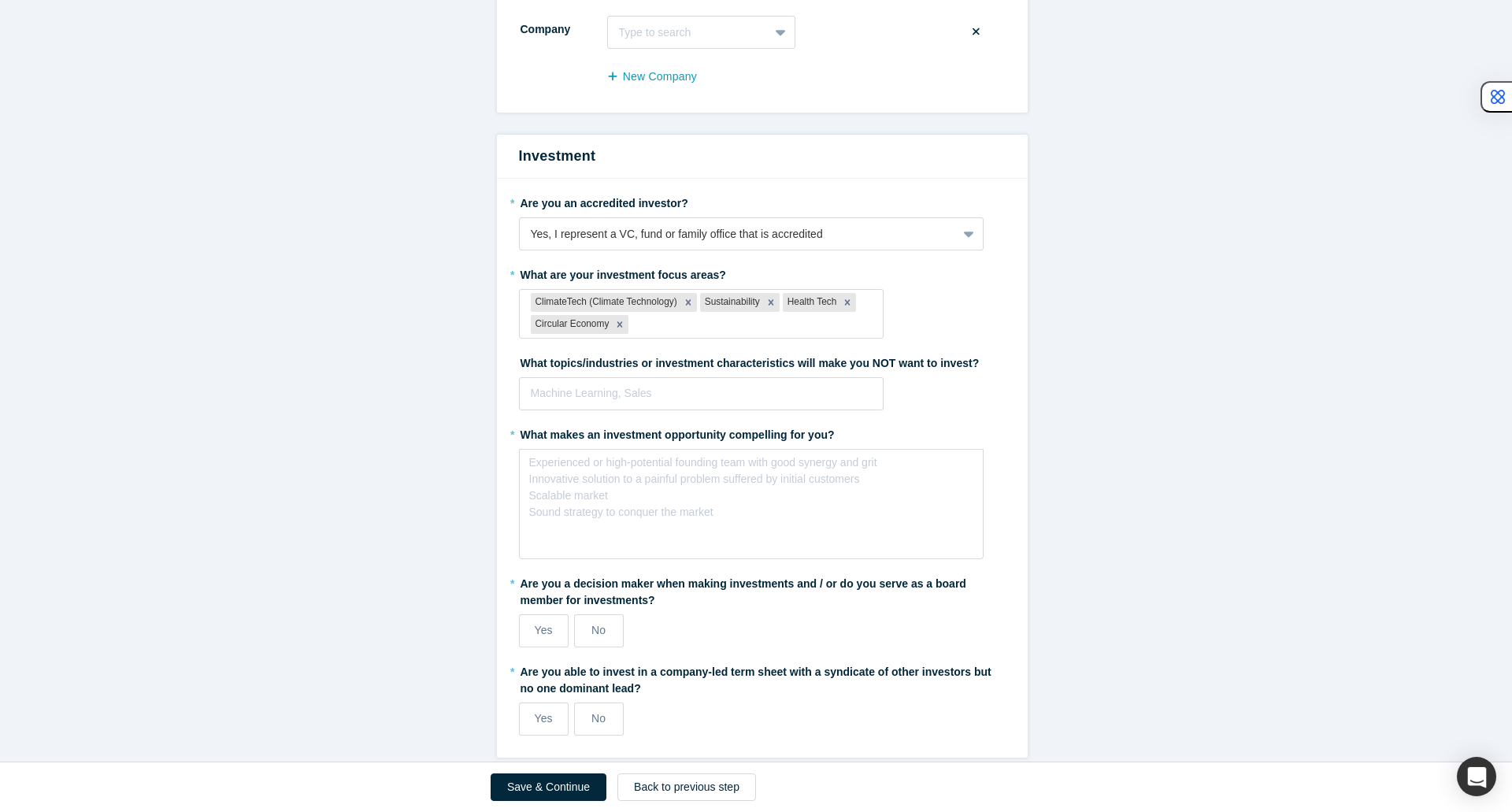
click at [1099, 418] on form "Alchemist Portfolio Here you can add Alchemist Companies you have invested in. …" at bounding box center [762, 343] width 1524 height 830
click at [817, 400] on div at bounding box center [701, 393] width 342 height 19
type input "Chari"
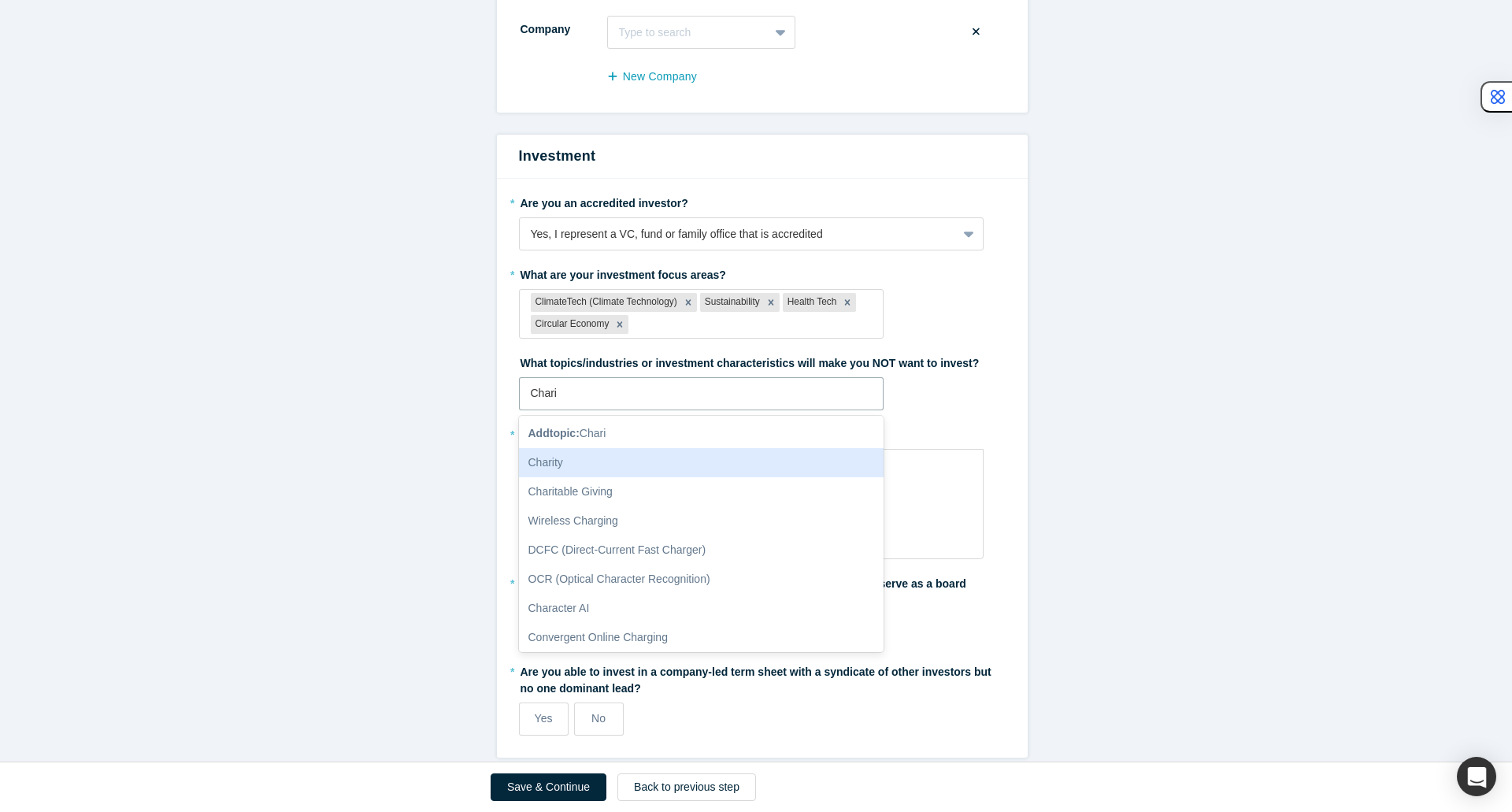
click at [696, 465] on div "Charity" at bounding box center [701, 462] width 365 height 29
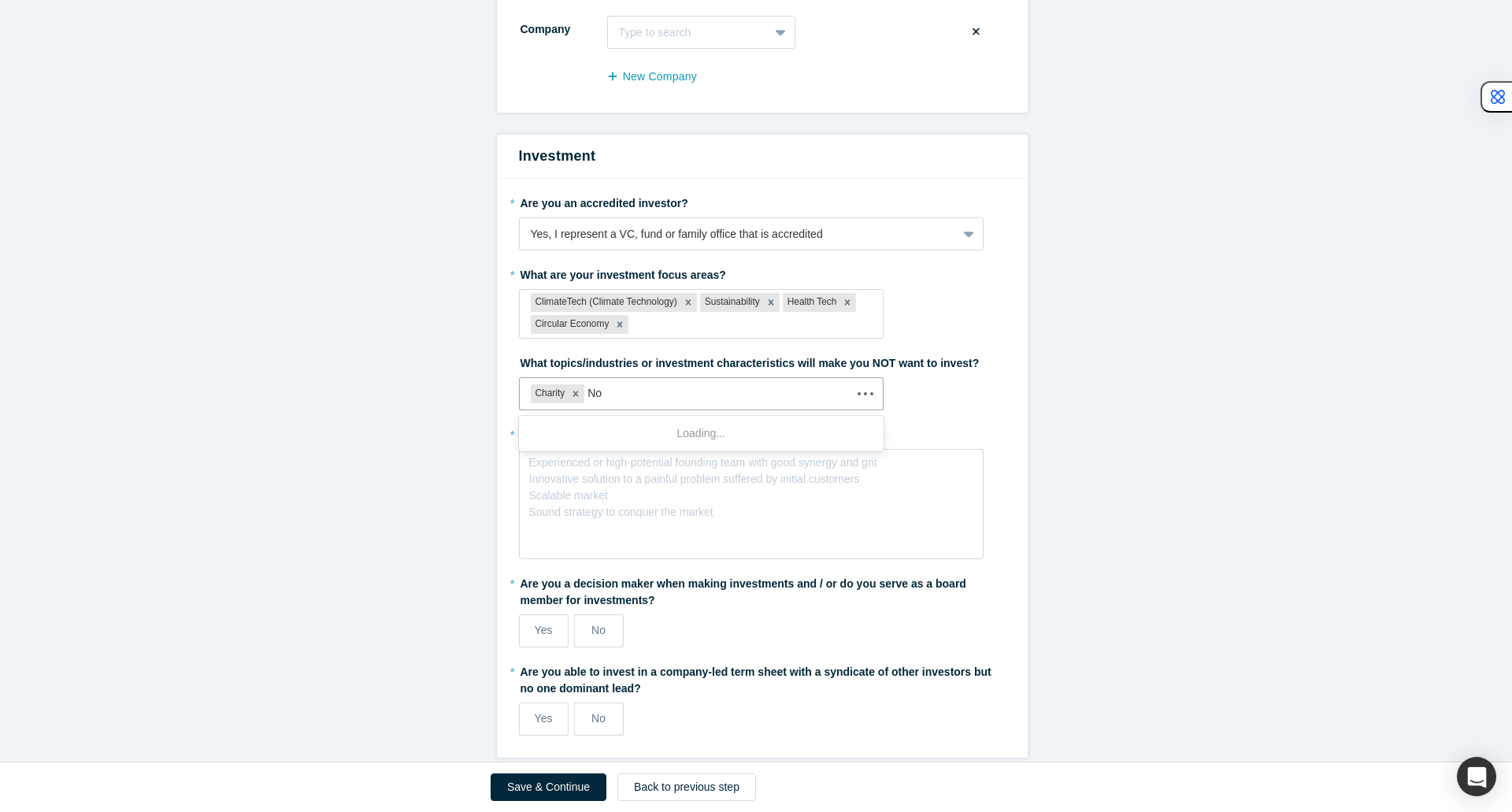
type input "N"
click at [1124, 513] on form "Alchemist Portfolio Here you can add Alchemist Companies you have invested in. …" at bounding box center [762, 343] width 1524 height 830
click at [618, 472] on div "rdw-editor" at bounding box center [751, 467] width 425 height 16
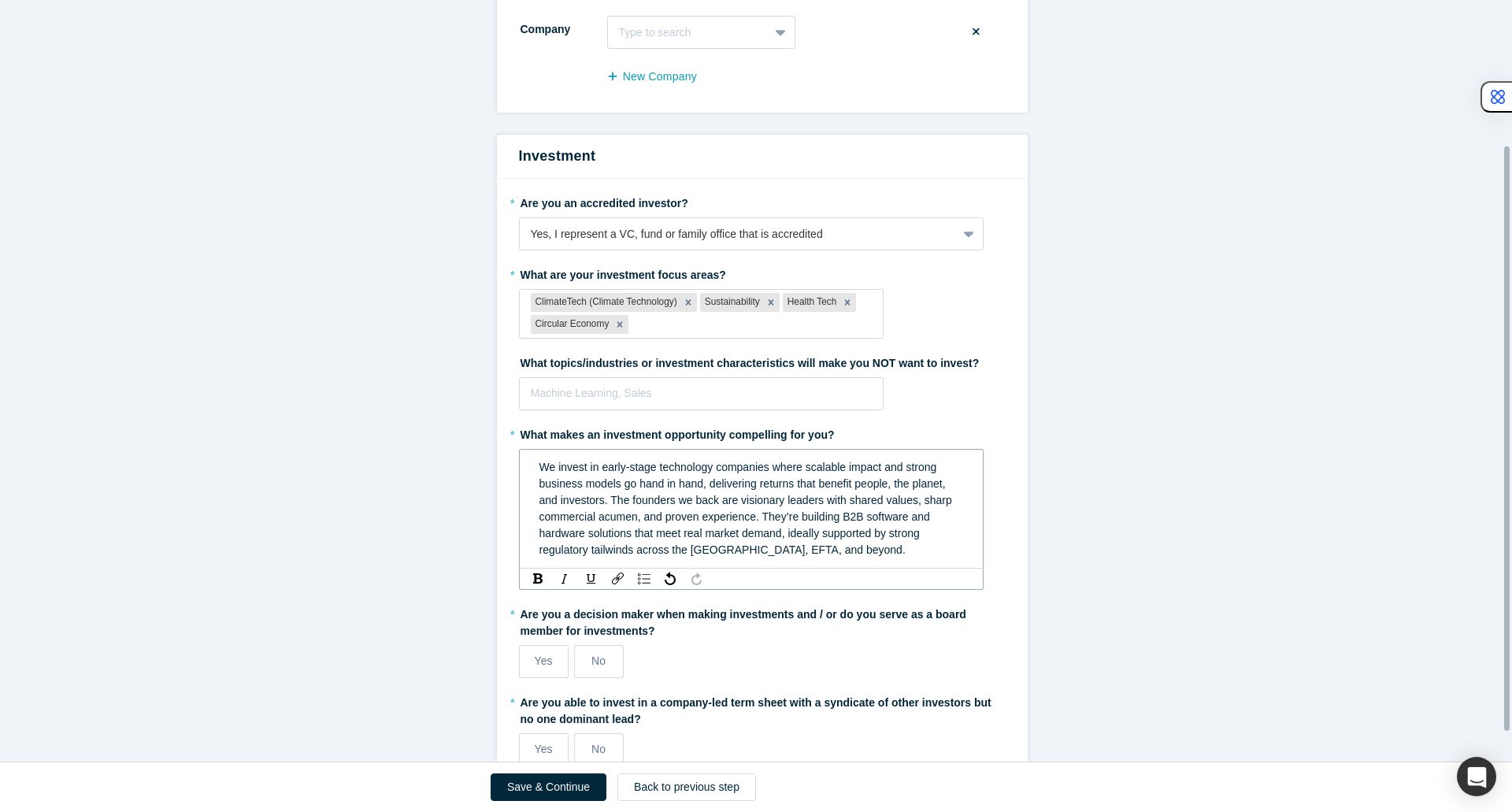
scroll to position [229, 0]
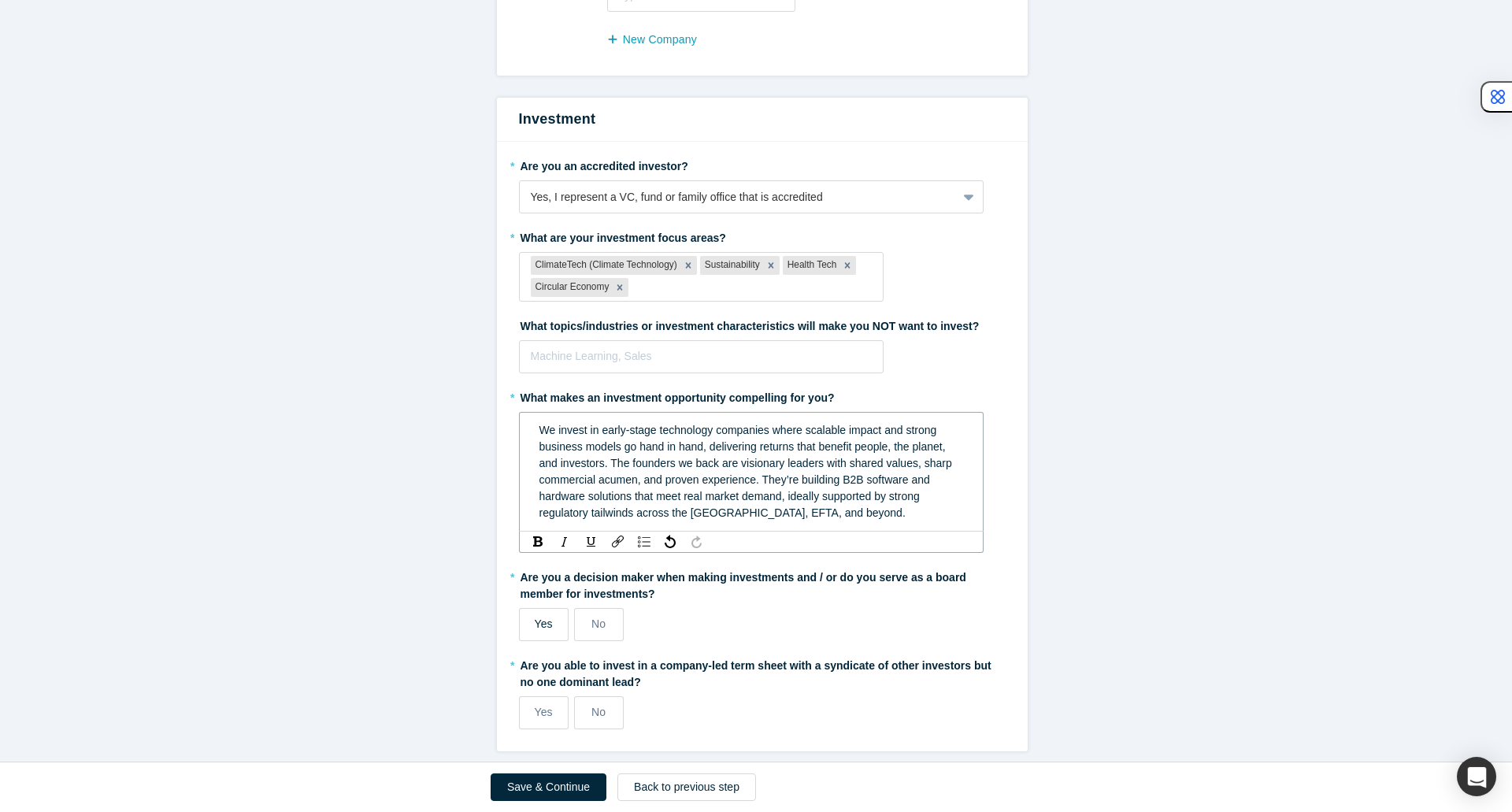
click at [535, 618] on span "Yes" at bounding box center [544, 624] width 18 height 12
click at [0, 0] on input "Yes" at bounding box center [0, 0] width 0 height 0
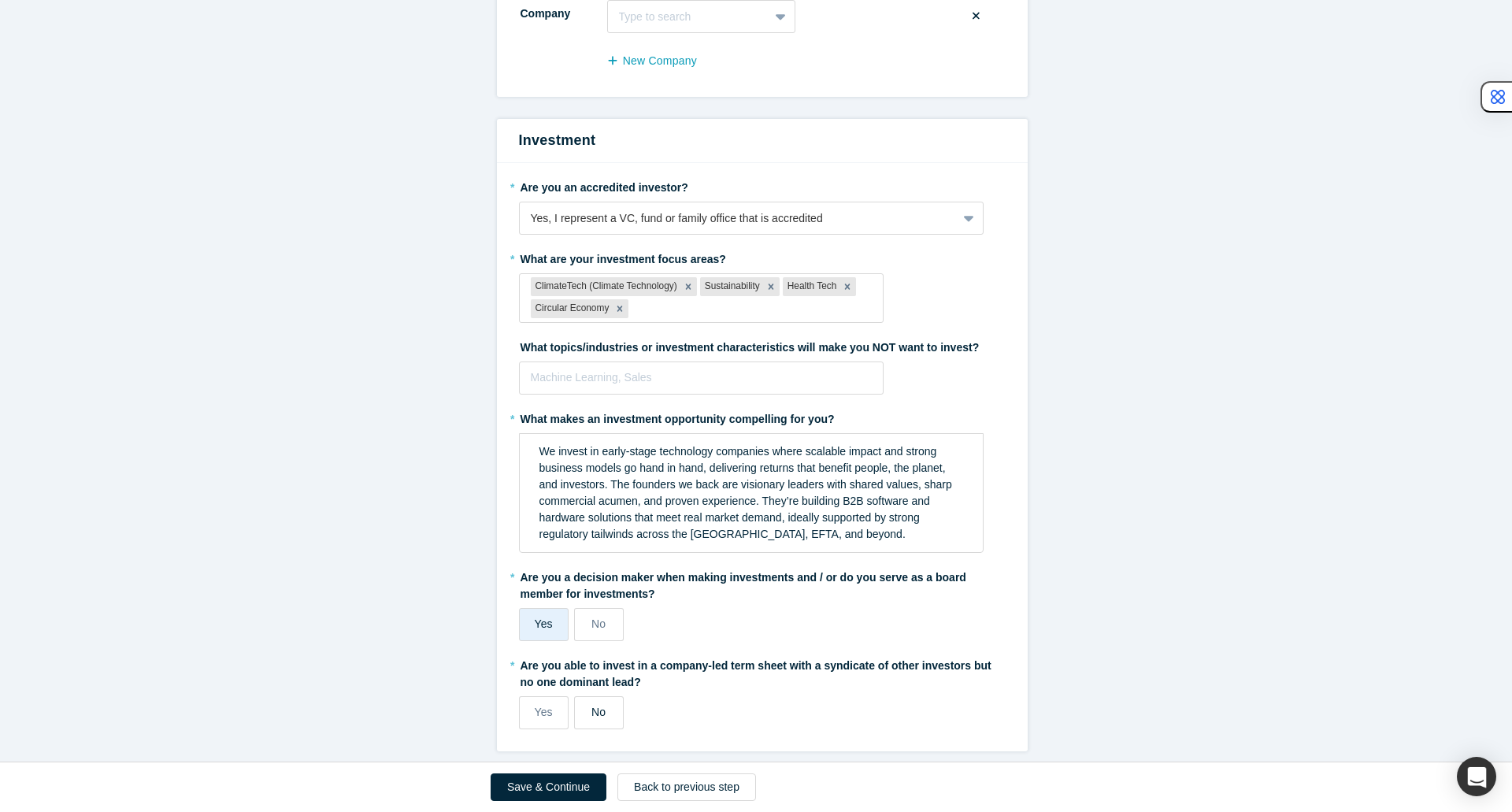
click at [597, 705] on span "No" at bounding box center [598, 711] width 14 height 12
click at [0, 0] on input "No" at bounding box center [0, 0] width 0 height 0
click at [544, 776] on button "Save & Continue" at bounding box center [549, 787] width 115 height 28
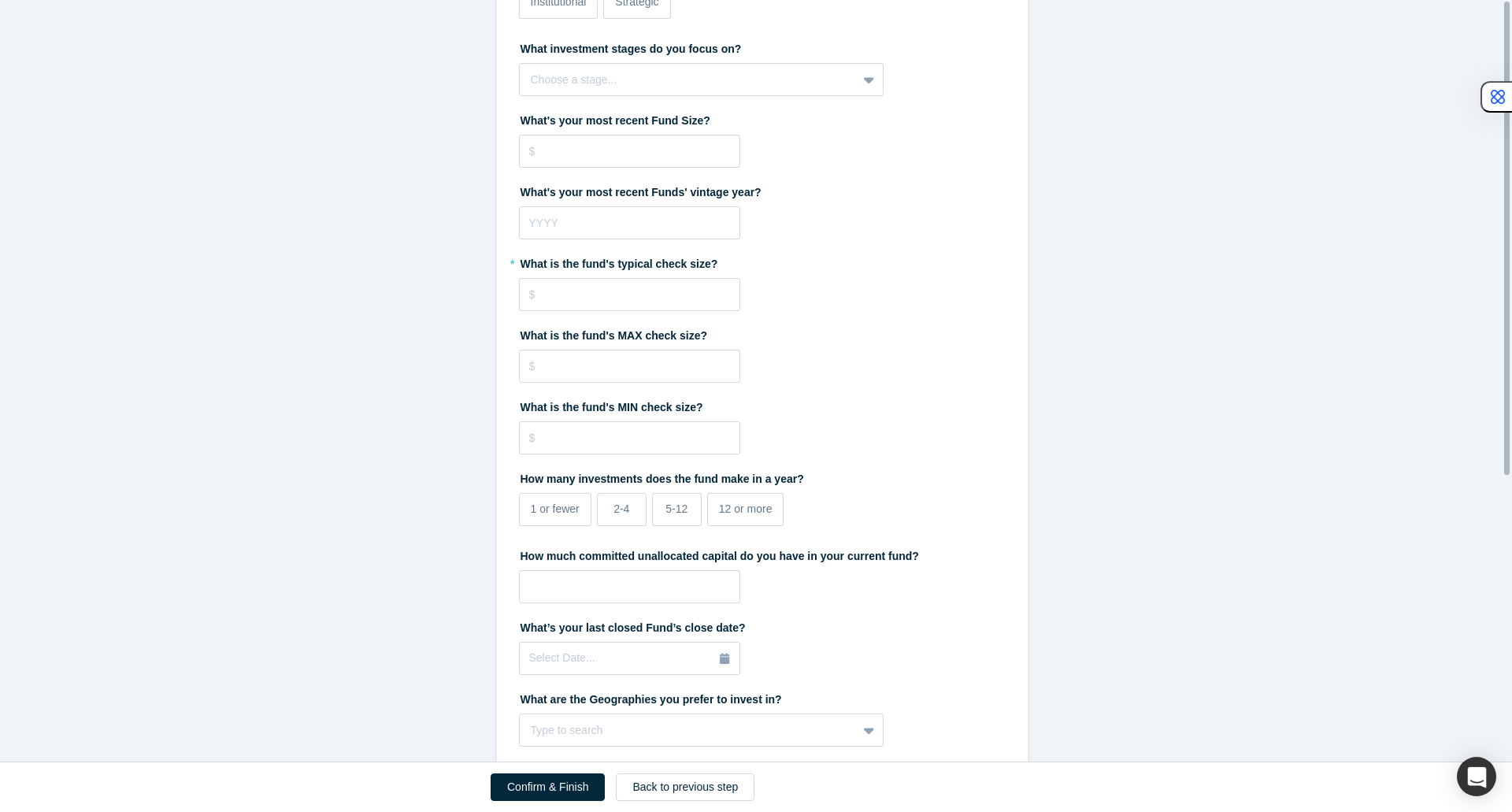
scroll to position [0, 0]
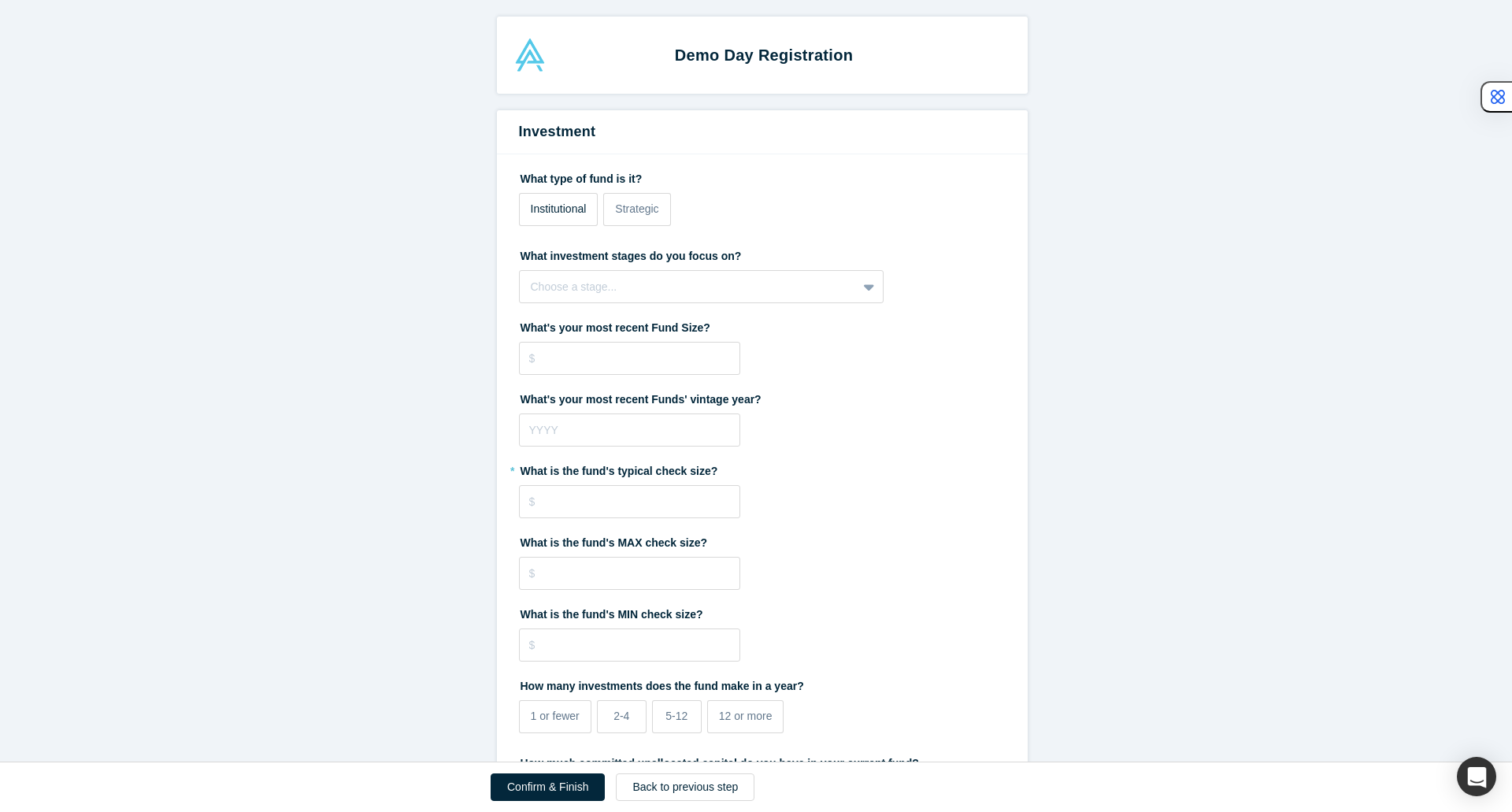
click at [555, 221] on label "Institutional" at bounding box center [558, 209] width 80 height 33
click at [0, 0] on input "Institutional" at bounding box center [0, 0] width 0 height 0
click at [829, 286] on div at bounding box center [688, 287] width 316 height 19
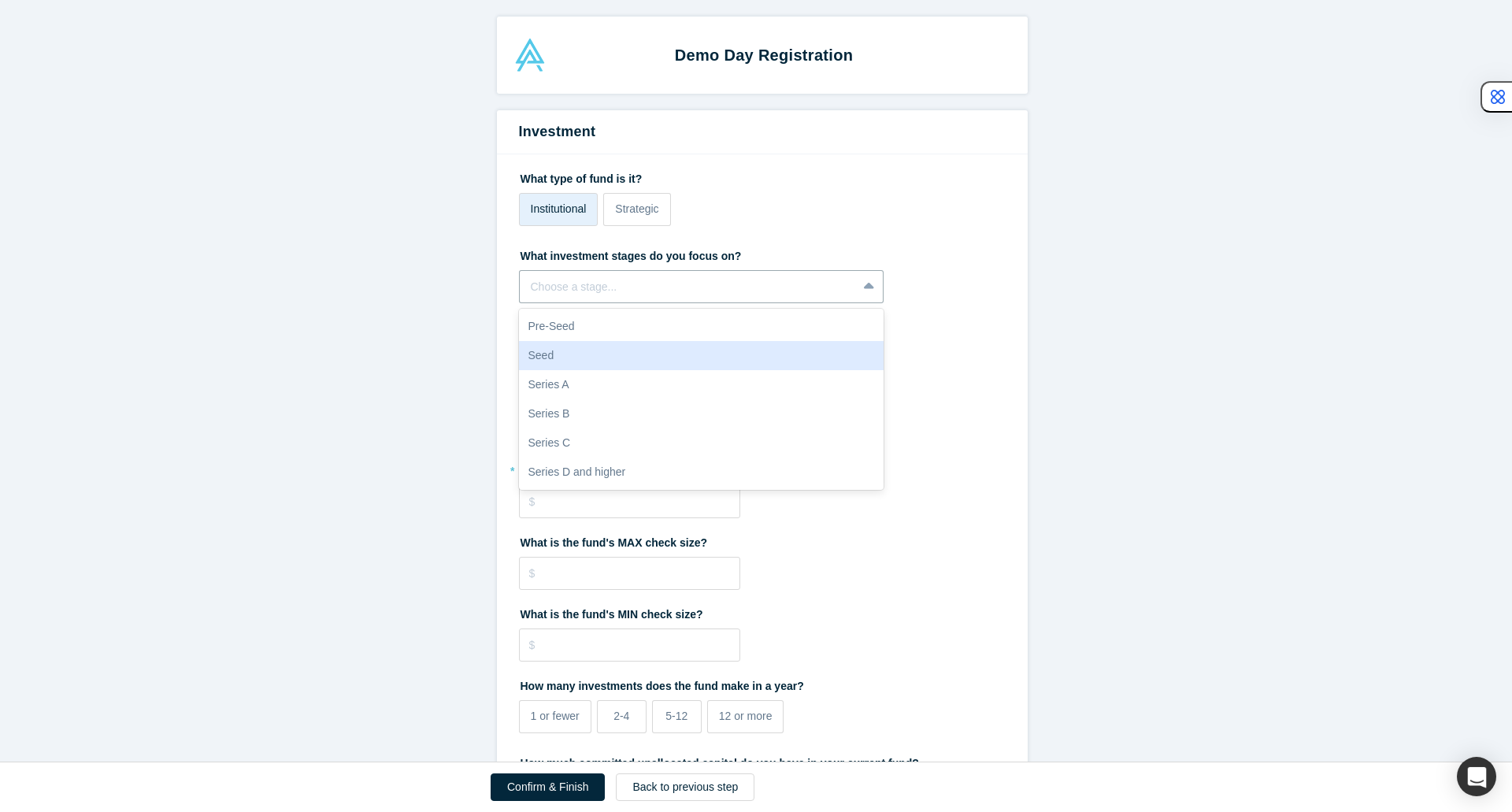
click at [783, 350] on div "Seed" at bounding box center [701, 356] width 365 height 29
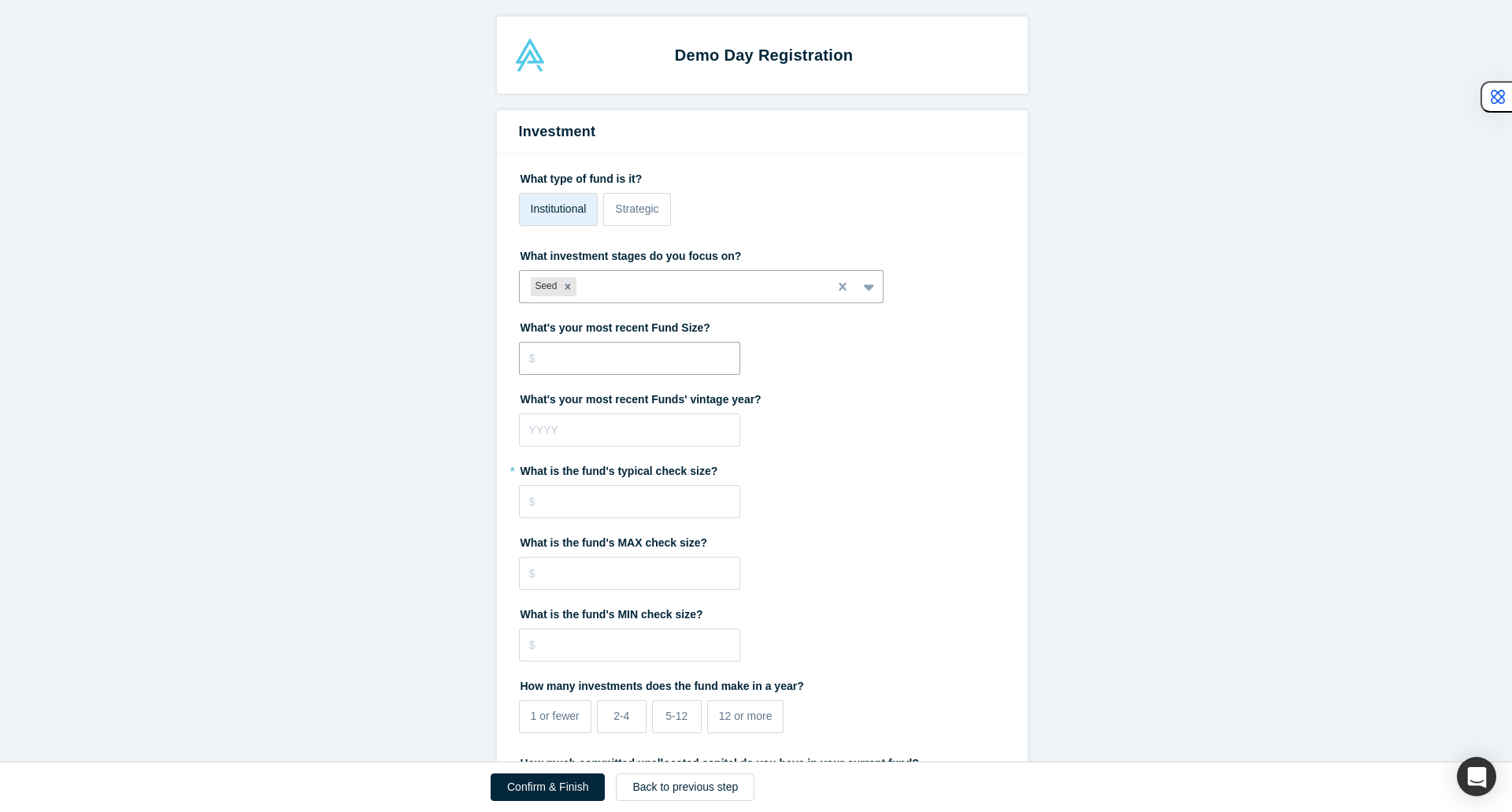
click at [686, 362] on input "tel" at bounding box center [629, 358] width 221 height 33
type input "$40,000,000"
drag, startPoint x: 641, startPoint y: 395, endPoint x: 737, endPoint y: 398, distance: 96.0
click at [737, 398] on label "What's your most recent Funds' vintage year?" at bounding box center [762, 397] width 487 height 22
copy label "Funds' vintage year"
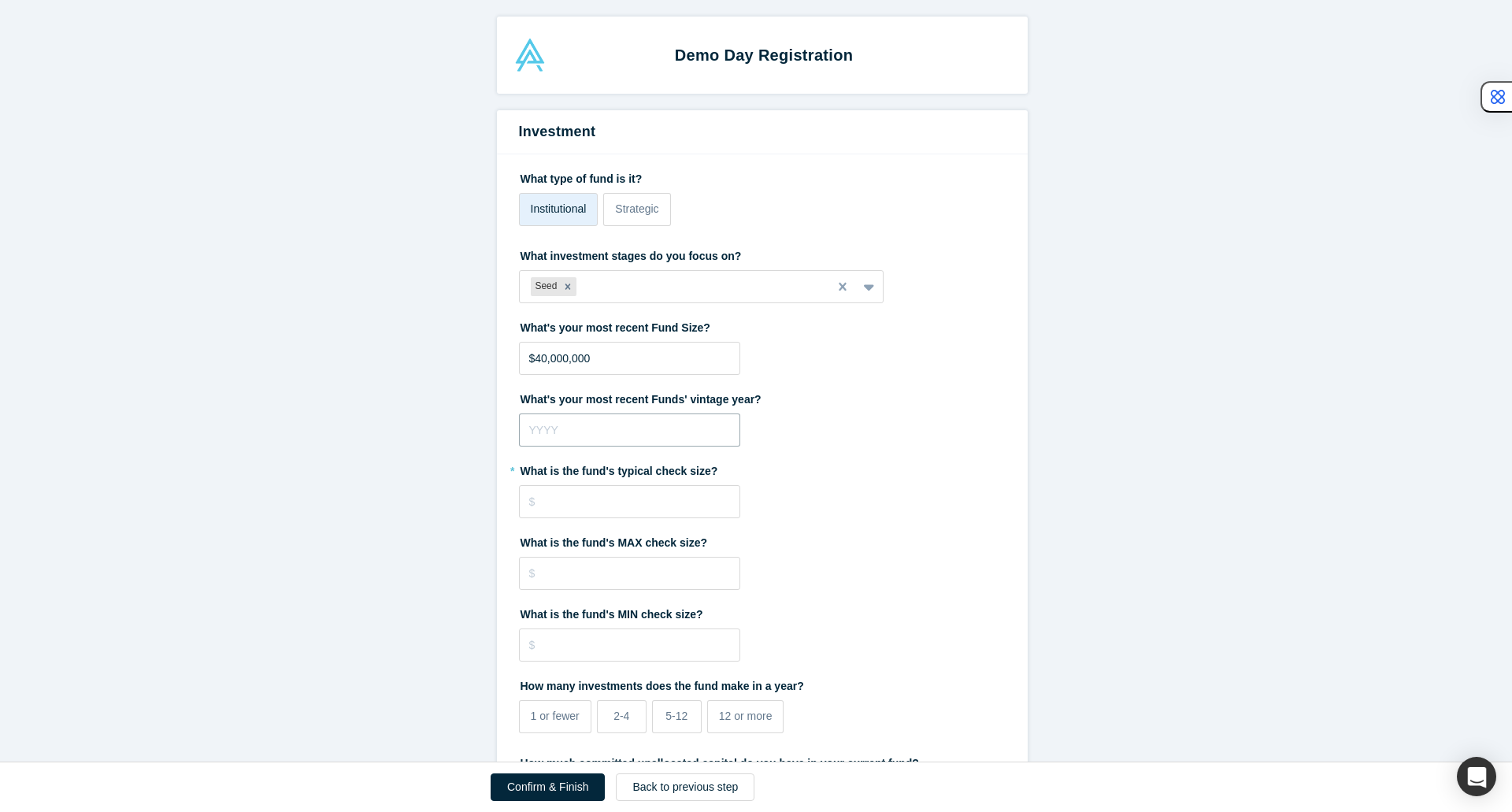
click at [656, 431] on input "tel" at bounding box center [629, 430] width 221 height 33
type input "2025"
click at [645, 507] on input "tel" at bounding box center [629, 502] width 221 height 33
type input "$500,000"
click at [413, 570] on form "Investment What type of fund is it? Institutional Strategic What investment sta…" at bounding box center [762, 656] width 1524 height 1092
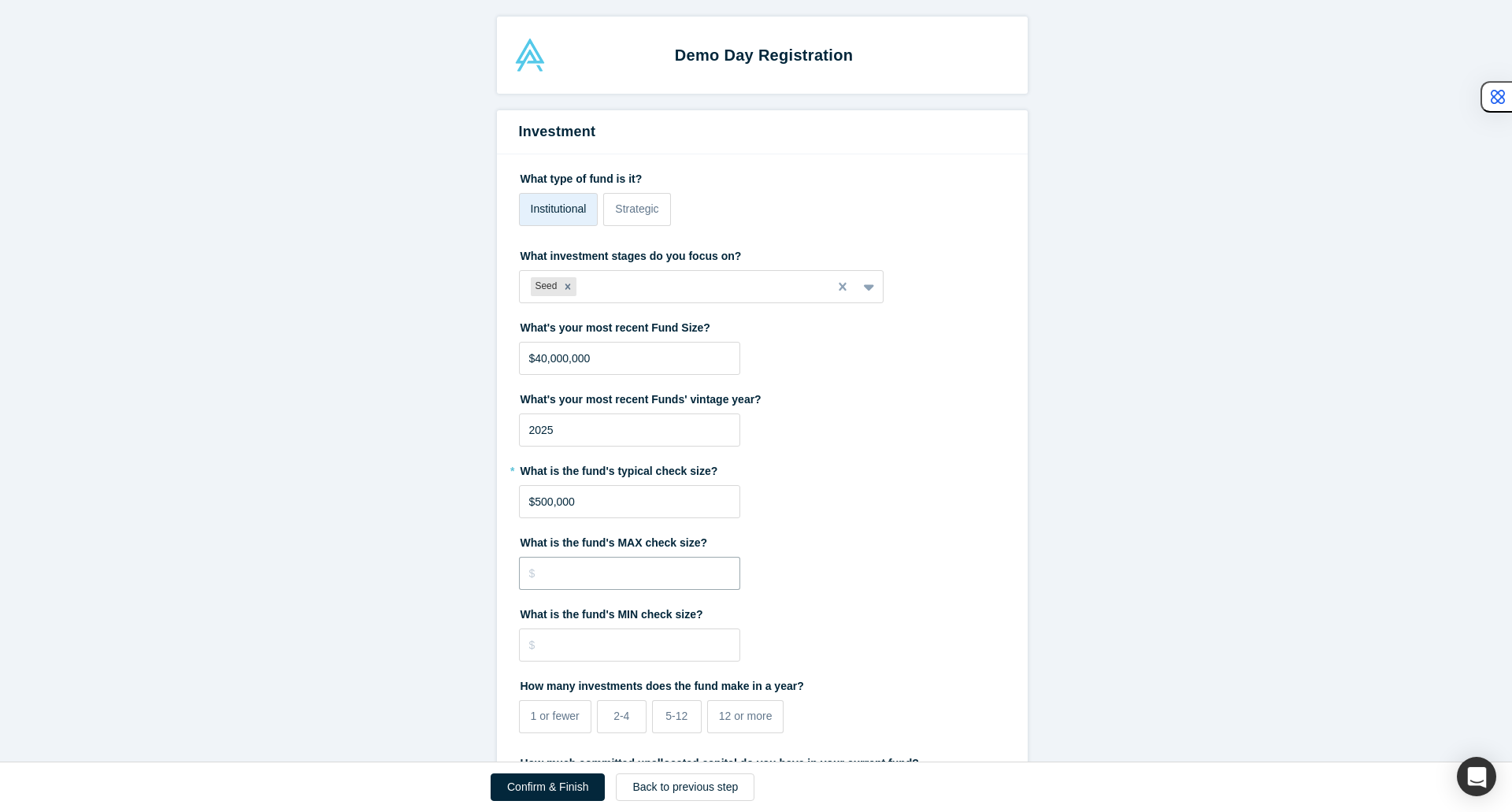
click at [549, 573] on input "tel" at bounding box center [629, 574] width 221 height 33
type input "$750,000"
click at [556, 646] on input "tel" at bounding box center [629, 645] width 221 height 33
type input "$250,000"
click at [377, 601] on form "Investment What type of fund is it? Institutional Strategic What investment sta…" at bounding box center [762, 656] width 1524 height 1092
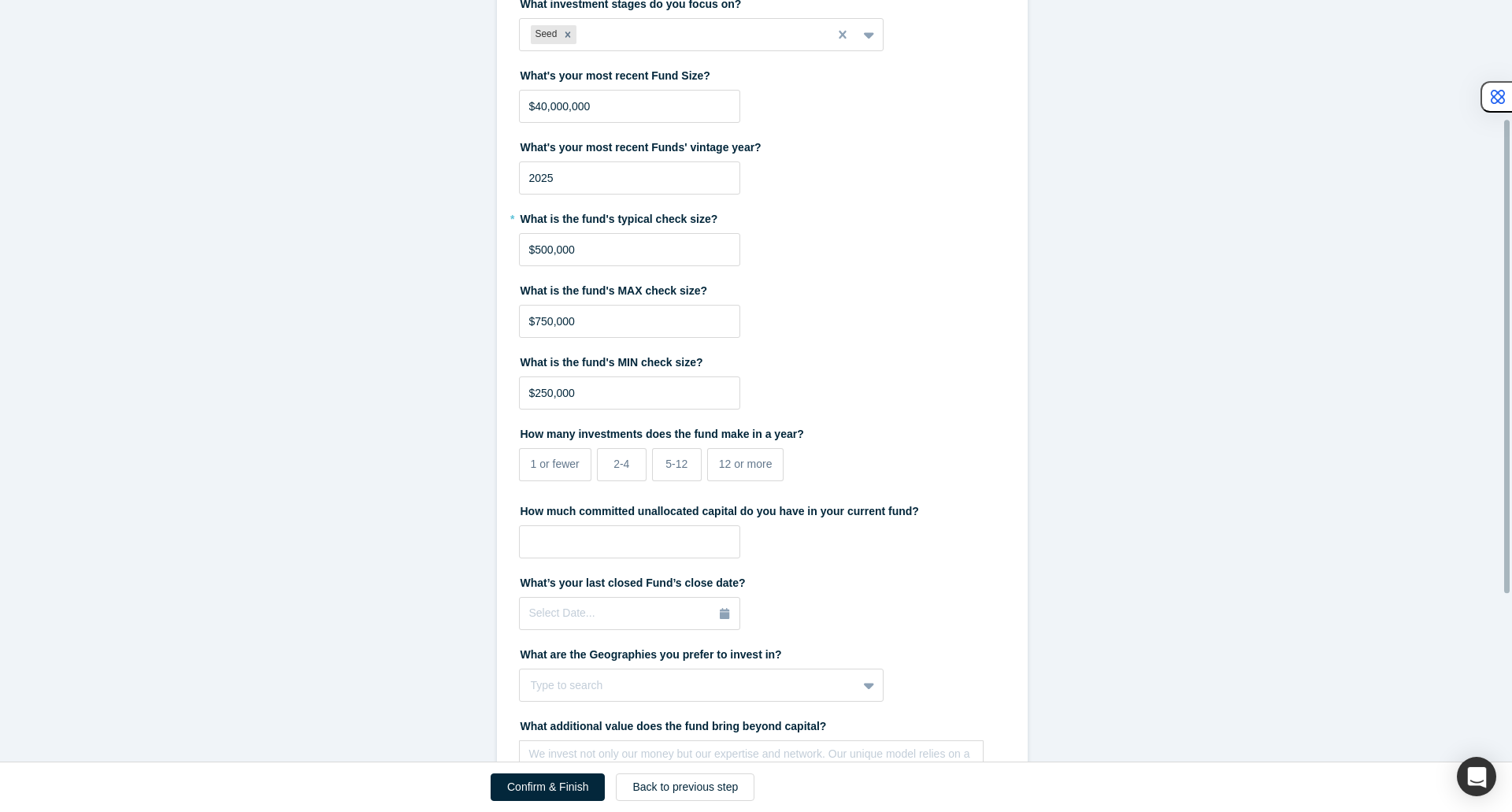
scroll to position [315, 0]
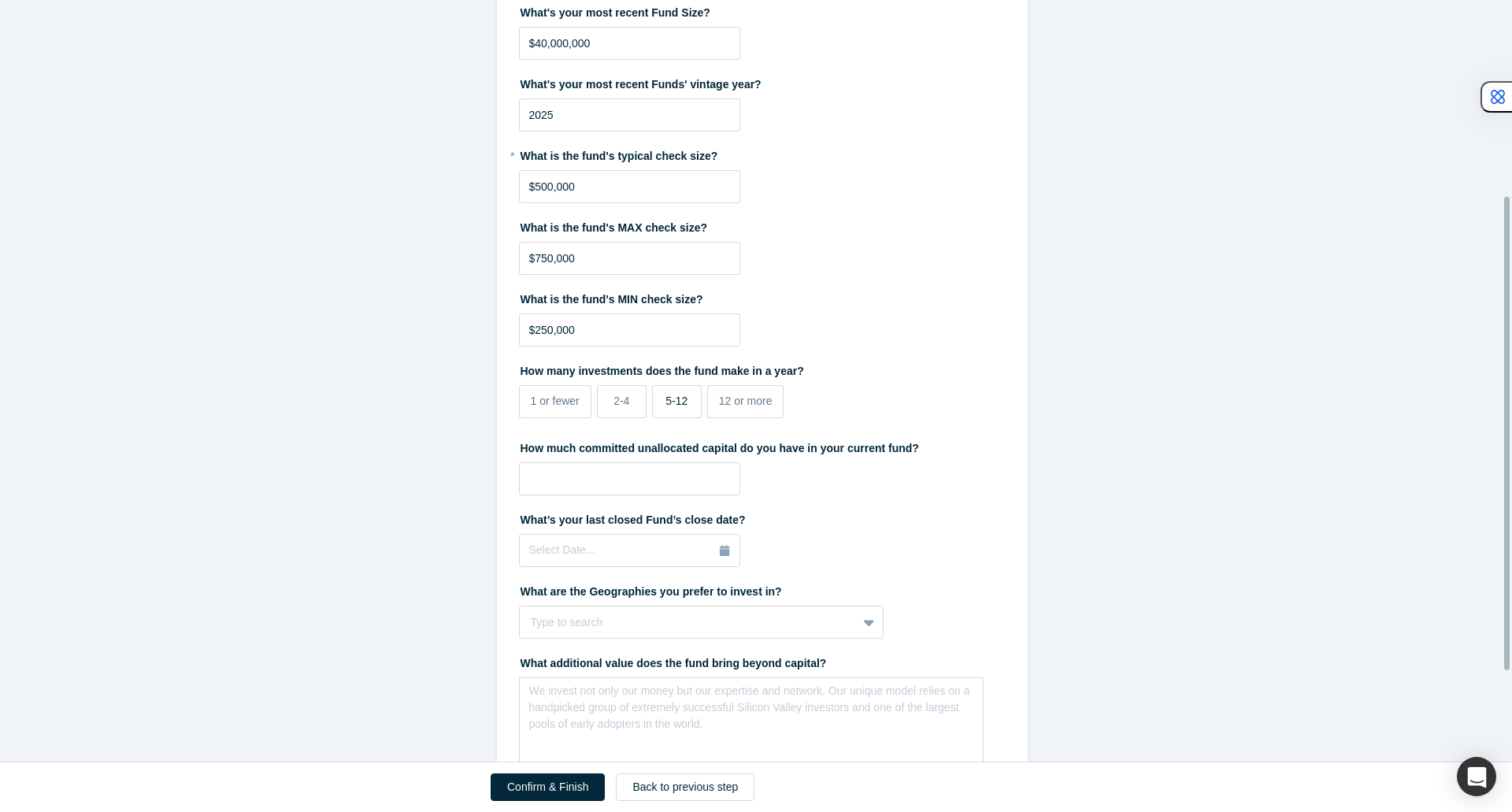
click at [679, 405] on span "5-12" at bounding box center [676, 401] width 22 height 12
click at [0, 0] on input "5-12" at bounding box center [0, 0] width 0 height 0
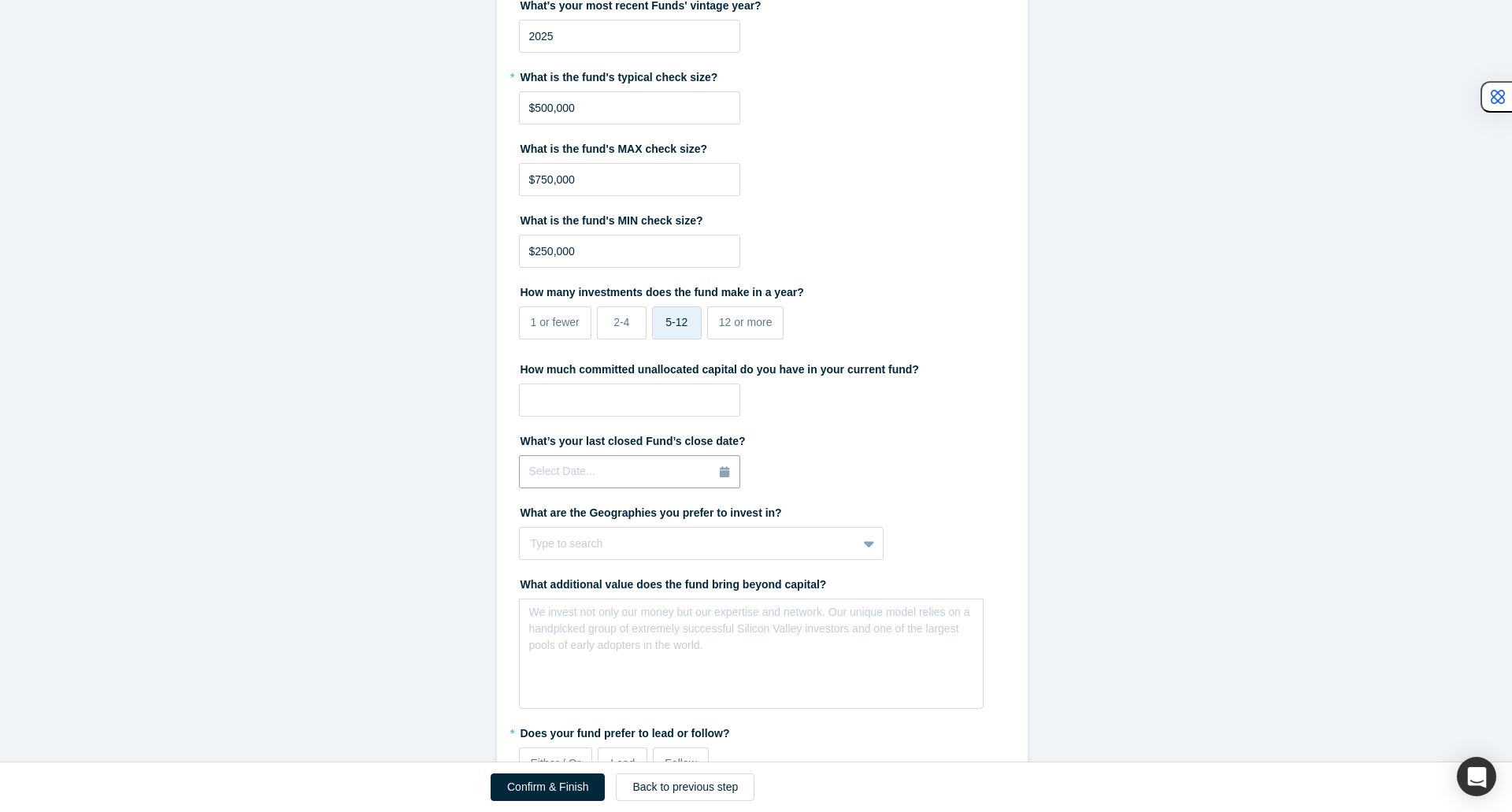
click at [719, 470] on icon "button" at bounding box center [724, 471] width 10 height 11
click at [686, 521] on span "2025" at bounding box center [680, 519] width 37 height 12
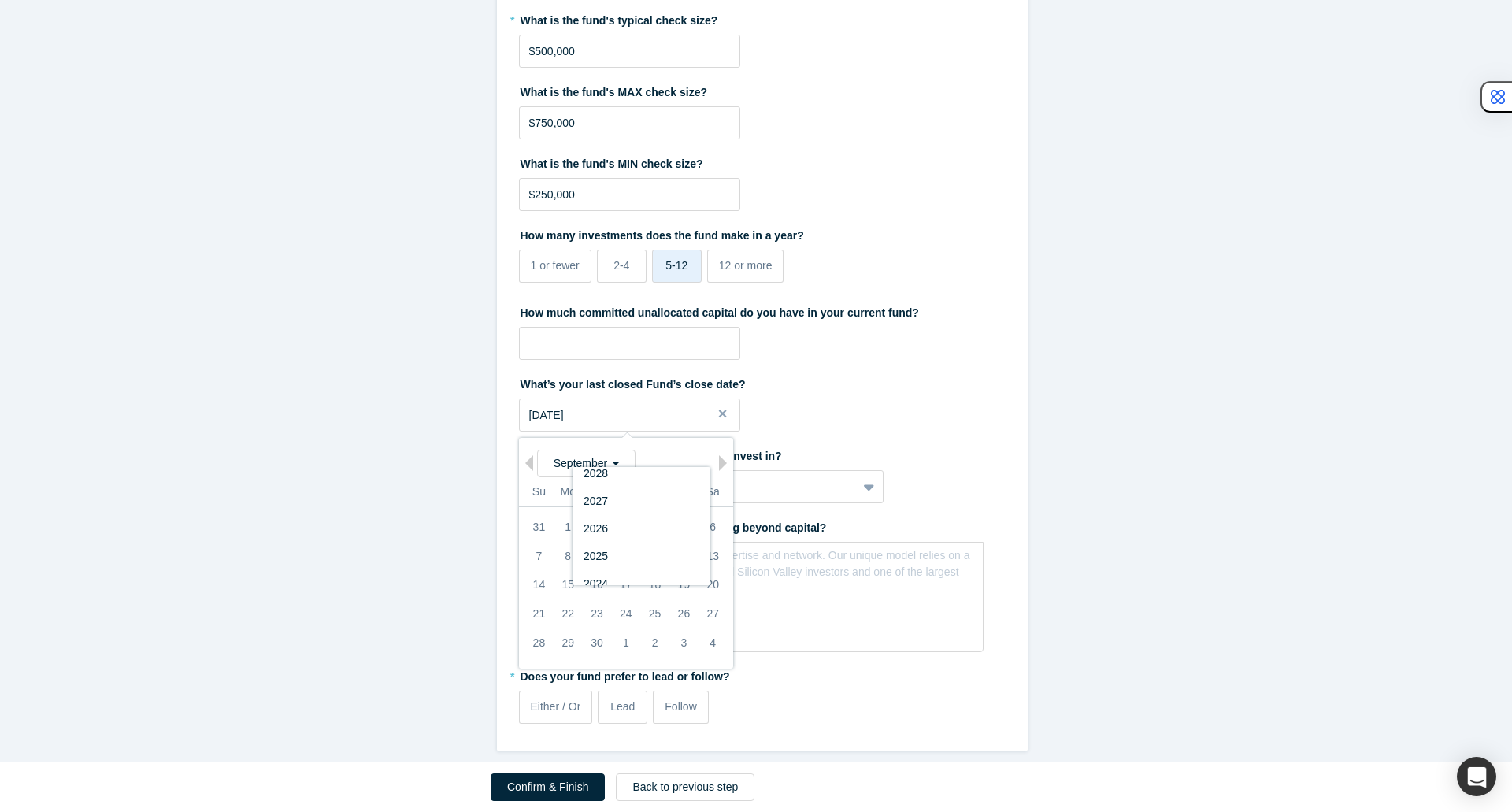
scroll to position [89, 0]
click at [646, 549] on div "2024" at bounding box center [640, 562] width 137 height 28
click at [556, 632] on div "30" at bounding box center [567, 643] width 29 height 29
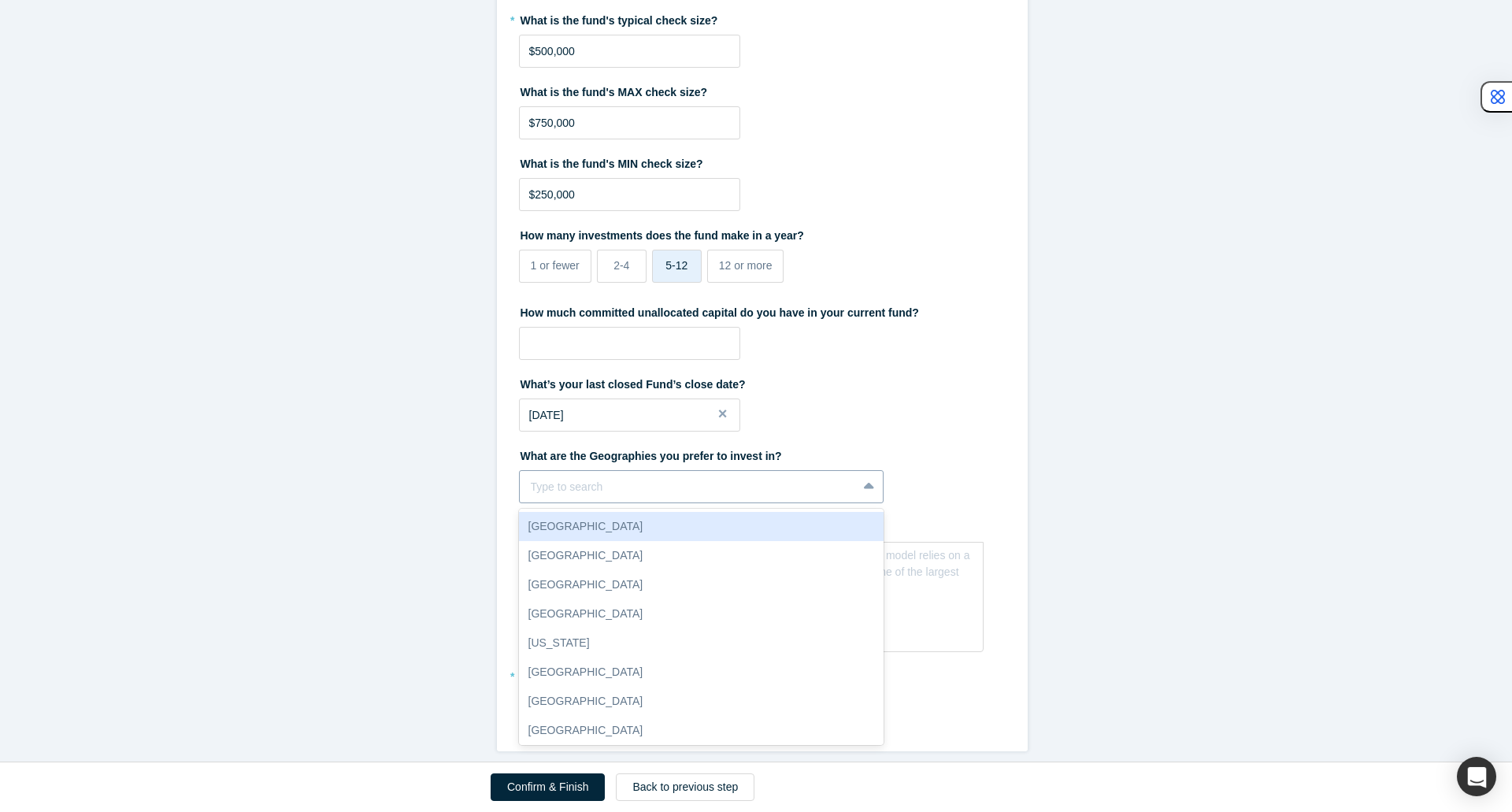
click at [680, 478] on div at bounding box center [688, 487] width 316 height 19
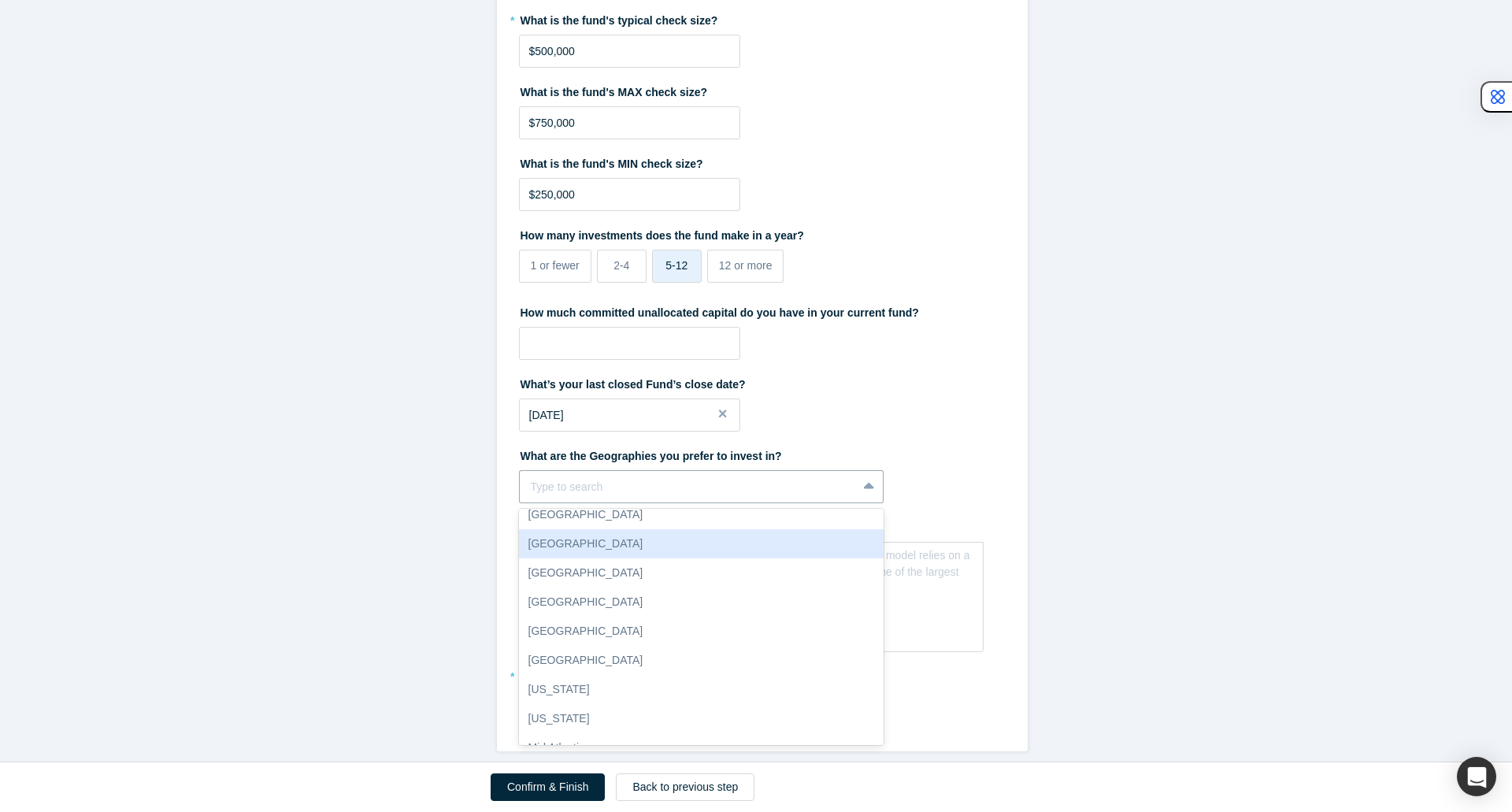
scroll to position [0, 0]
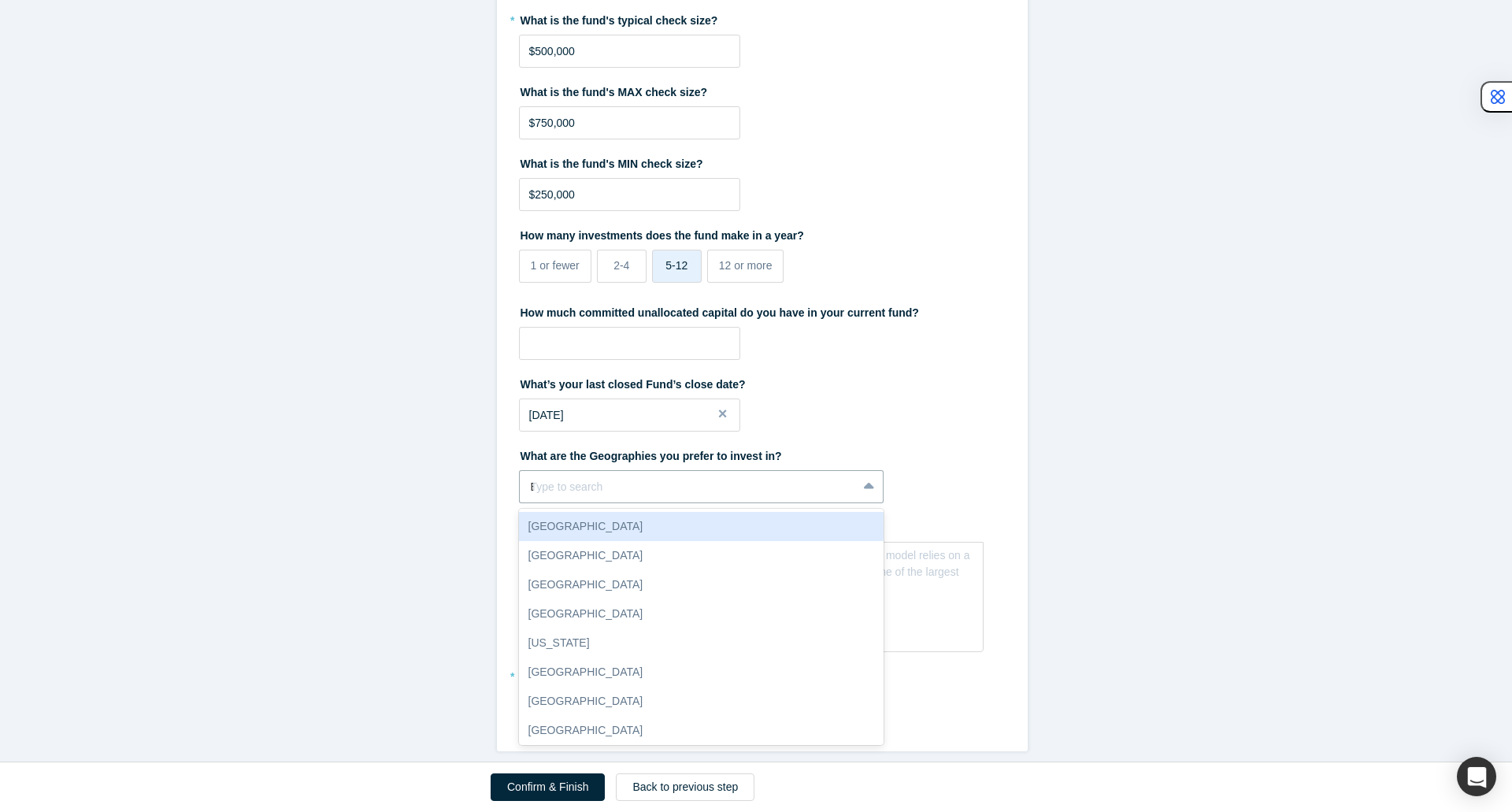
type input "EU"
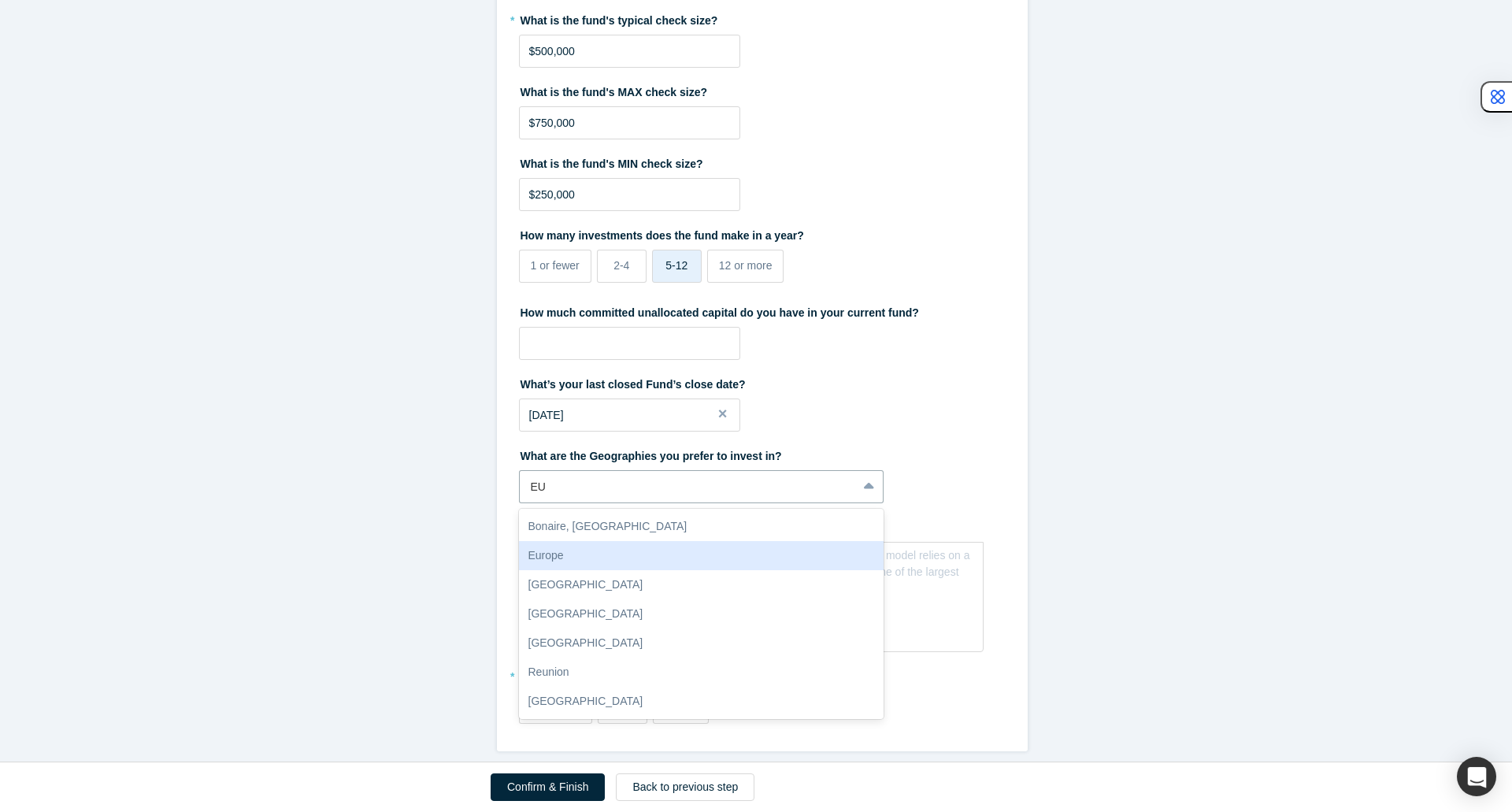
click at [619, 552] on div "Europe" at bounding box center [701, 555] width 365 height 29
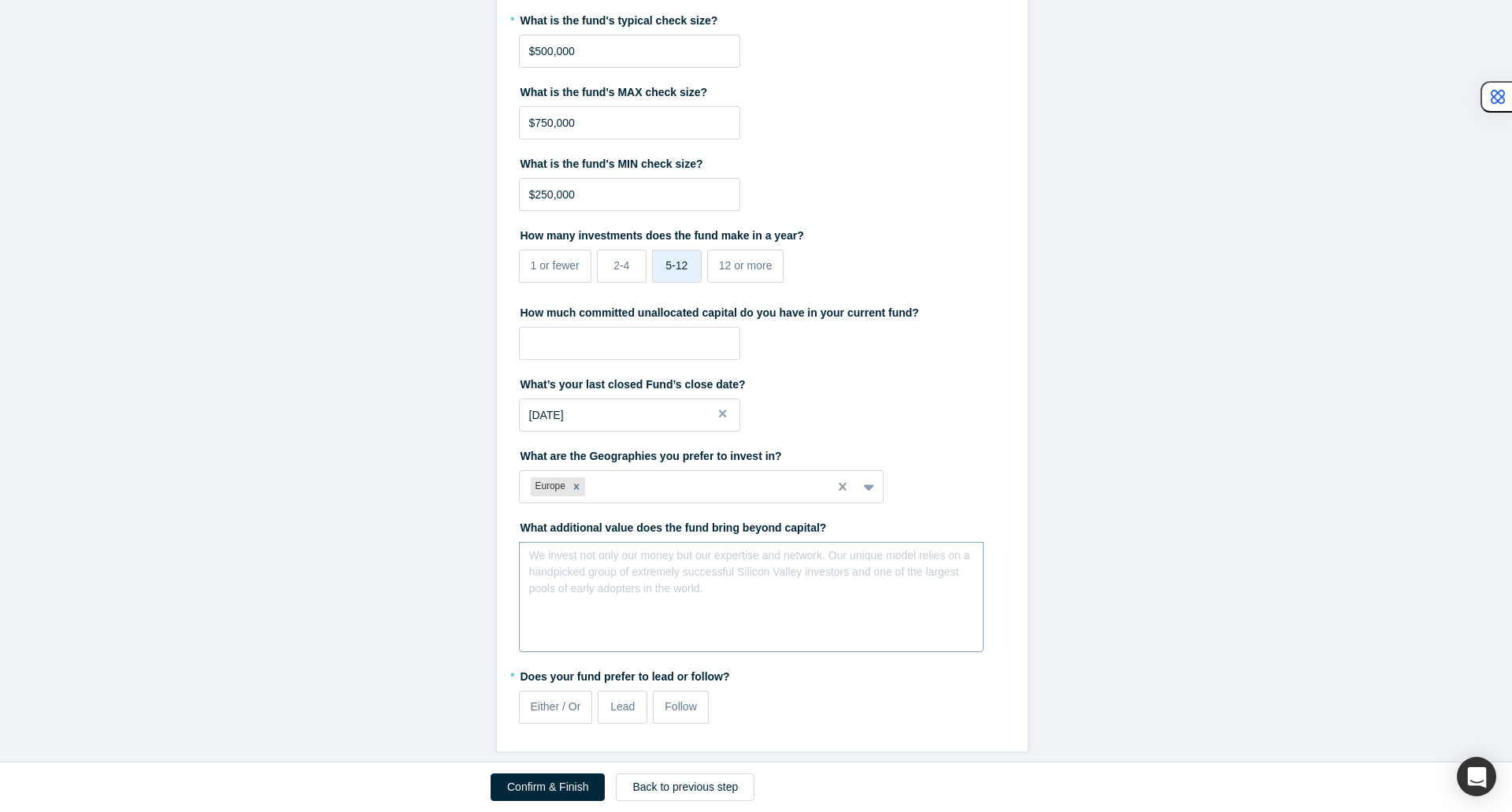
click at [631, 576] on div "We invest not only our money but our expertise and network. Our unique model re…" at bounding box center [751, 573] width 444 height 50
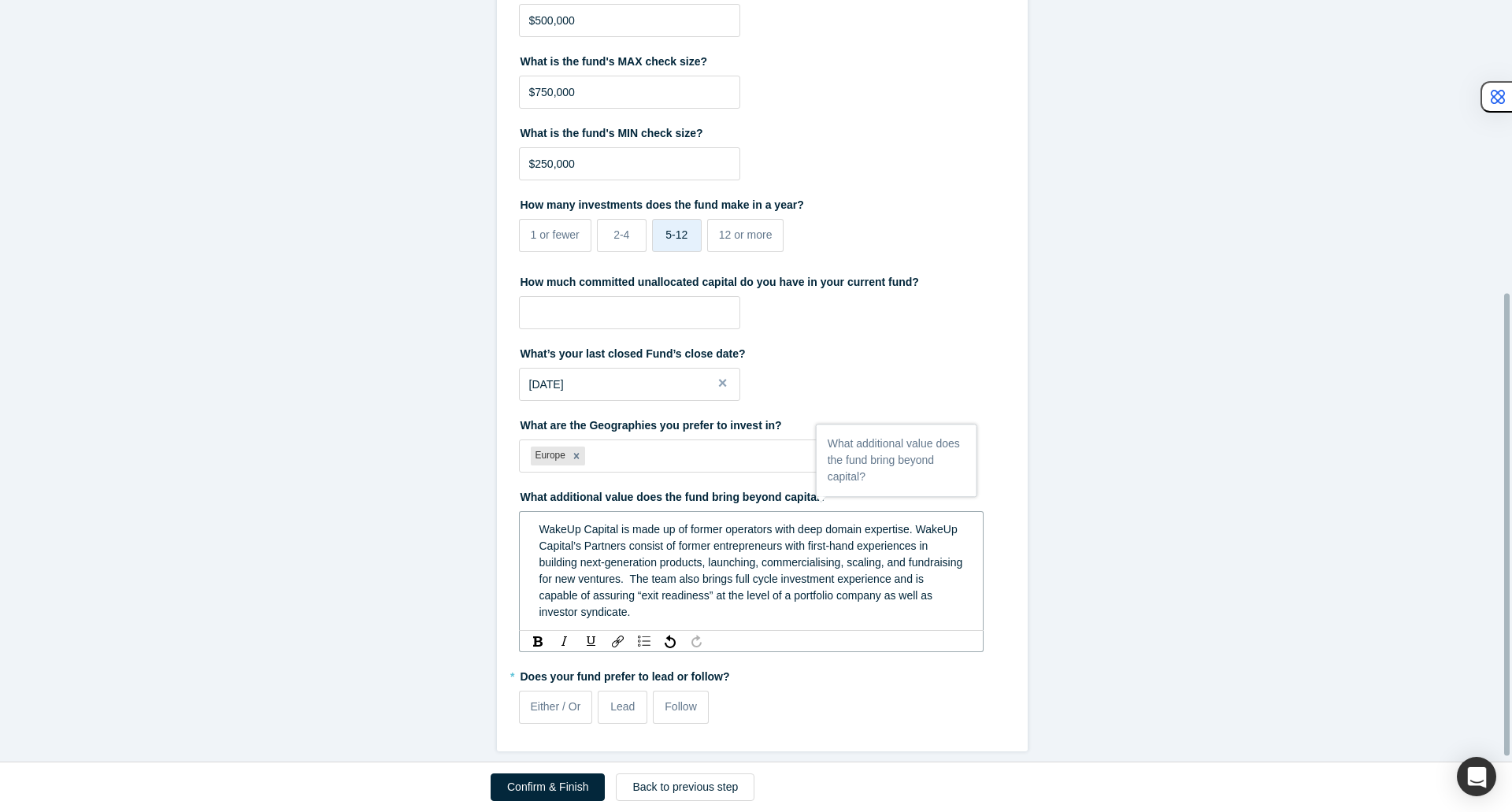
scroll to position [491, 0]
click at [567, 701] on span "Either / Or" at bounding box center [555, 706] width 50 height 12
click at [0, 0] on input "Either / Or" at bounding box center [0, 0] width 0 height 0
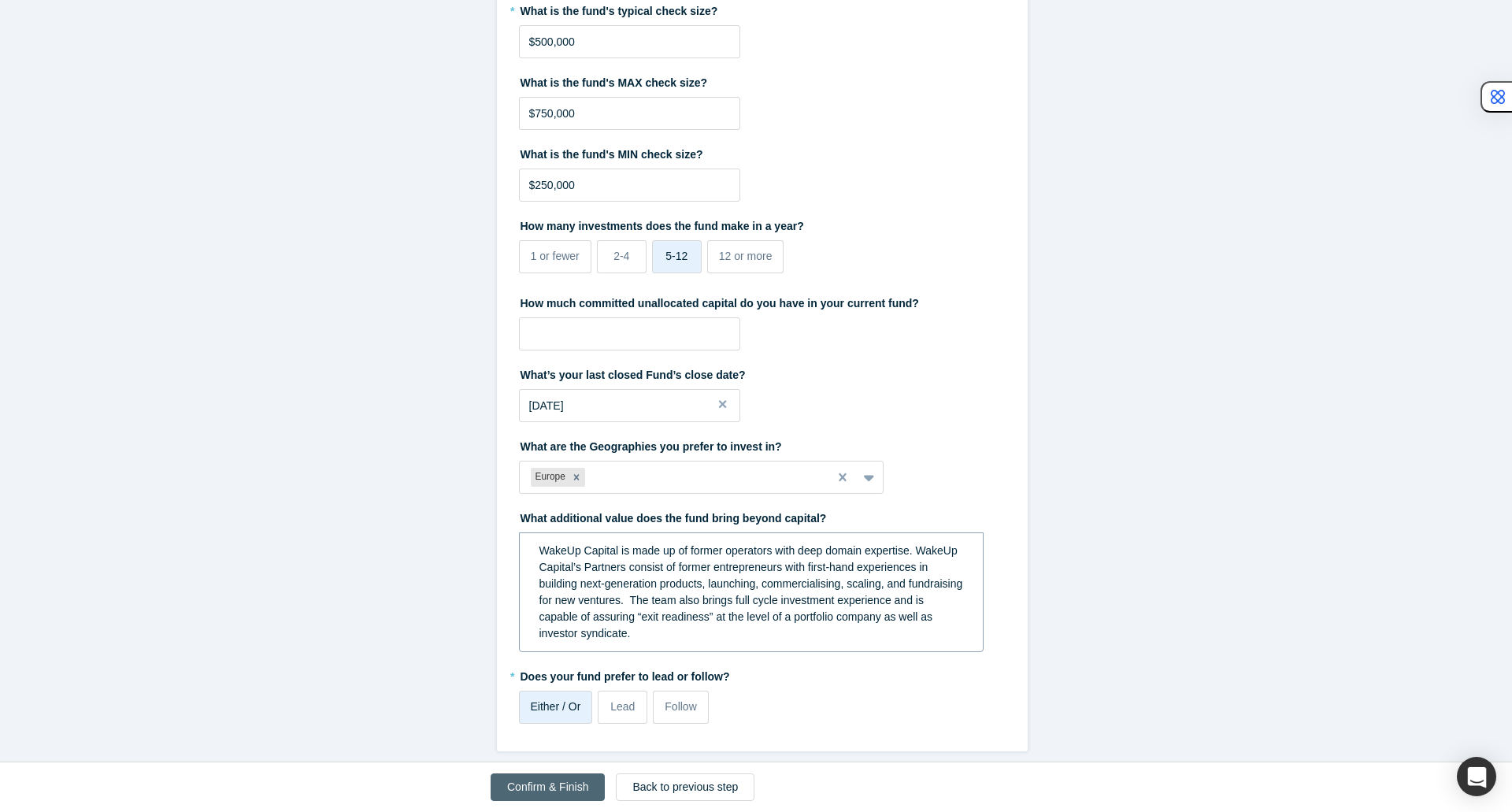
click at [571, 786] on button "Confirm & Finish" at bounding box center [548, 787] width 114 height 28
